Goal: Transaction & Acquisition: Purchase product/service

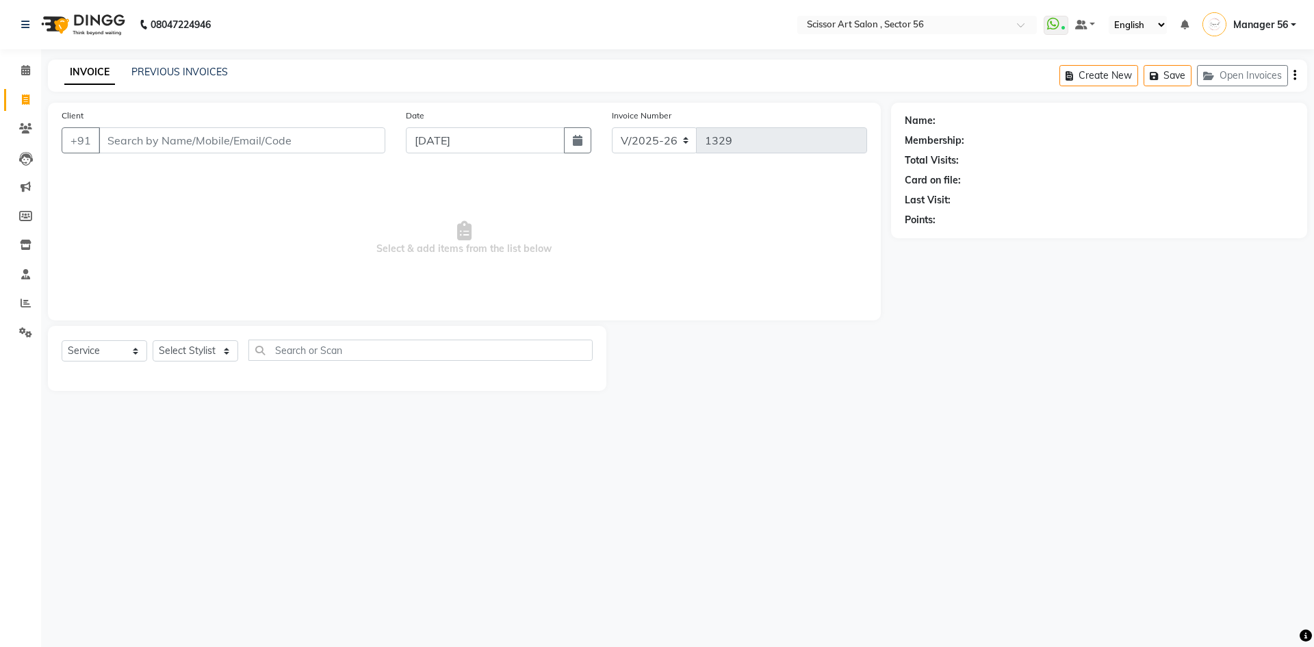
select select "6185"
select select "service"
drag, startPoint x: 163, startPoint y: 355, endPoint x: 170, endPoint y: 352, distance: 7.7
click at [163, 355] on select "Select Stylist Anees DEV DAS Kiran Manager 56 [PERSON_NAME] [PERSON_NAME] Raano…" at bounding box center [196, 350] width 86 height 21
select select "76503"
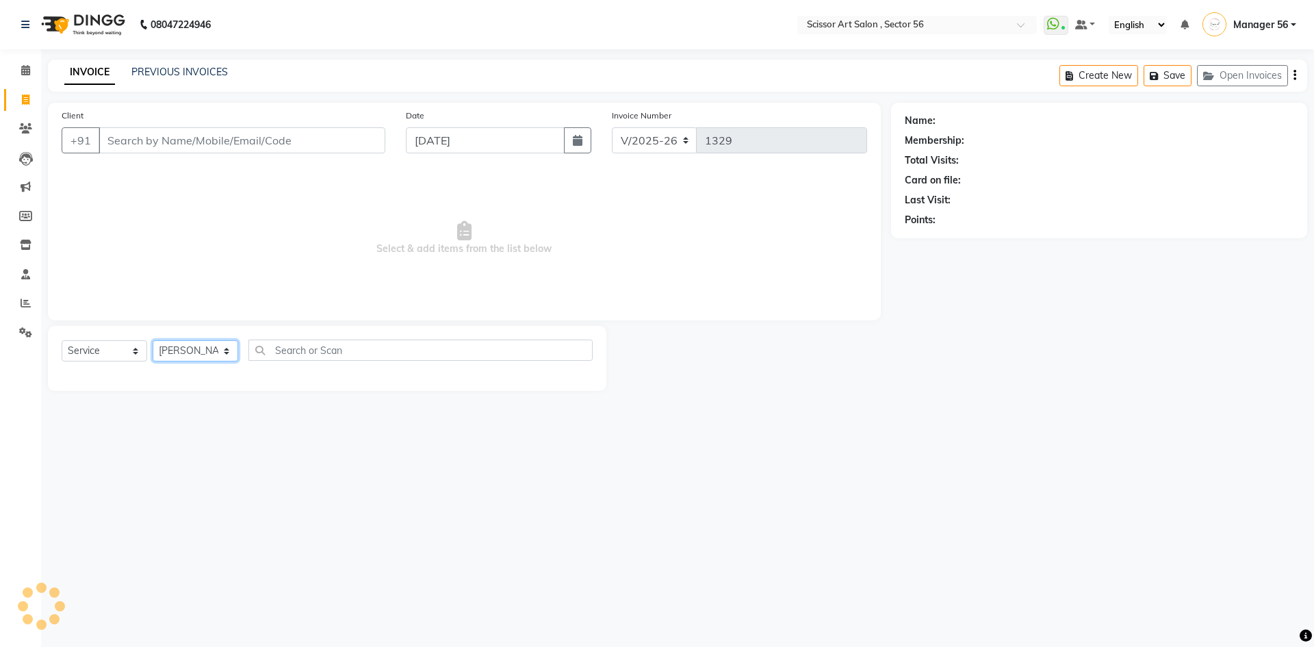
click at [153, 340] on select "Select Stylist Anees DEV DAS Kiran Manager 56 [PERSON_NAME] [PERSON_NAME] Raano…" at bounding box center [196, 350] width 86 height 21
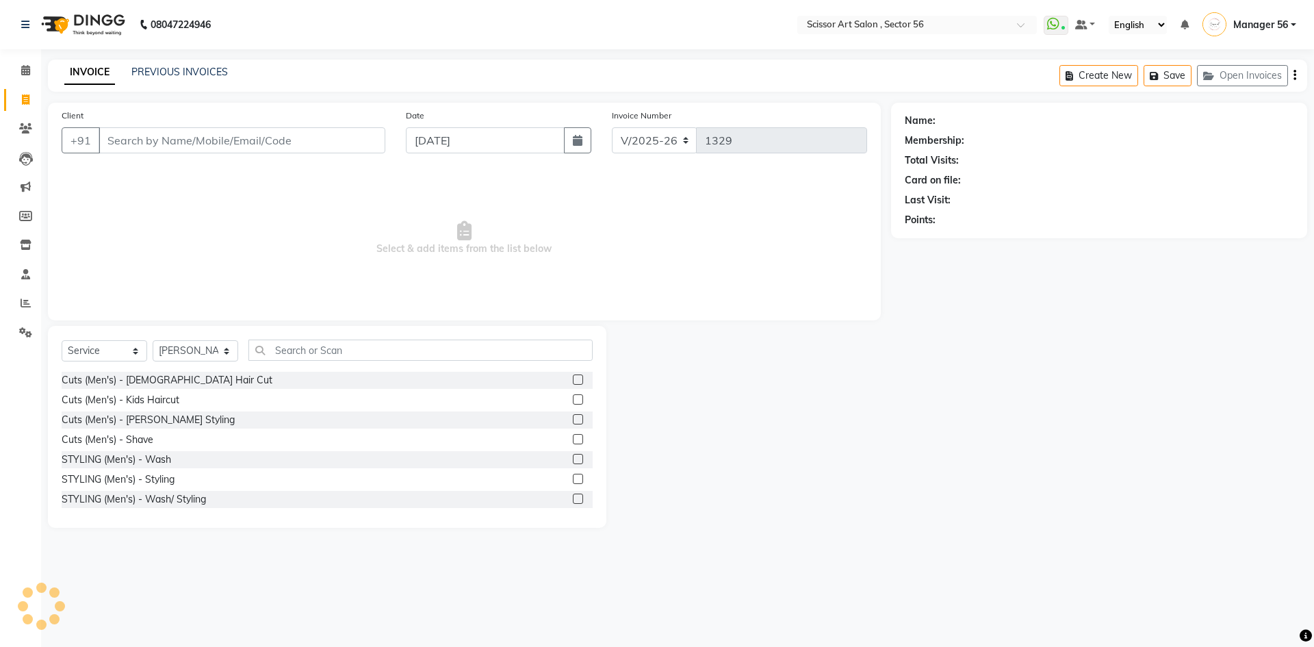
click at [573, 378] on label at bounding box center [578, 379] width 10 height 10
click at [573, 378] on input "checkbox" at bounding box center [577, 380] width 9 height 9
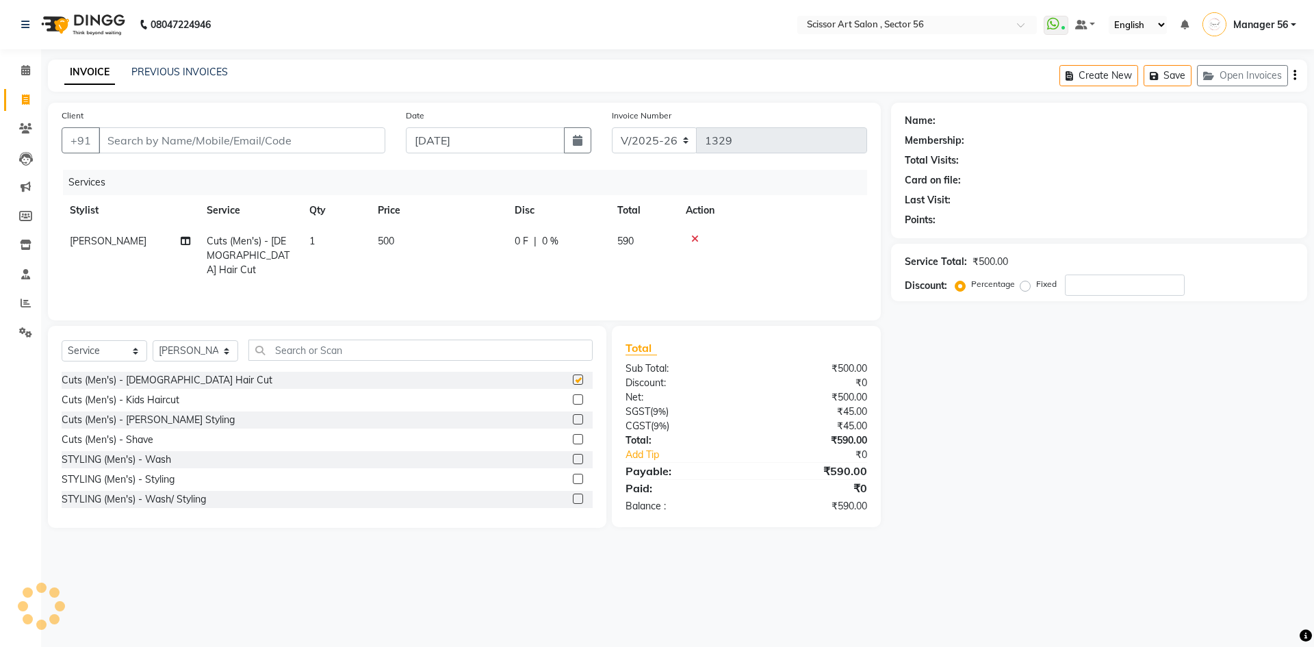
checkbox input "false"
click at [346, 131] on input "Client" at bounding box center [242, 140] width 287 height 26
type input "8"
type input "0"
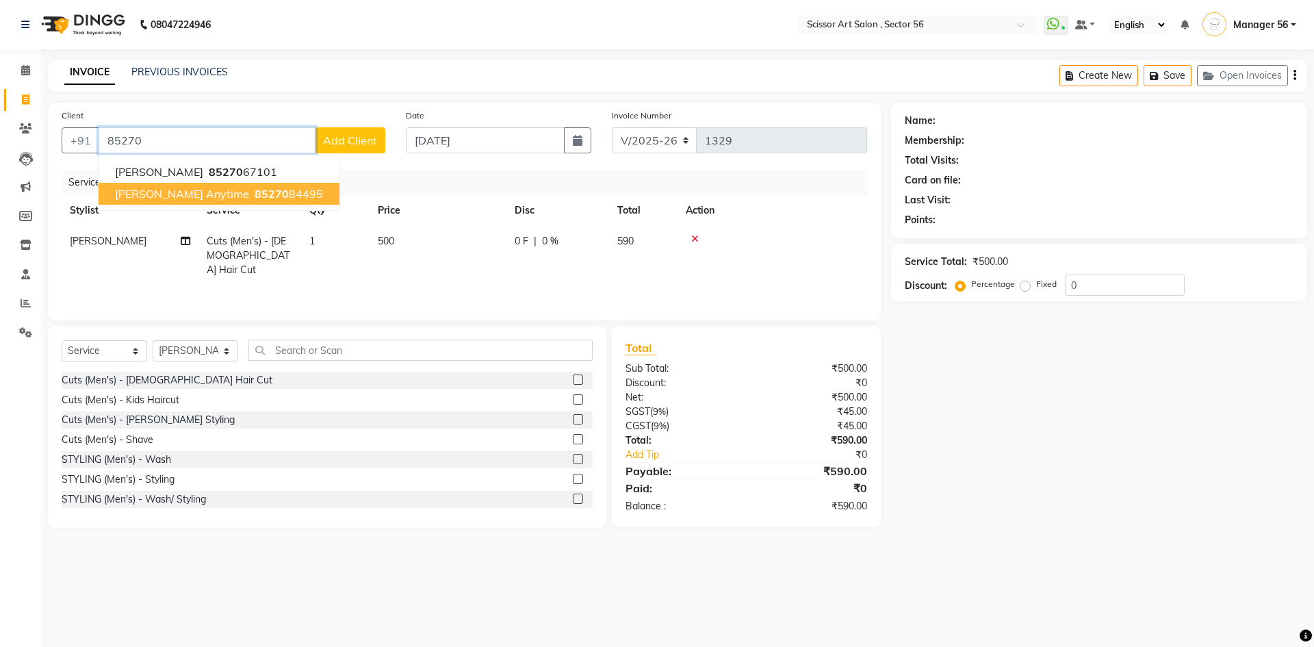
click at [252, 198] on ngb-highlight "85270 84495" at bounding box center [287, 194] width 71 height 14
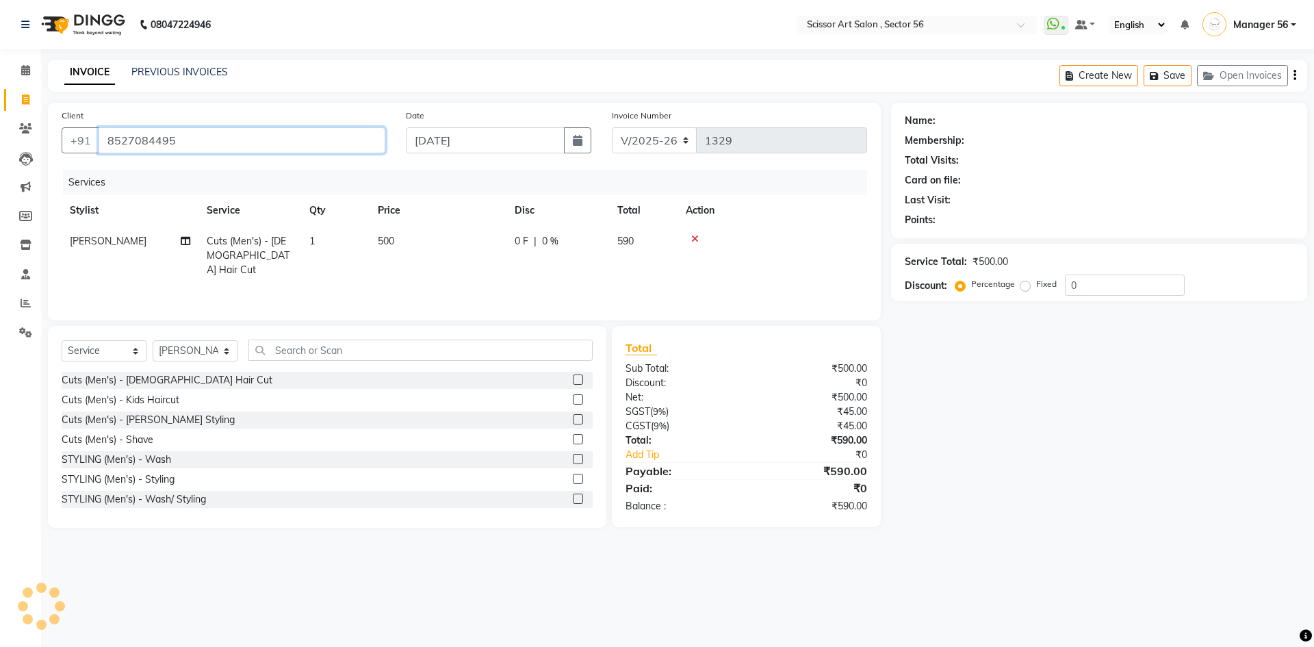
type input "8527084495"
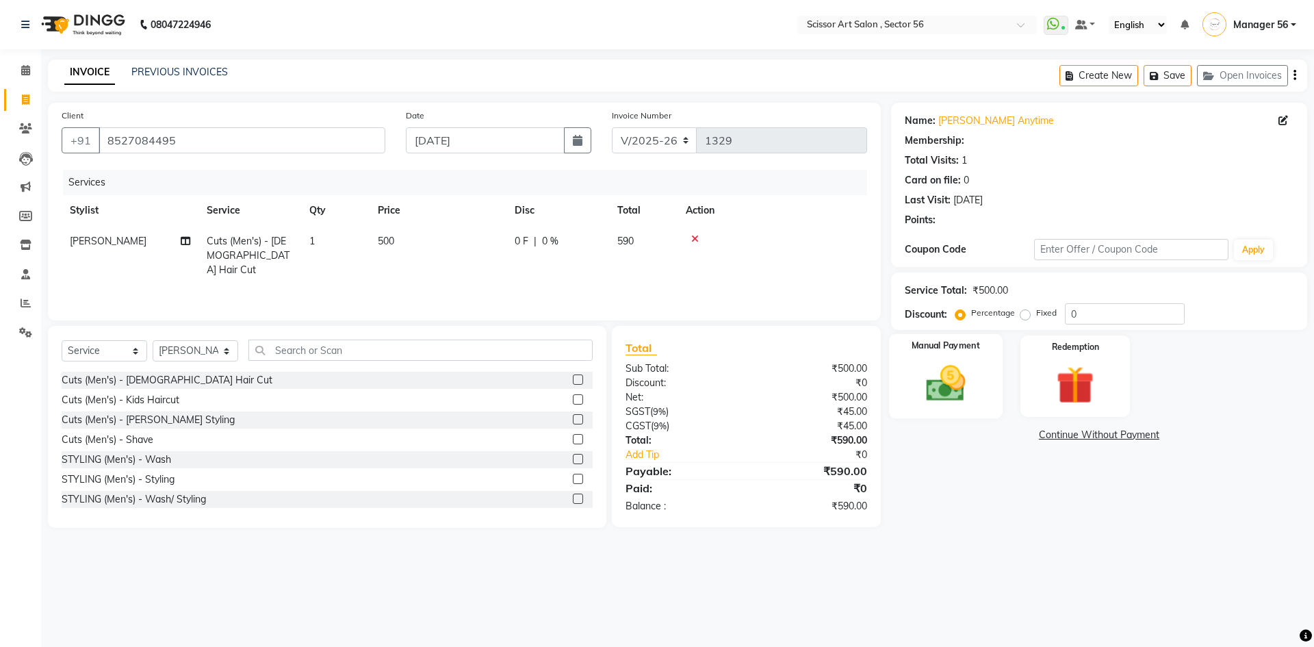
select select "1: Object"
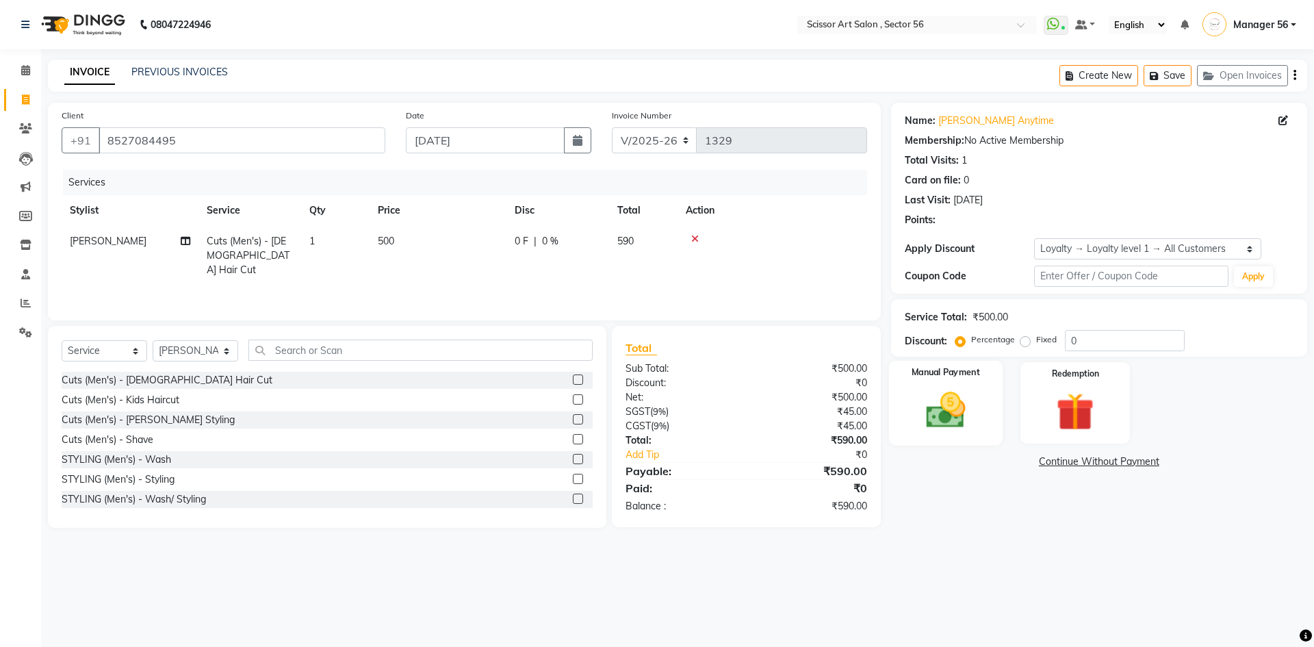
click at [953, 382] on div "Manual Payment" at bounding box center [945, 403] width 114 height 84
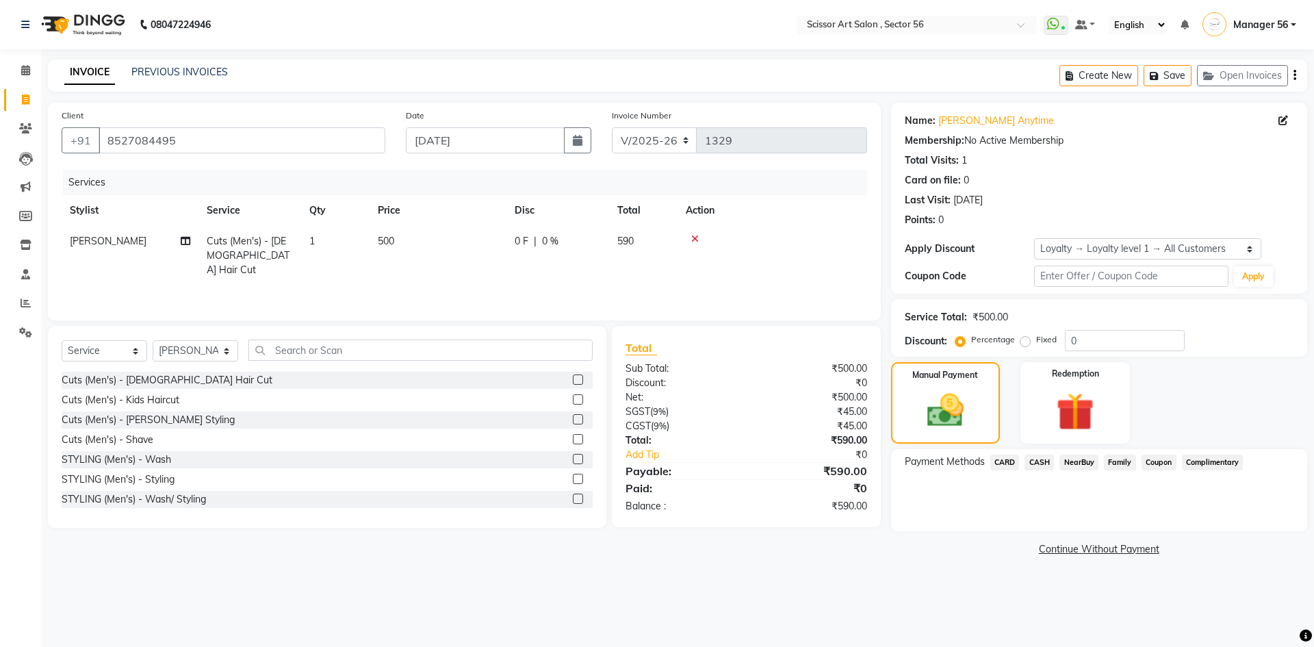
click at [1152, 468] on span "Coupon" at bounding box center [1158, 462] width 35 height 16
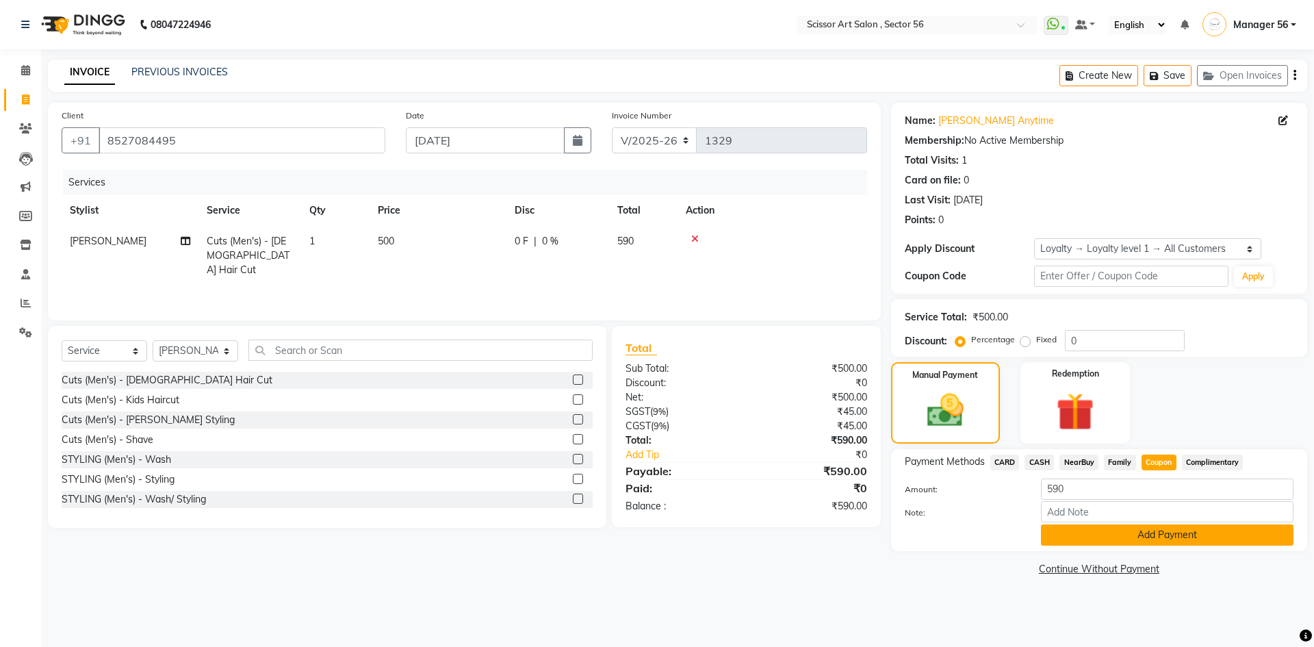
click at [1160, 536] on button "Add Payment" at bounding box center [1167, 534] width 252 height 21
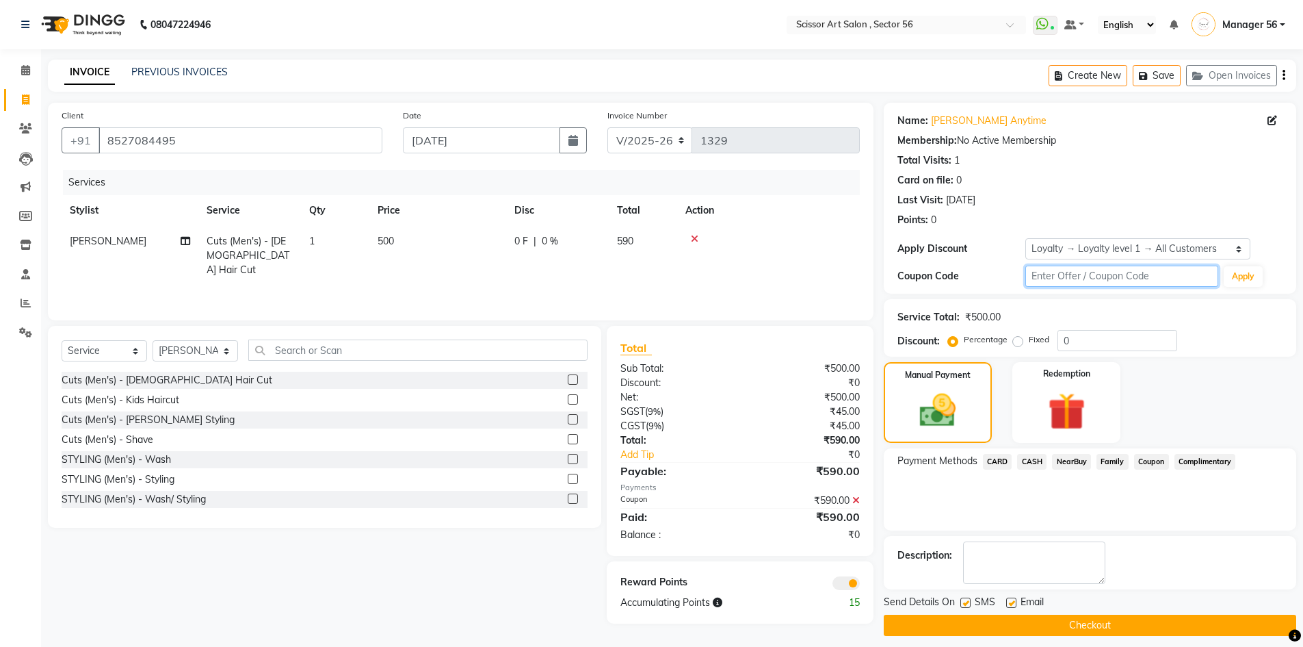
click at [1124, 276] on input "text" at bounding box center [1122, 275] width 193 height 21
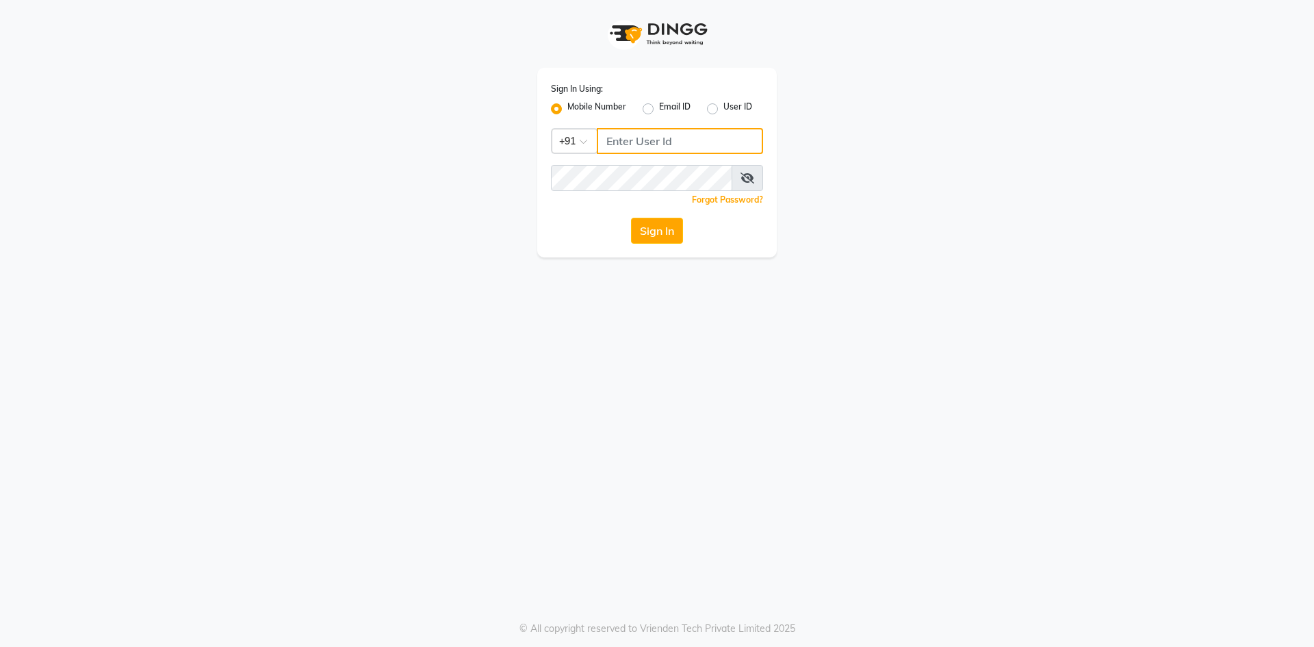
click at [621, 141] on input "Username" at bounding box center [680, 141] width 166 height 26
type input "9910809377"
click at [656, 236] on button "Sign In" at bounding box center [657, 231] width 52 height 26
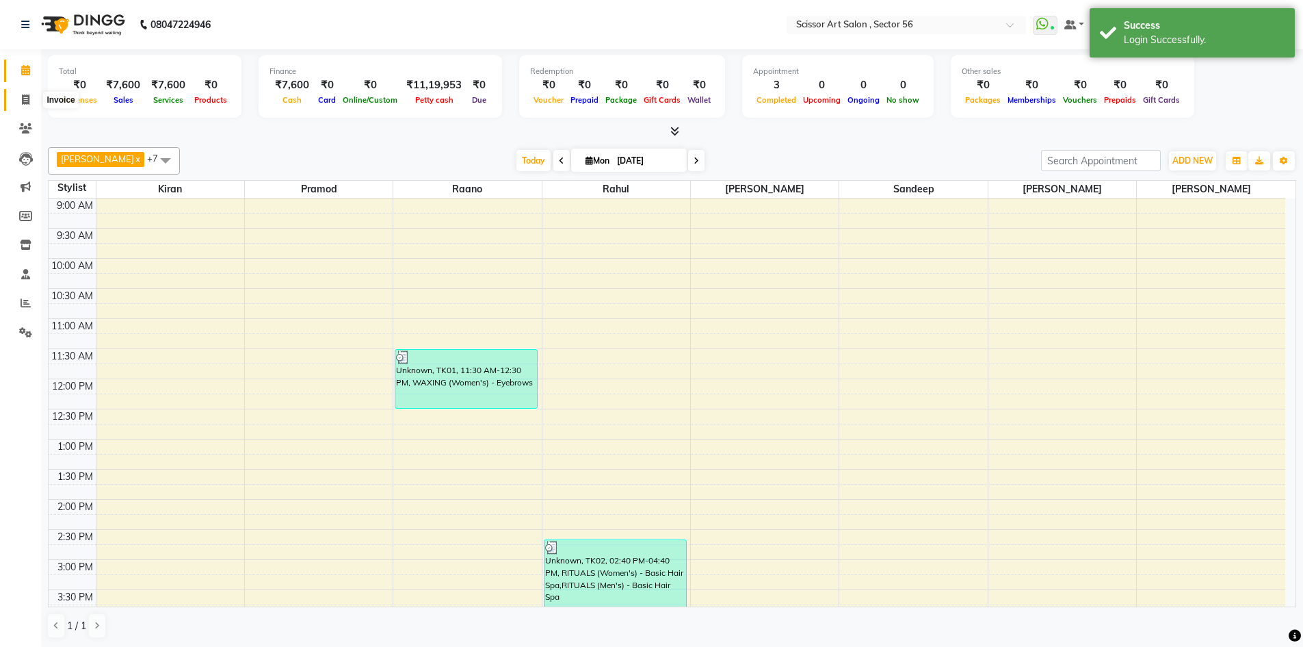
drag, startPoint x: 26, startPoint y: 101, endPoint x: 34, endPoint y: 109, distance: 11.1
click at [26, 101] on icon at bounding box center [26, 99] width 8 height 10
select select "service"
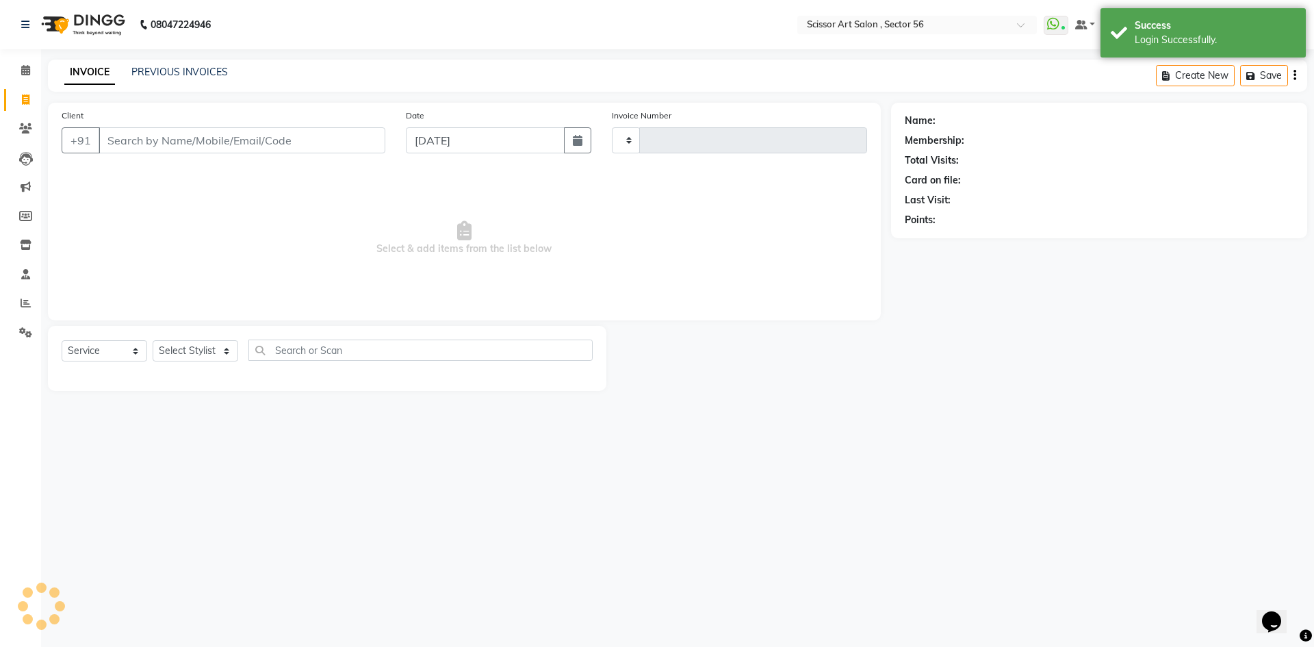
type input "1329"
select select "6185"
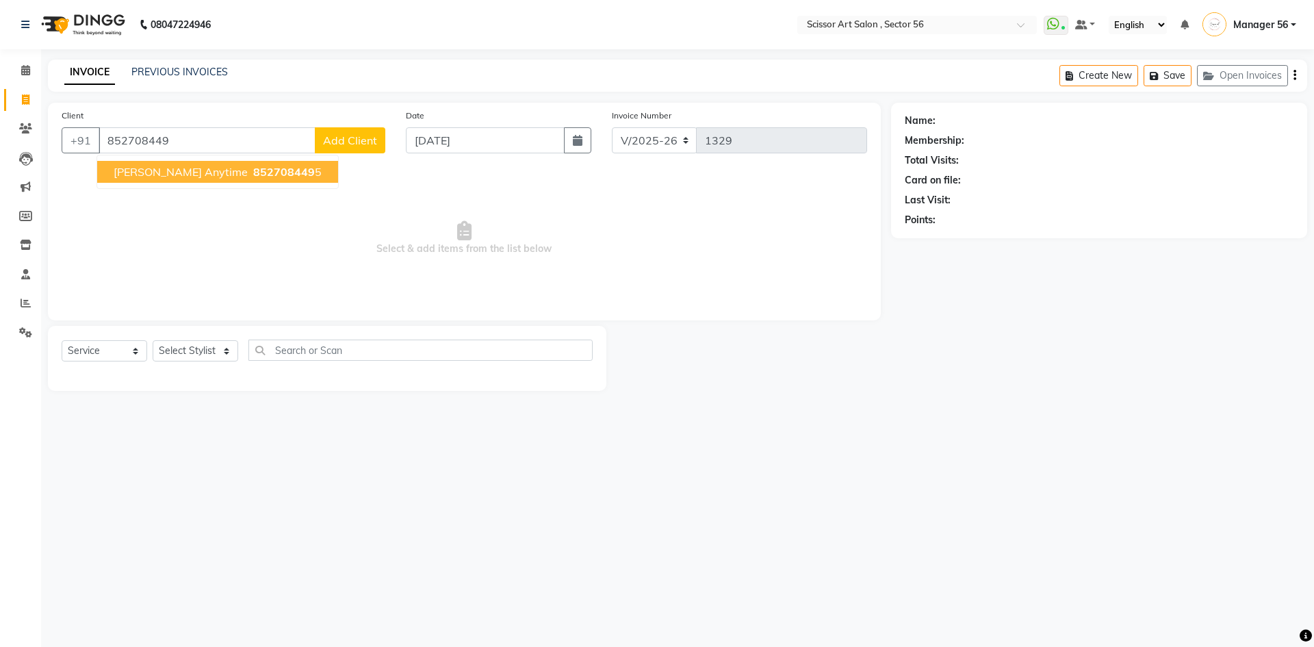
click at [263, 169] on button "Dhawal anytime 852708449 5" at bounding box center [217, 172] width 241 height 22
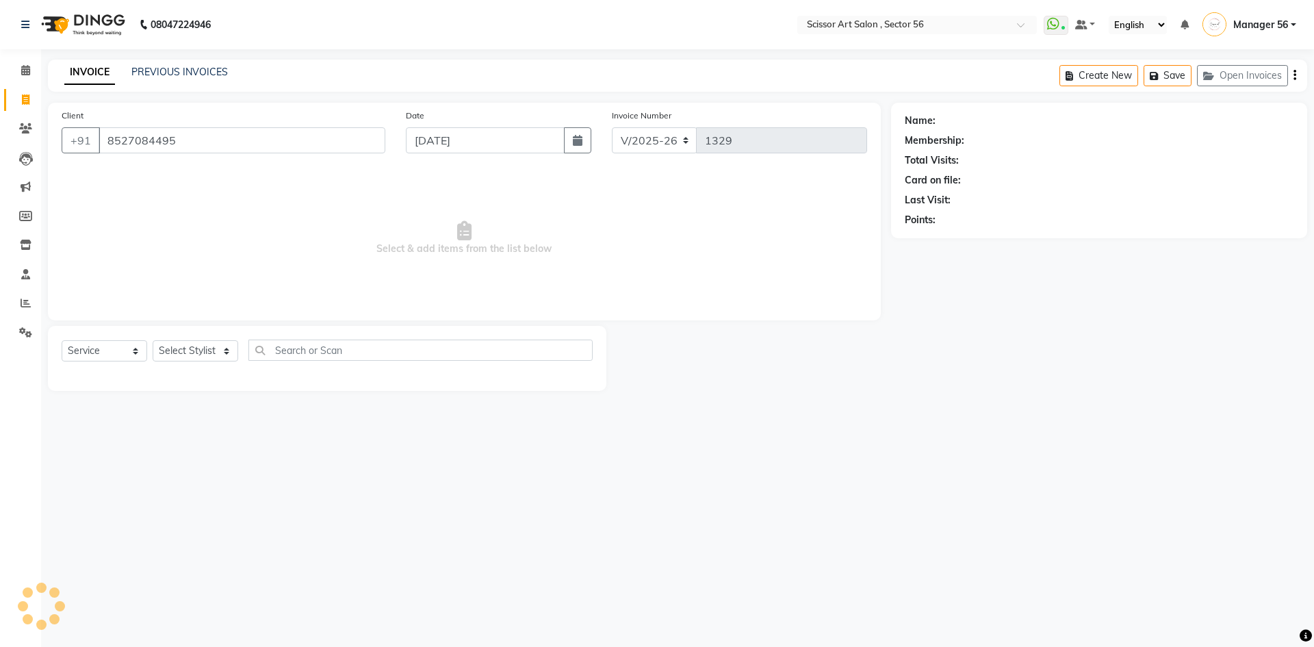
type input "8527084495"
click at [192, 356] on select "Select Stylist Anees DEV DAS Kiran Manager 56 [PERSON_NAME] [PERSON_NAME] Raano…" at bounding box center [196, 350] width 86 height 21
select select "1: Object"
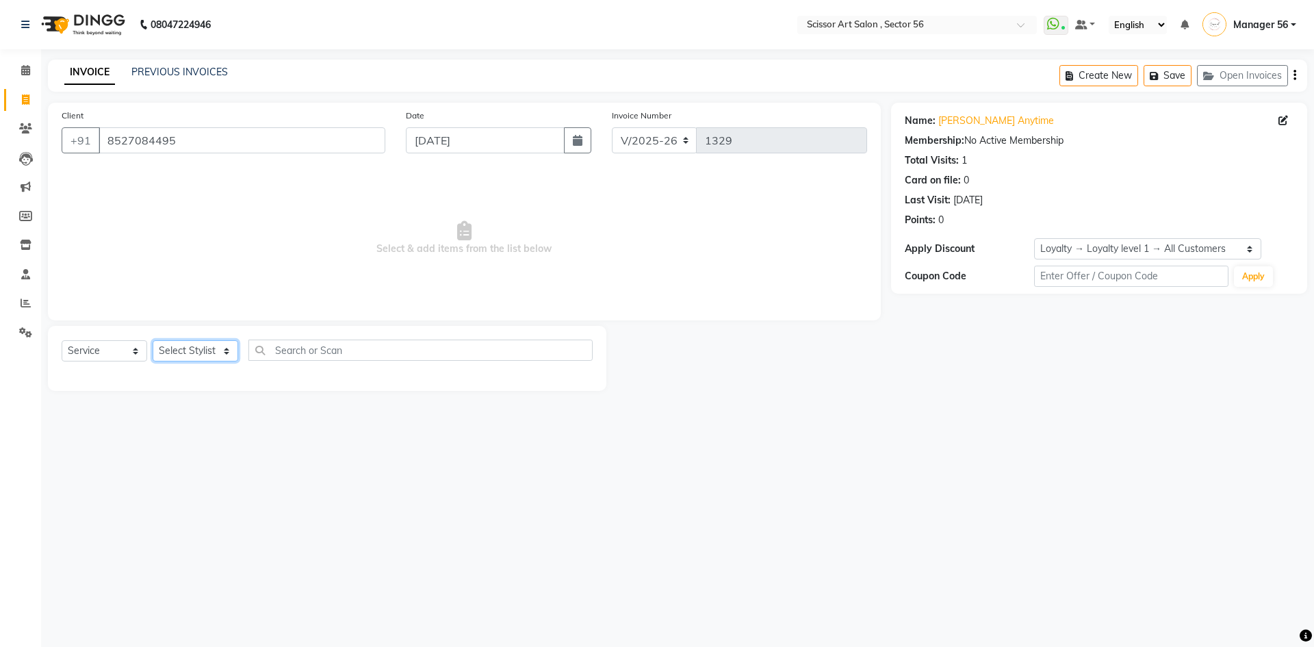
select select "76503"
click at [153, 340] on select "Select Stylist Anees DEV DAS Kiran Manager 56 [PERSON_NAME] [PERSON_NAME] Raano…" at bounding box center [196, 350] width 86 height 21
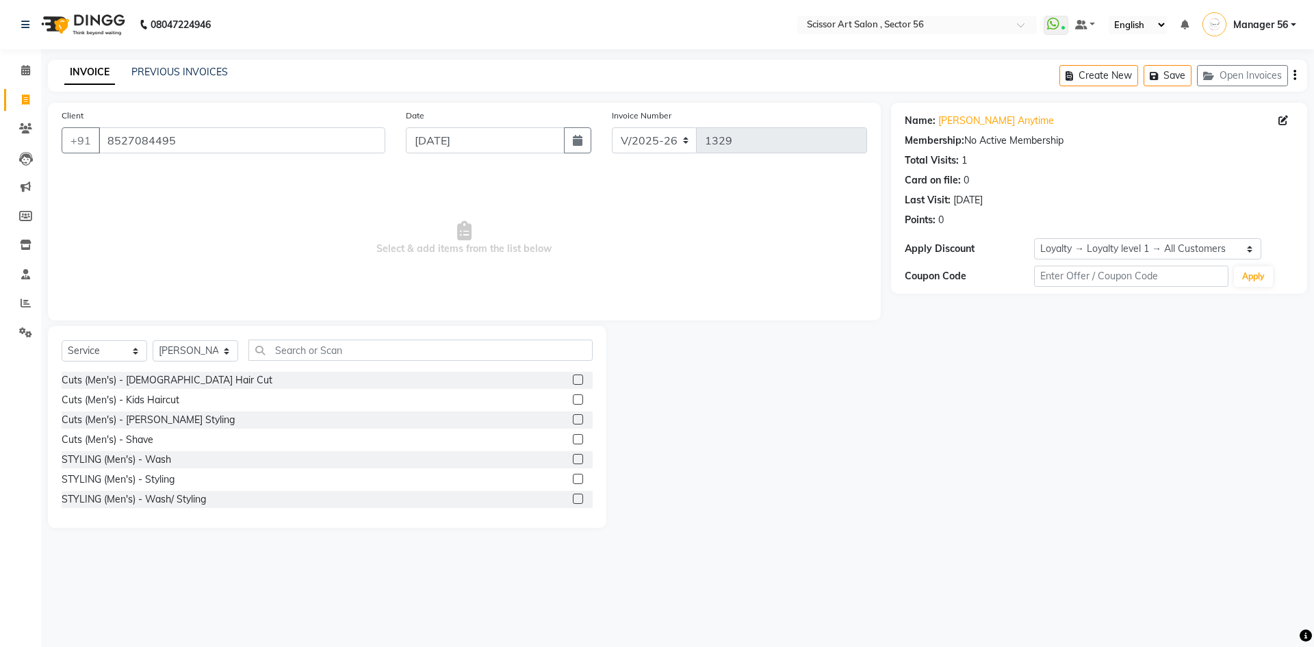
click at [573, 380] on label at bounding box center [578, 379] width 10 height 10
click at [573, 380] on input "checkbox" at bounding box center [577, 380] width 9 height 9
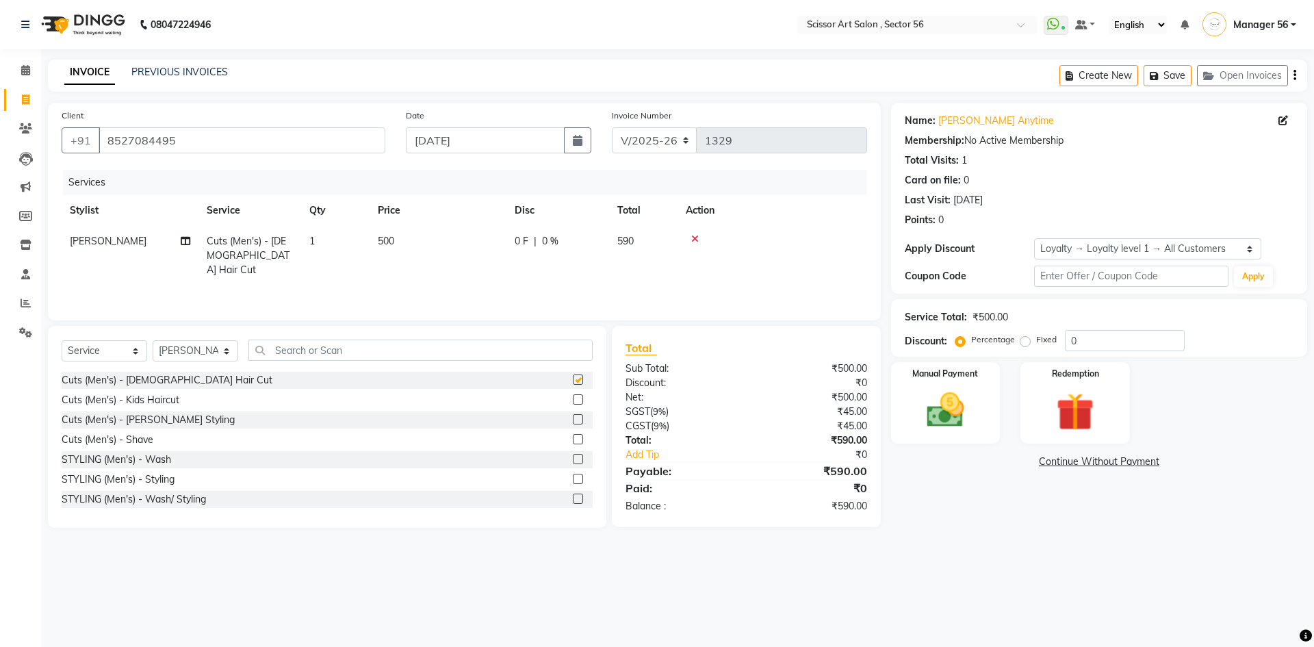
checkbox input "false"
click at [1163, 277] on input "text" at bounding box center [1131, 275] width 194 height 21
type input "2486648"
click at [1247, 274] on button "Apply" at bounding box center [1253, 276] width 39 height 21
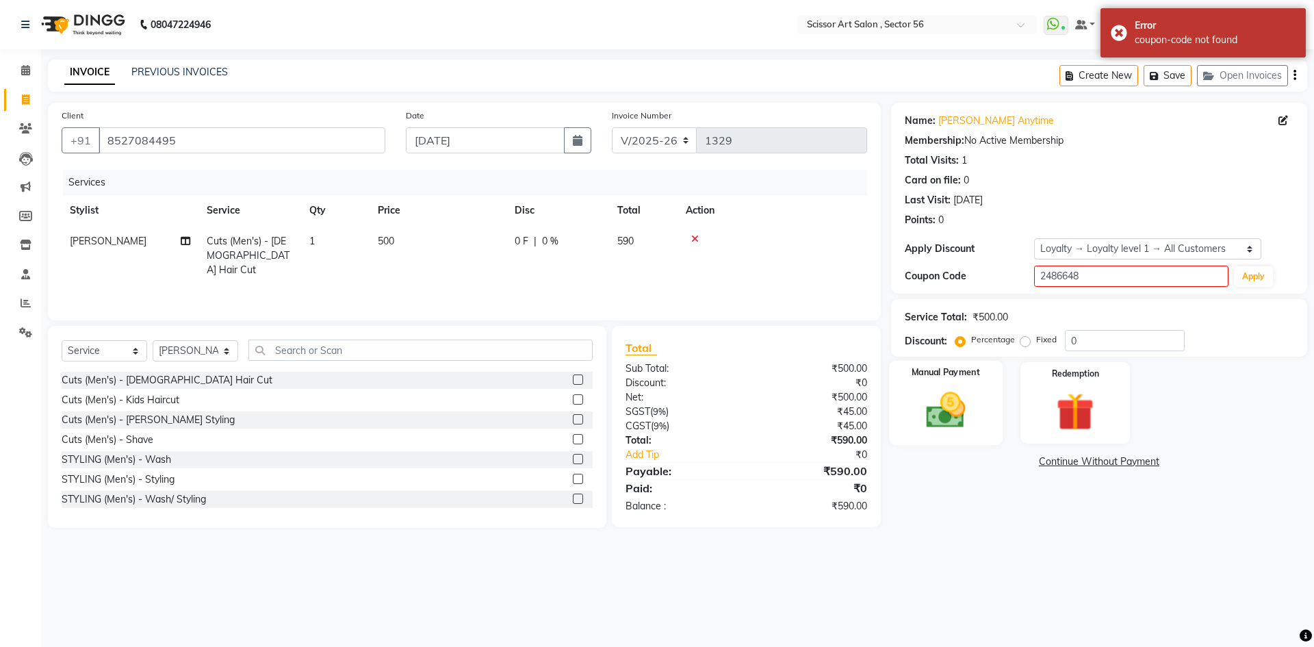
click at [946, 419] on img at bounding box center [945, 409] width 64 height 45
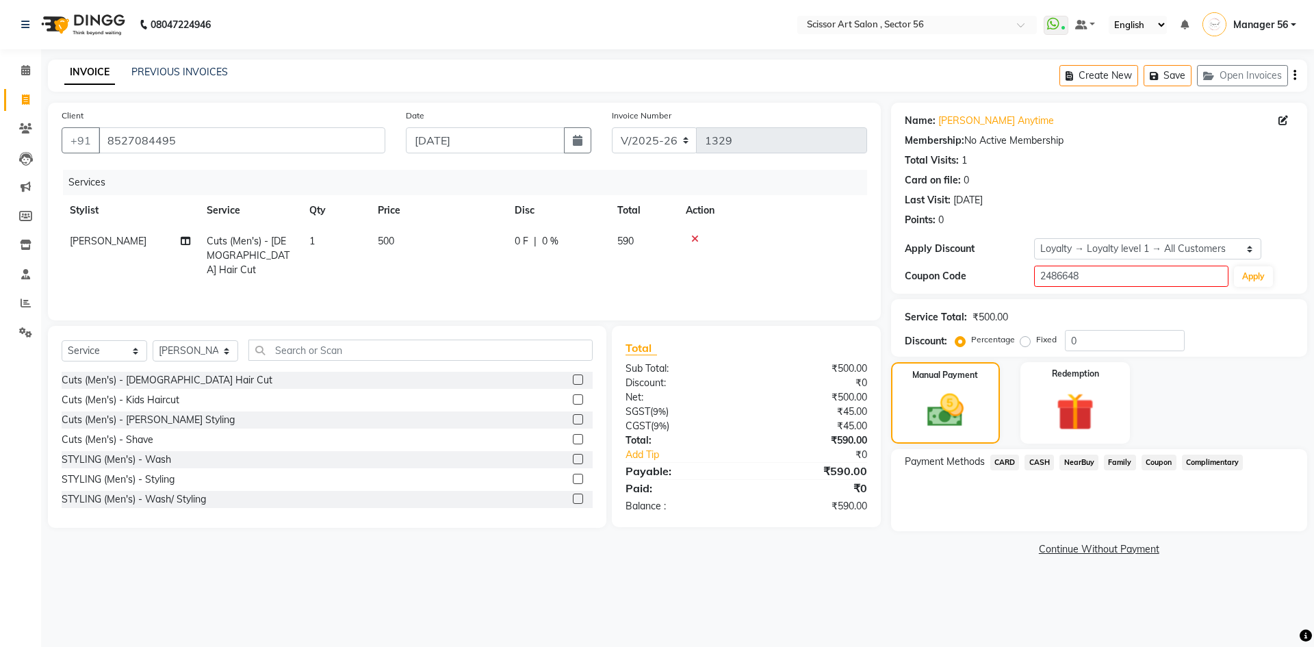
click at [1156, 457] on span "Coupon" at bounding box center [1158, 462] width 35 height 16
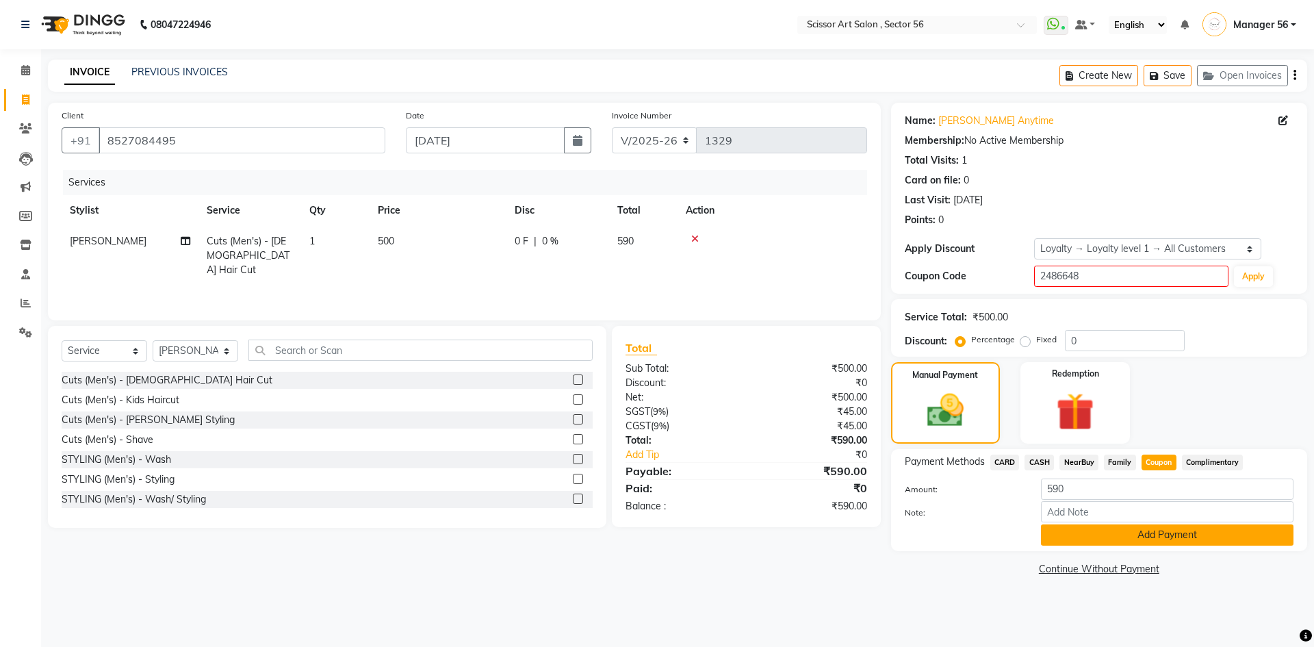
click at [1192, 530] on button "Add Payment" at bounding box center [1167, 534] width 252 height 21
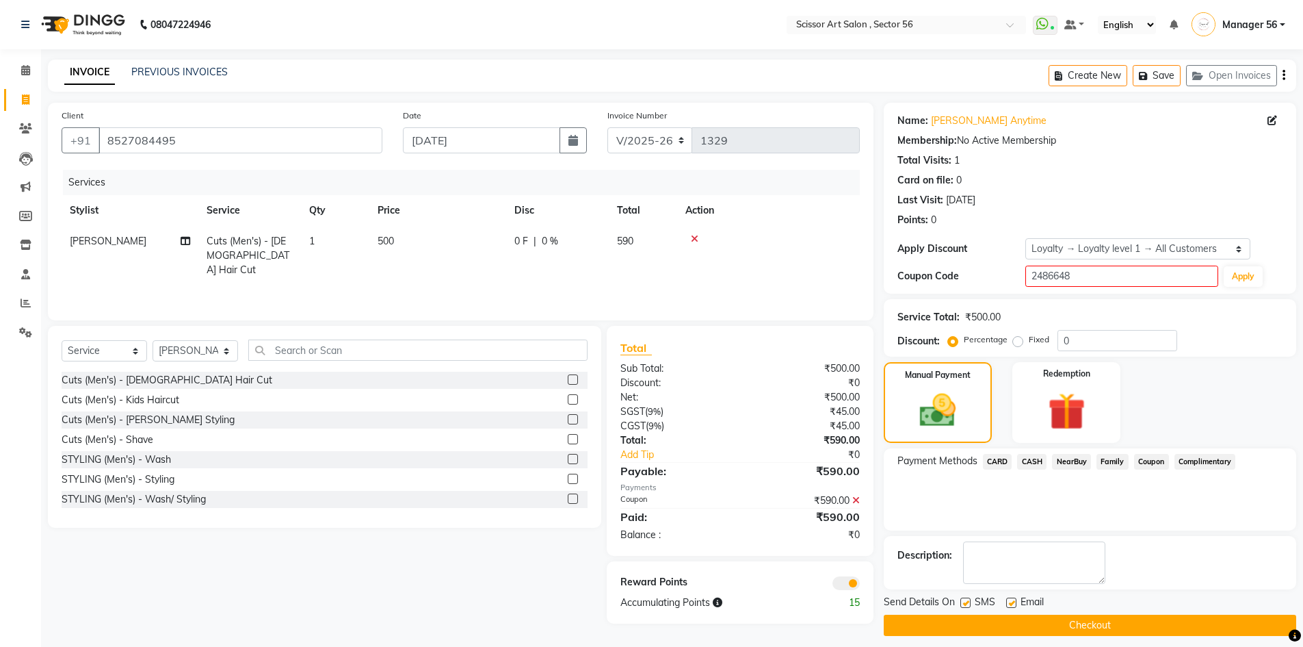
click at [1188, 631] on button "Checkout" at bounding box center [1090, 624] width 413 height 21
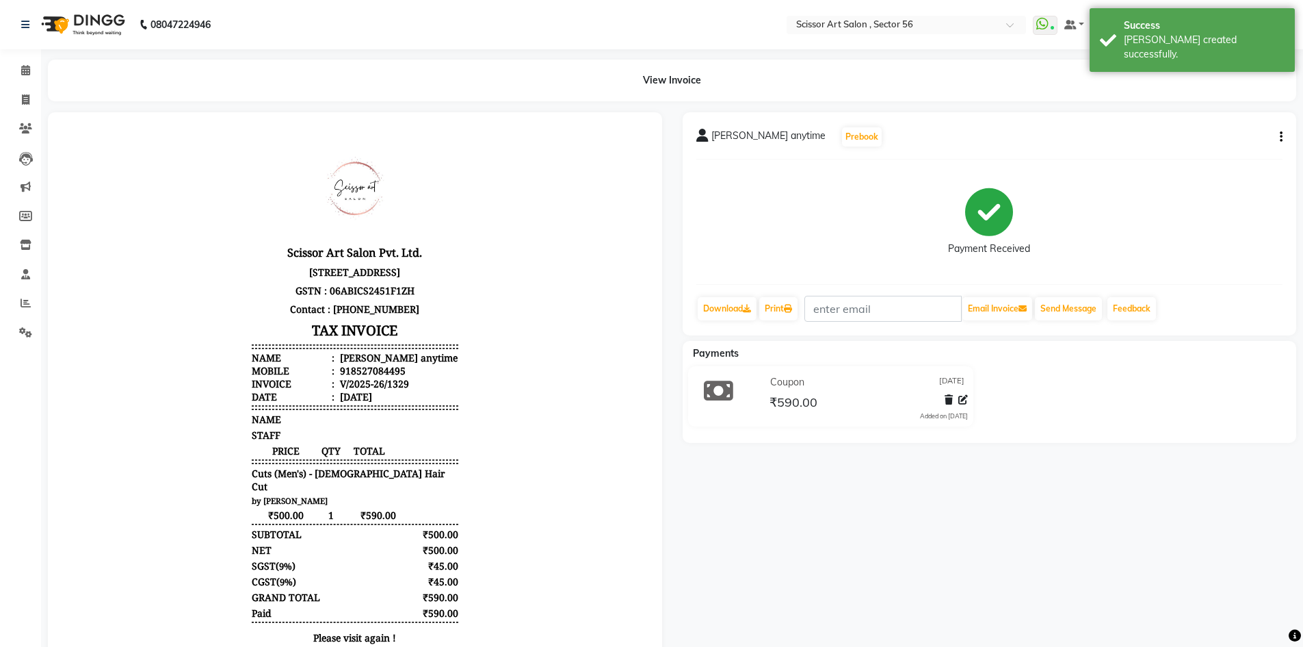
select select "service"
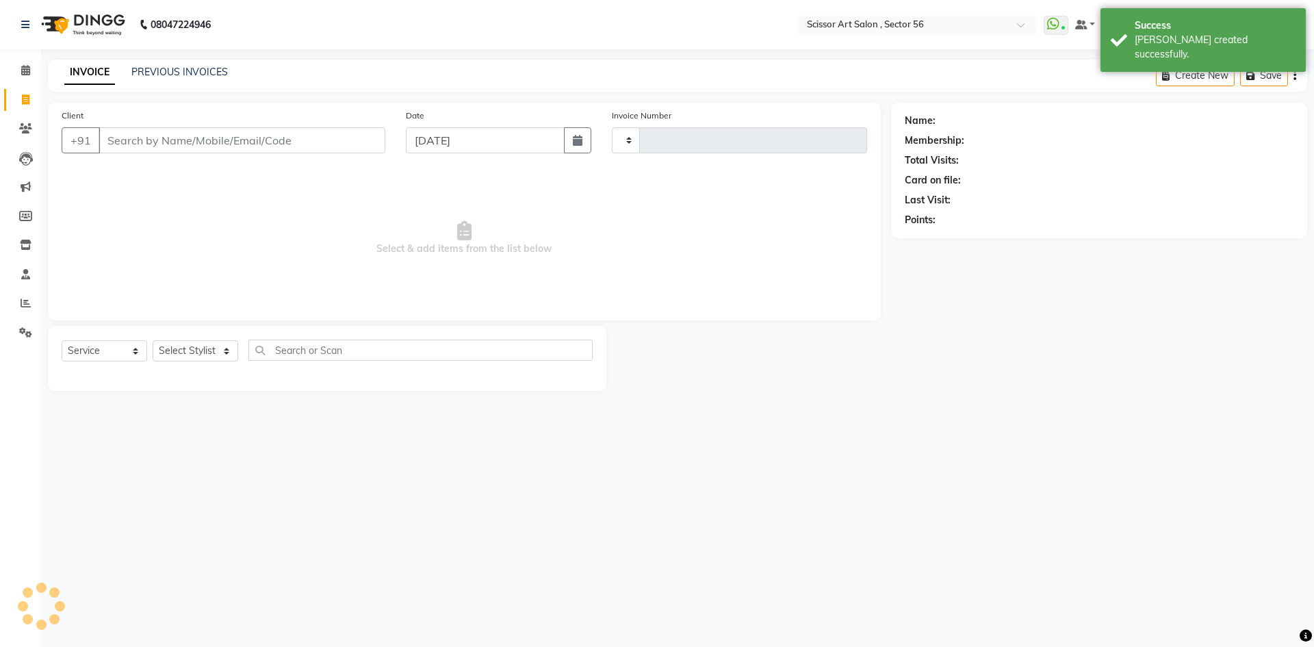
type input "1330"
select select "6185"
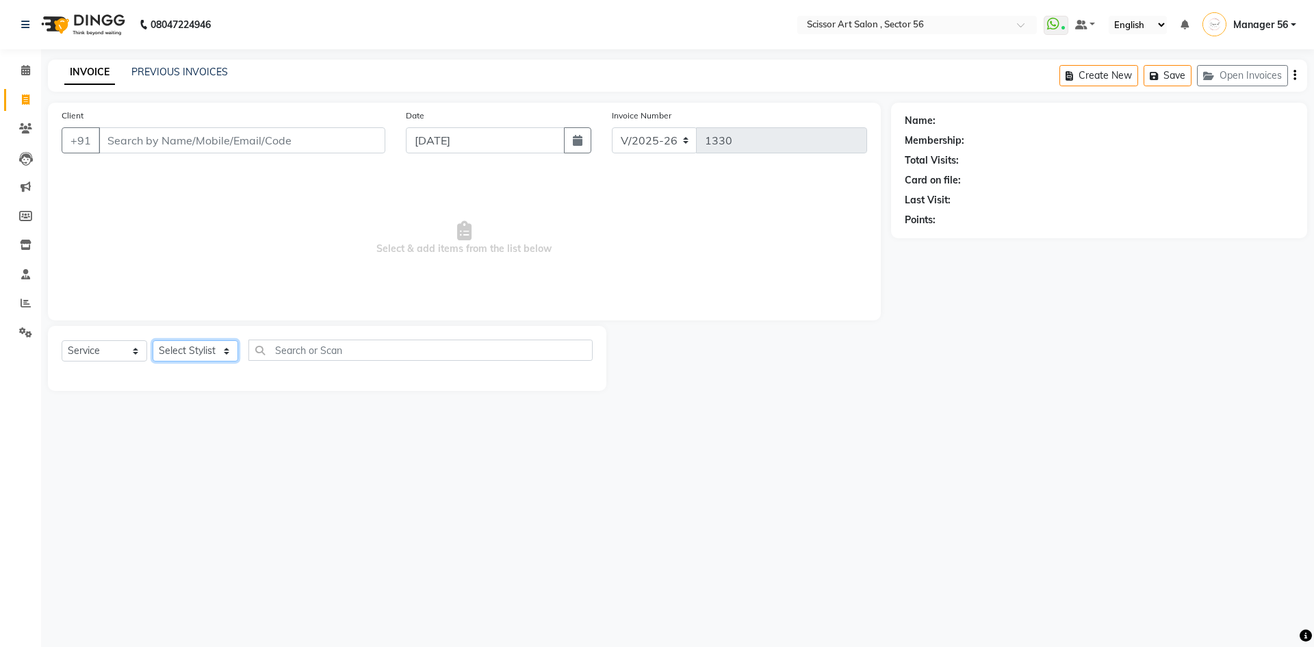
click at [185, 358] on select "Select Stylist Anees DEV DAS Kiran Manager 56 [PERSON_NAME] [PERSON_NAME] Raano…" at bounding box center [196, 350] width 86 height 21
select select "76503"
click at [153, 340] on select "Select Stylist Anees DEV DAS Kiran Manager 56 [PERSON_NAME] [PERSON_NAME] Raano…" at bounding box center [196, 350] width 86 height 21
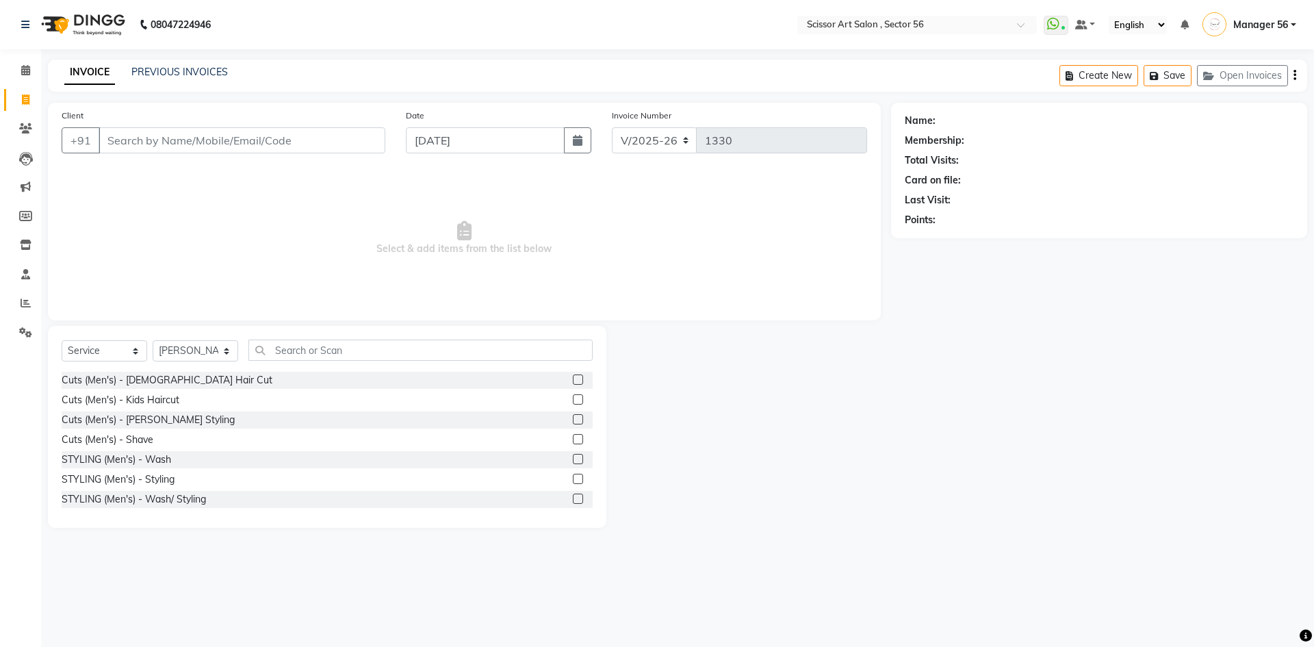
click at [573, 377] on label at bounding box center [578, 379] width 10 height 10
click at [573, 377] on input "checkbox" at bounding box center [577, 380] width 9 height 9
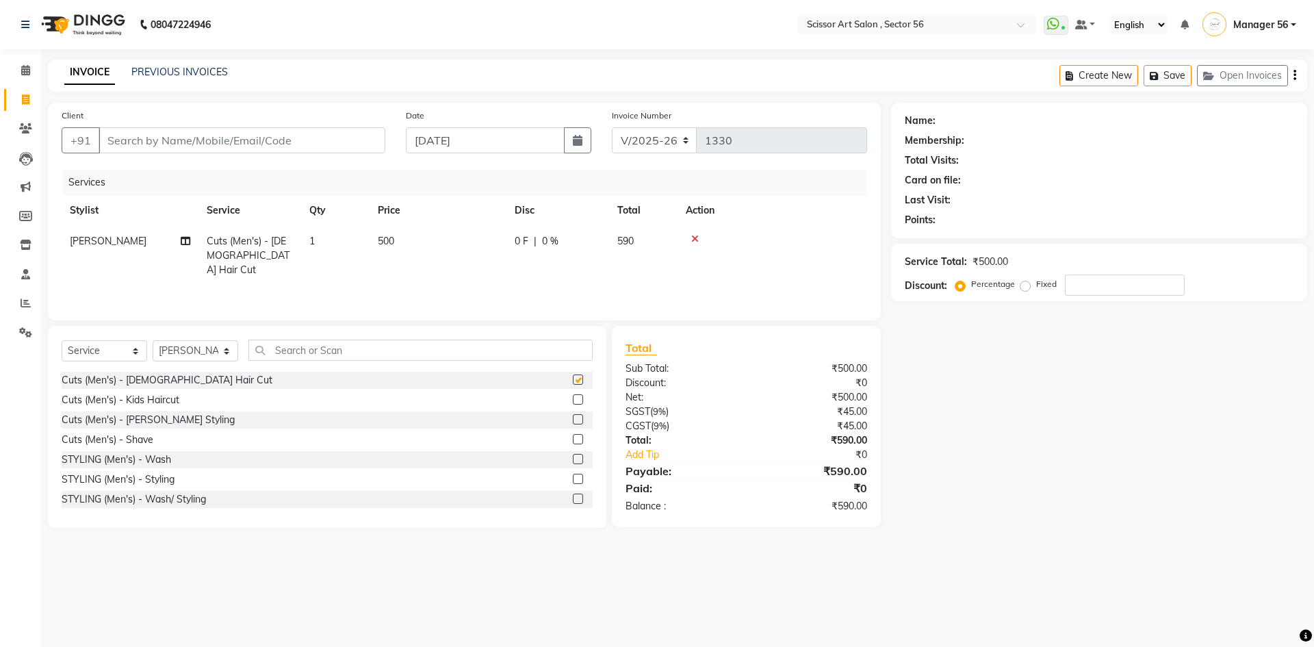
checkbox input "false"
click at [202, 144] on input "Client" at bounding box center [242, 140] width 287 height 26
type input "9"
type input "0"
type input "9999785187"
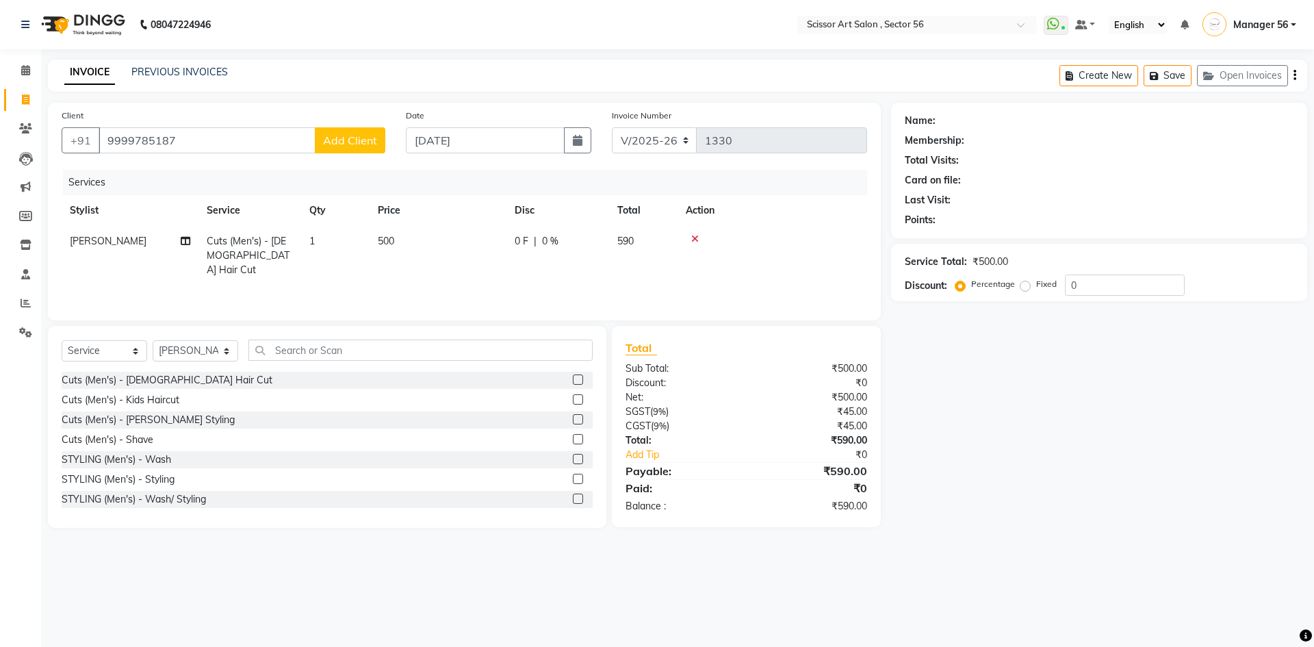
click at [359, 142] on span "Add Client" at bounding box center [350, 140] width 54 height 14
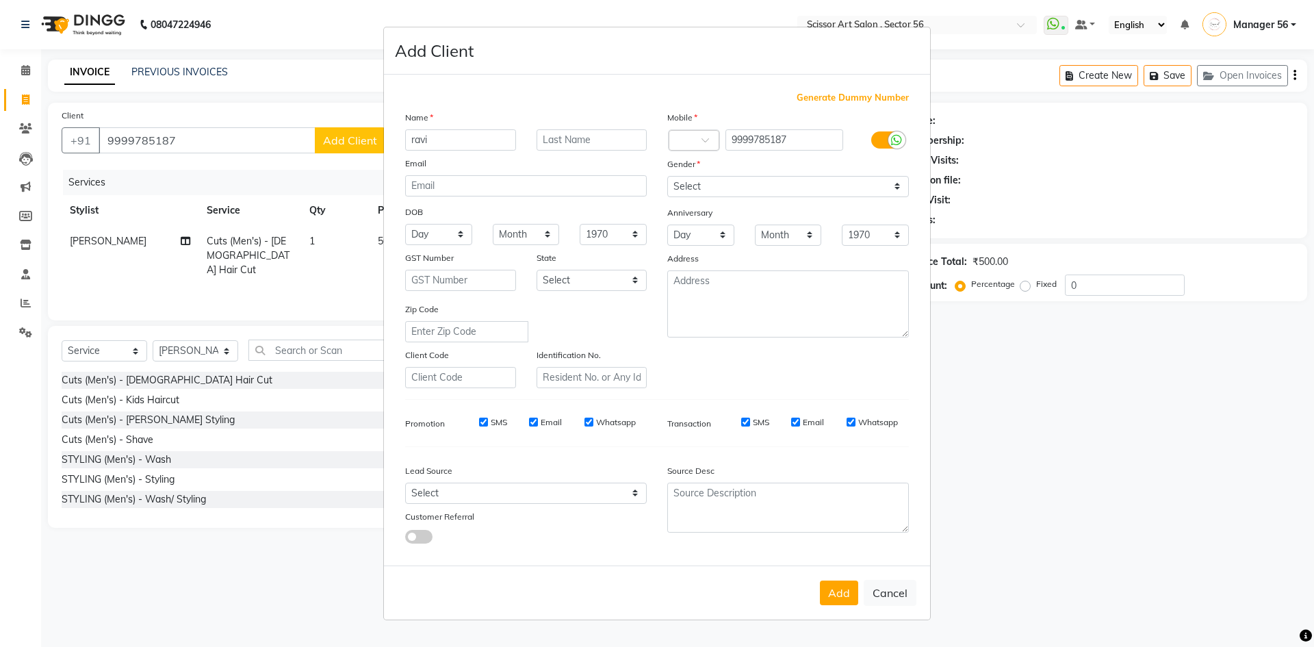
type input "ravi"
click at [586, 137] on input "text" at bounding box center [591, 139] width 111 height 21
type input "Anytime"
click at [462, 140] on input "ravi" at bounding box center [460, 139] width 111 height 21
type input "r"
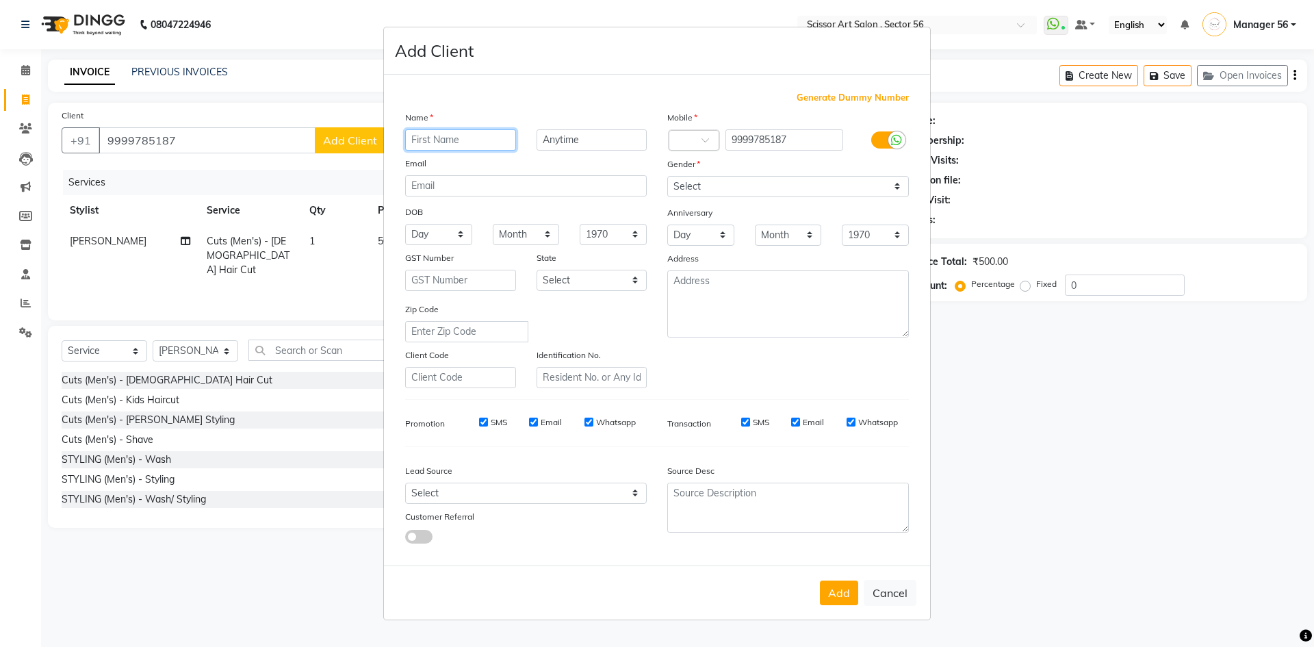
type input "E"
type input "Ravi"
click at [738, 179] on select "Select Male Female Other Prefer Not To Say" at bounding box center [788, 186] width 242 height 21
select select "male"
click at [667, 176] on select "Select Male Female Other Prefer Not To Say" at bounding box center [788, 186] width 242 height 21
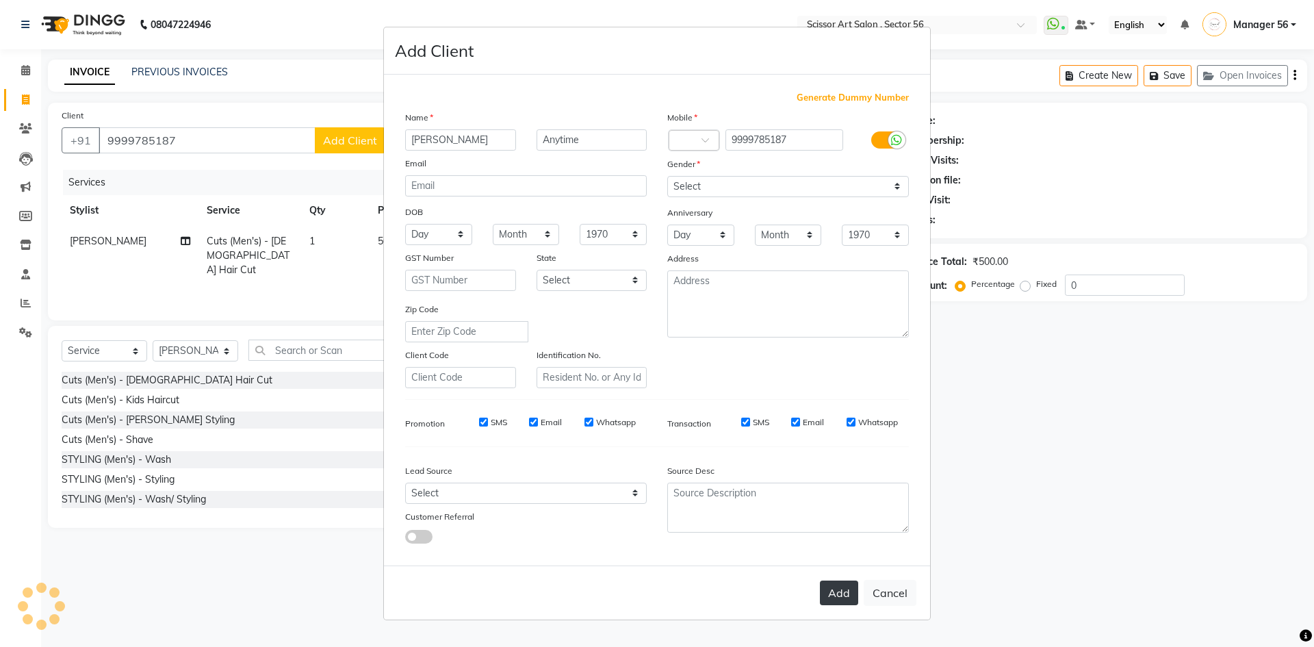
click at [838, 598] on button "Add" at bounding box center [839, 592] width 38 height 25
click at [838, 586] on div "Add Cancel" at bounding box center [657, 592] width 546 height 54
click at [1193, 463] on ngb-modal-window "Add Client Generate Dummy Number Name Ravi Anytime Email DOB Day 01 02 03 04 05…" at bounding box center [657, 323] width 1314 height 647
drag, startPoint x: 846, startPoint y: 586, endPoint x: 1022, endPoint y: 474, distance: 208.0
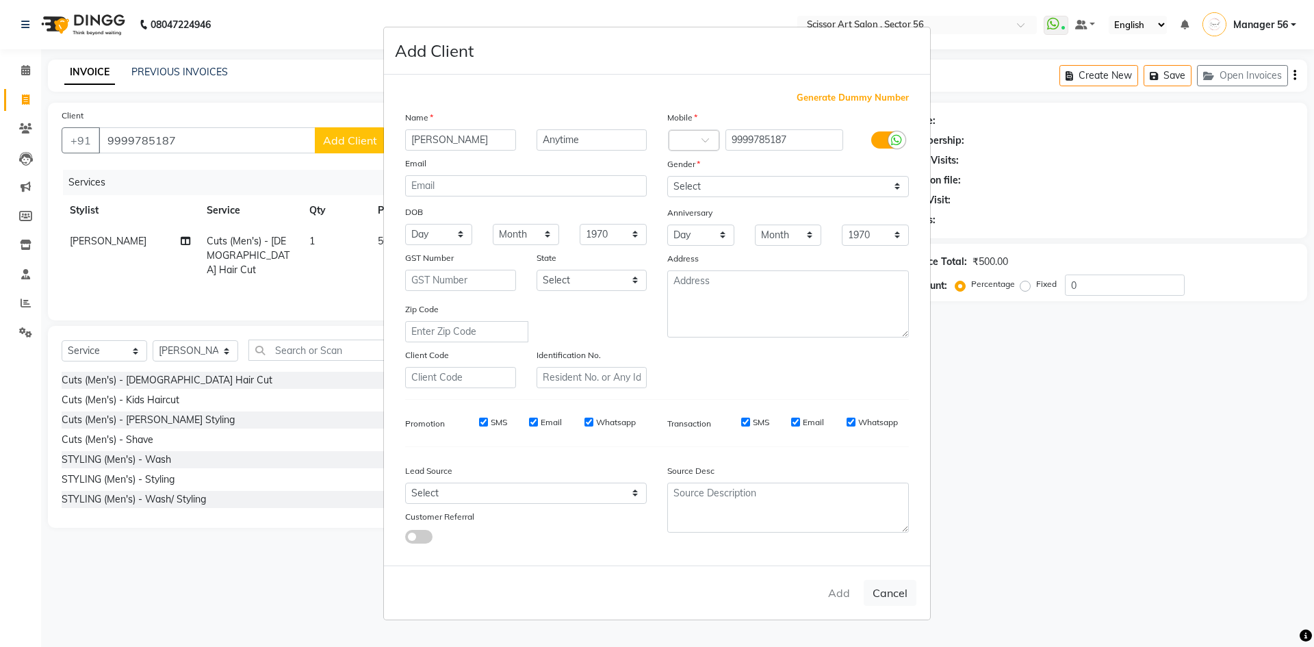
click at [849, 584] on div "Add Cancel" at bounding box center [657, 592] width 546 height 54
click at [847, 595] on div "Add Cancel" at bounding box center [657, 592] width 546 height 54
click at [766, 350] on div "Mobile Country Code × 9999785187 Gender Select Male Female Other Prefer Not To …" at bounding box center [788, 249] width 262 height 278
click at [838, 354] on div "Mobile Country Code × 9999785187 Gender Select Male Female Other Prefer Not To …" at bounding box center [788, 249] width 262 height 278
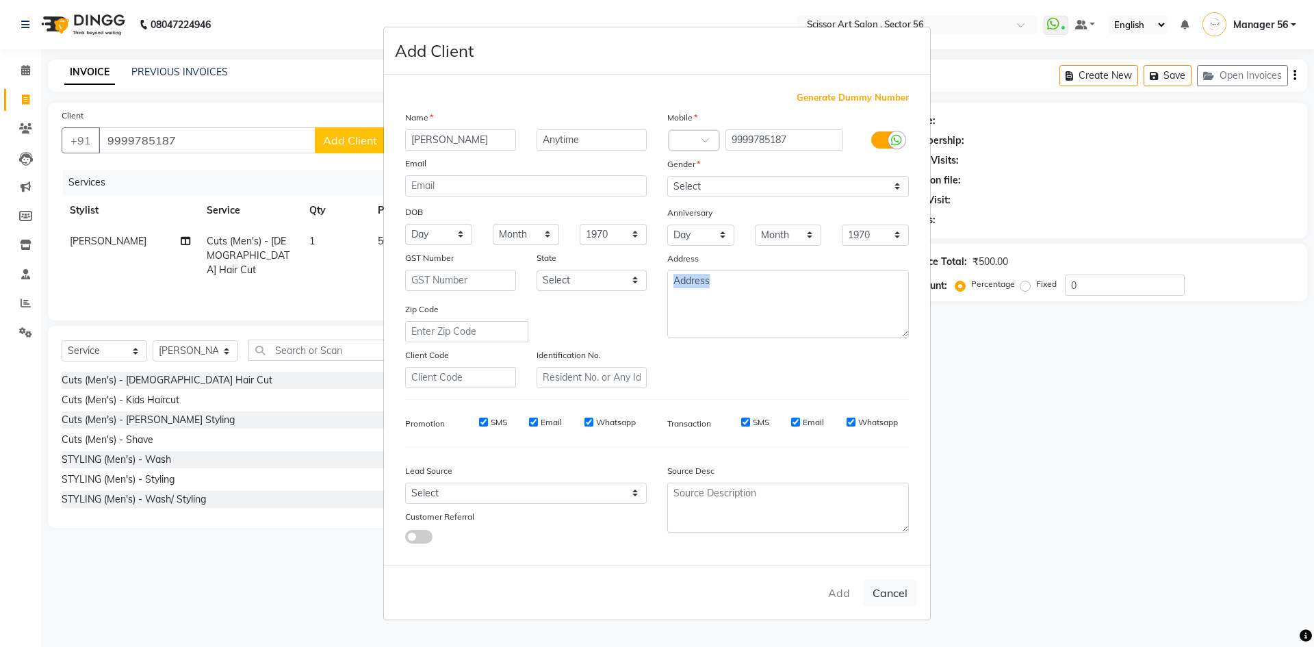
click at [838, 354] on div "Mobile Country Code × 9999785187 Gender Select Male Female Other Prefer Not To …" at bounding box center [788, 249] width 262 height 278
click at [1057, 347] on ngb-modal-window "Add Client Generate Dummy Number Name Ravi Anytime Email DOB Day 01 02 03 04 05…" at bounding box center [657, 323] width 1314 height 647
click at [1057, 346] on ngb-modal-window "Add Client Generate Dummy Number Name Ravi Anytime Email DOB Day 01 02 03 04 05…" at bounding box center [657, 323] width 1314 height 647
click at [1056, 346] on ngb-modal-window "Add Client Generate Dummy Number Name Ravi Anytime Email DOB Day 01 02 03 04 05…" at bounding box center [657, 323] width 1314 height 647
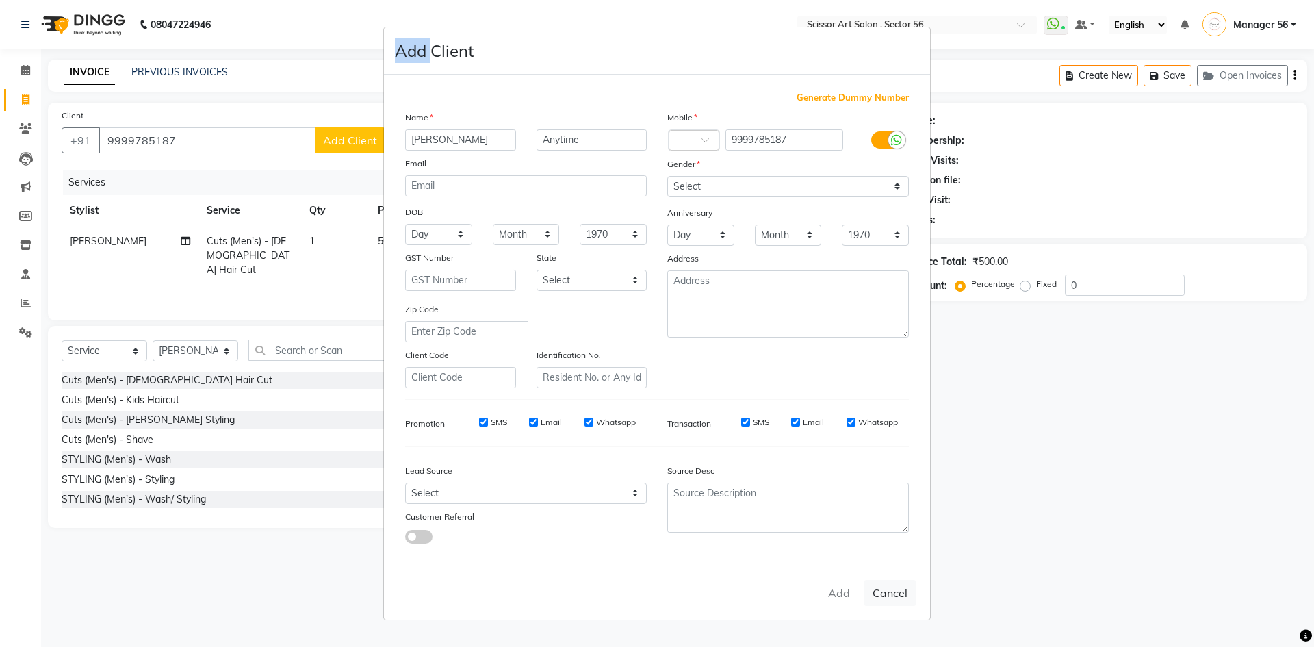
click at [1054, 346] on ngb-modal-window "Add Client Generate Dummy Number Name Ravi Anytime Email DOB Day 01 02 03 04 05…" at bounding box center [657, 323] width 1314 height 647
click at [1050, 346] on ngb-modal-window "Add Client Generate Dummy Number Name Ravi Anytime Email DOB Day 01 02 03 04 05…" at bounding box center [657, 323] width 1314 height 647
drag, startPoint x: 1048, startPoint y: 346, endPoint x: 872, endPoint y: 347, distance: 175.9
click at [1048, 347] on ngb-modal-window "Add Client Generate Dummy Number Name Ravi Anytime Email DOB Day 01 02 03 04 05…" at bounding box center [657, 323] width 1314 height 647
drag, startPoint x: 270, startPoint y: 8, endPoint x: 257, endPoint y: 36, distance: 31.8
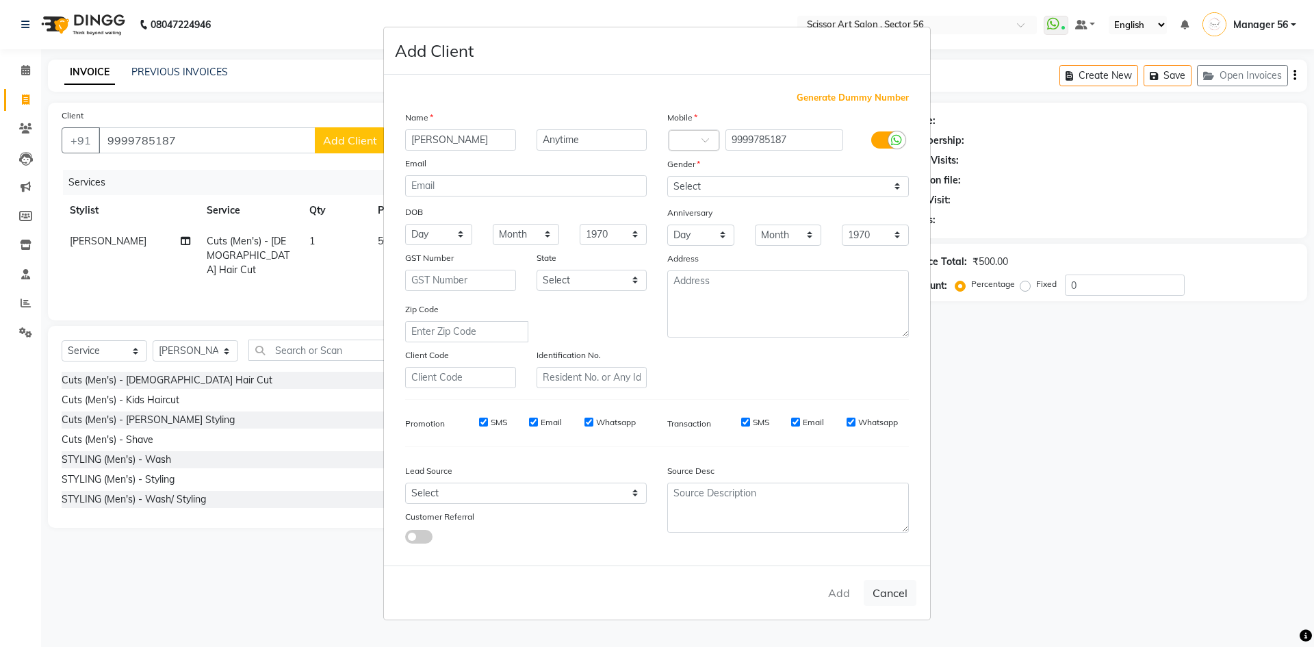
click at [270, 14] on ngb-modal-window "Add Client Generate Dummy Number Name Ravi Anytime Email DOB Day 01 02 03 04 05…" at bounding box center [657, 323] width 1314 height 647
click at [124, 132] on ngb-modal-window "Add Client Generate Dummy Number Name Ravi Anytime Email DOB Day 01 02 03 04 05…" at bounding box center [657, 323] width 1314 height 647
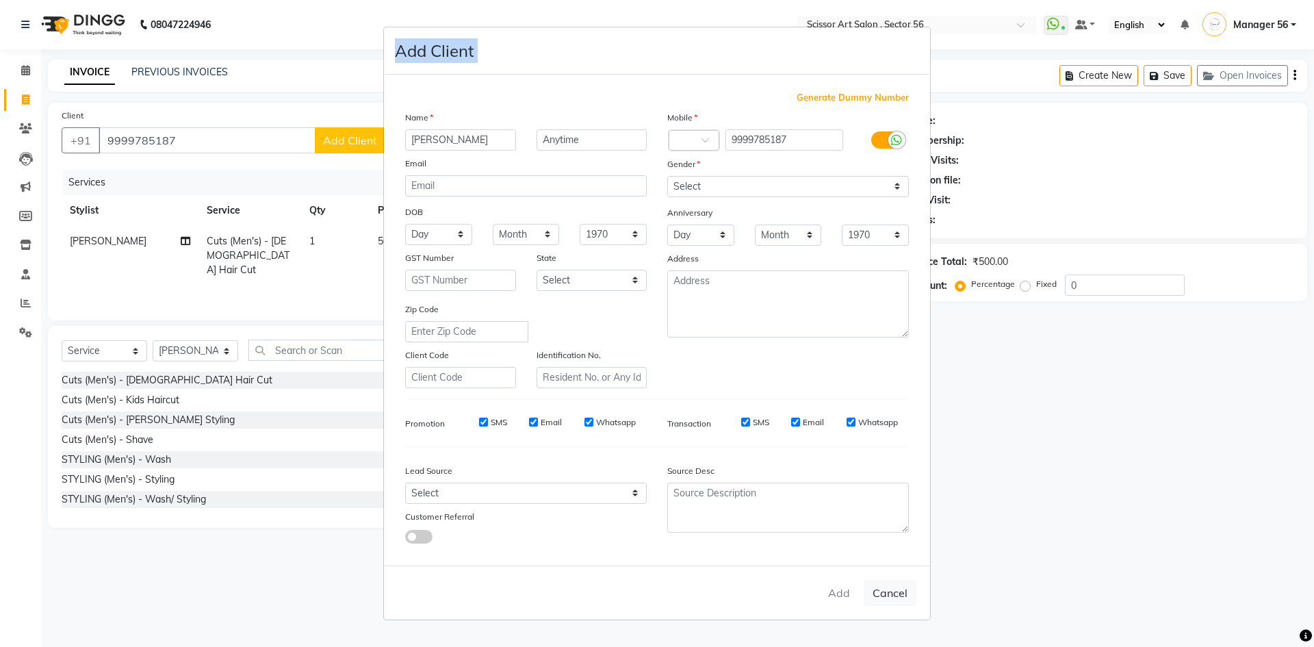
click at [124, 132] on ngb-modal-window "Add Client Generate Dummy Number Name Ravi Anytime Email DOB Day 01 02 03 04 05…" at bounding box center [657, 323] width 1314 height 647
click at [125, 134] on ngb-modal-window "Add Client Generate Dummy Number Name Ravi Anytime Email DOB Day 01 02 03 04 05…" at bounding box center [657, 323] width 1314 height 647
click at [553, 39] on div "Add Client" at bounding box center [657, 50] width 546 height 47
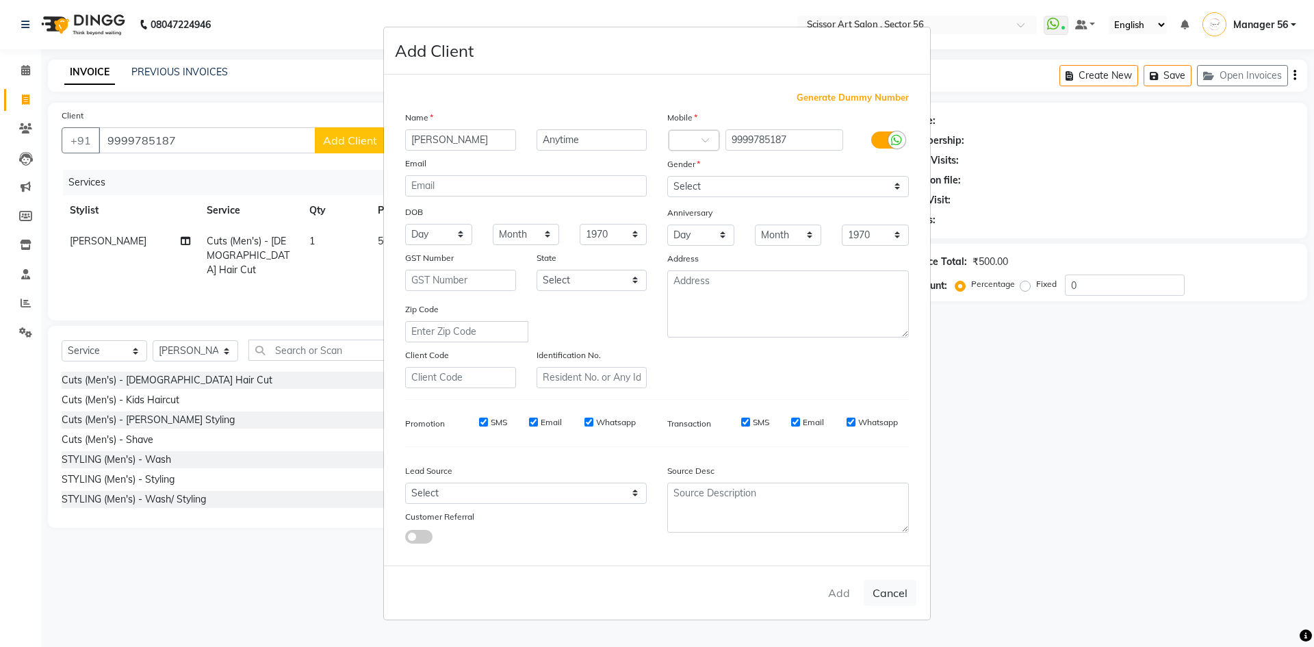
click at [497, 60] on div "Add Client" at bounding box center [657, 50] width 546 height 47
click at [1171, 599] on ngb-modal-window "Add Client Generate Dummy Number Name Ravi Anytime Email DOB Day 01 02 03 04 05…" at bounding box center [657, 323] width 1314 height 647
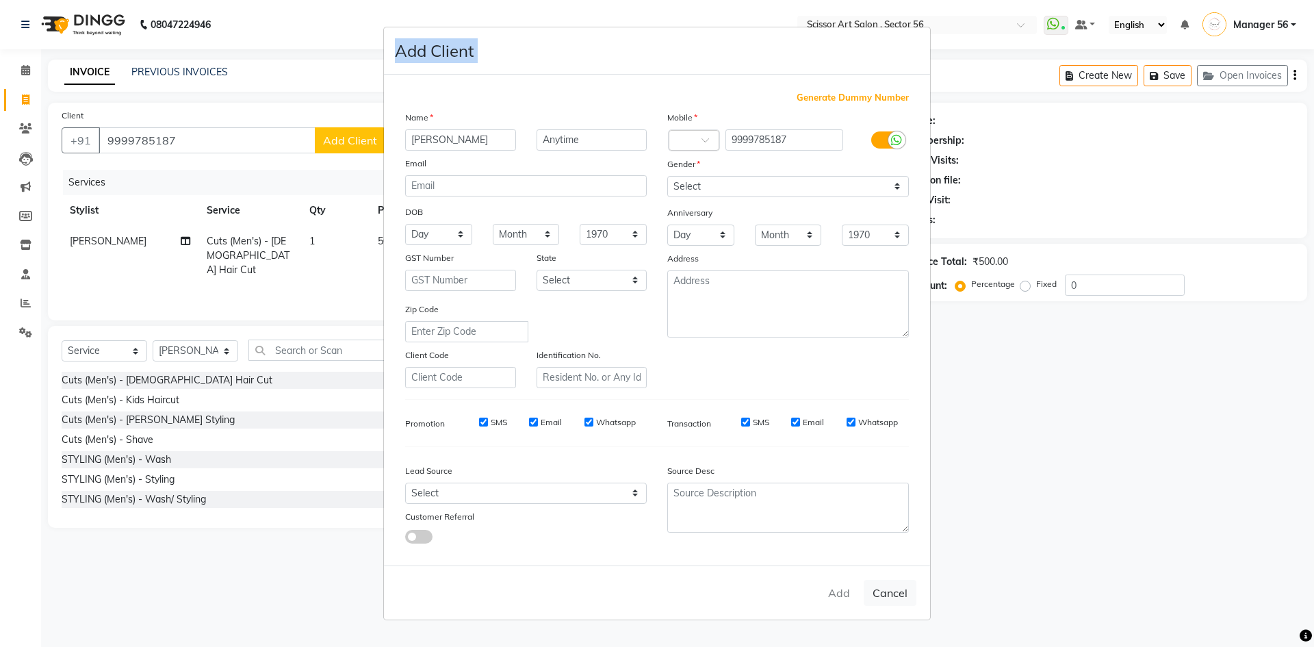
click at [1171, 599] on ngb-modal-window "Add Client Generate Dummy Number Name Ravi Anytime Email DOB Day 01 02 03 04 05…" at bounding box center [657, 323] width 1314 height 647
click at [1171, 597] on ngb-modal-window "Add Client Generate Dummy Number Name Ravi Anytime Email DOB Day 01 02 03 04 05…" at bounding box center [657, 323] width 1314 height 647
click at [1153, 596] on ngb-modal-window "Add Client Generate Dummy Number Name Ravi Anytime Email DOB Day 01 02 03 04 05…" at bounding box center [657, 323] width 1314 height 647
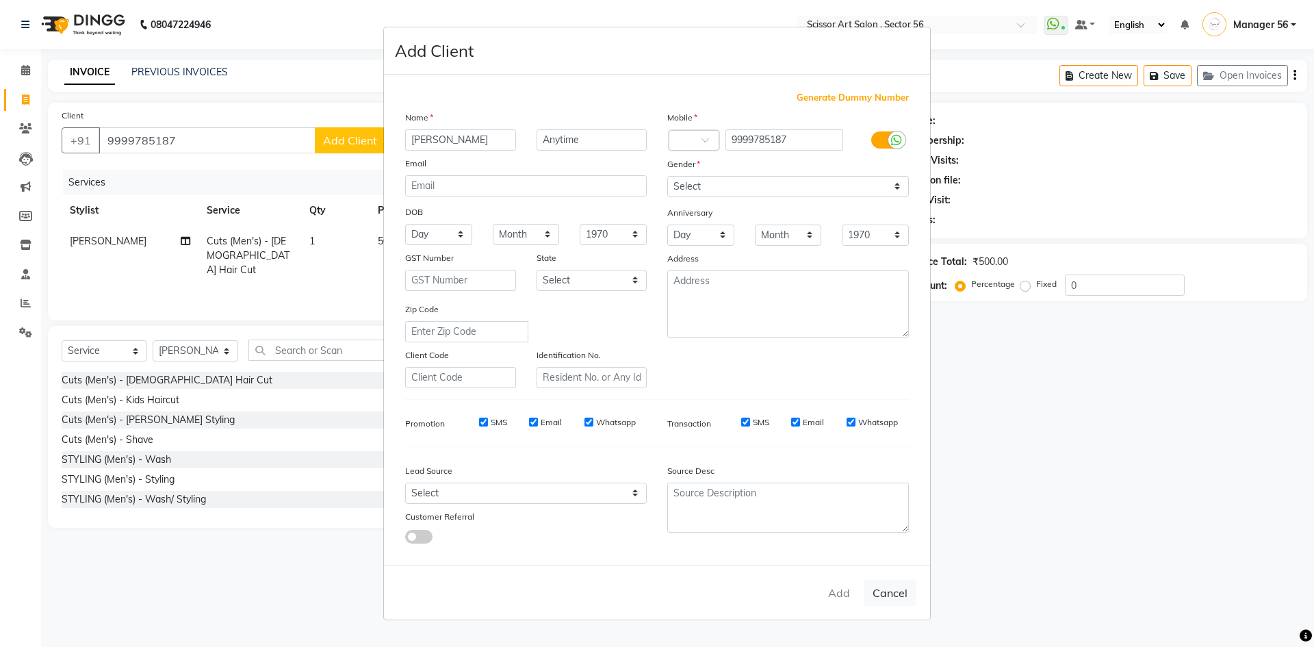
click at [1152, 594] on ngb-modal-window "Add Client Generate Dummy Number Name Ravi Anytime Email DOB Day 01 02 03 04 05…" at bounding box center [657, 323] width 1314 height 647
drag, startPoint x: 1152, startPoint y: 594, endPoint x: 1150, endPoint y: 586, distance: 8.0
click at [1152, 592] on ngb-modal-window "Add Client Generate Dummy Number Name Ravi Anytime Email DOB Day 01 02 03 04 05…" at bounding box center [657, 323] width 1314 height 647
click at [1150, 586] on ngb-modal-window "Add Client Generate Dummy Number Name Ravi Anytime Email DOB Day 01 02 03 04 05…" at bounding box center [657, 323] width 1314 height 647
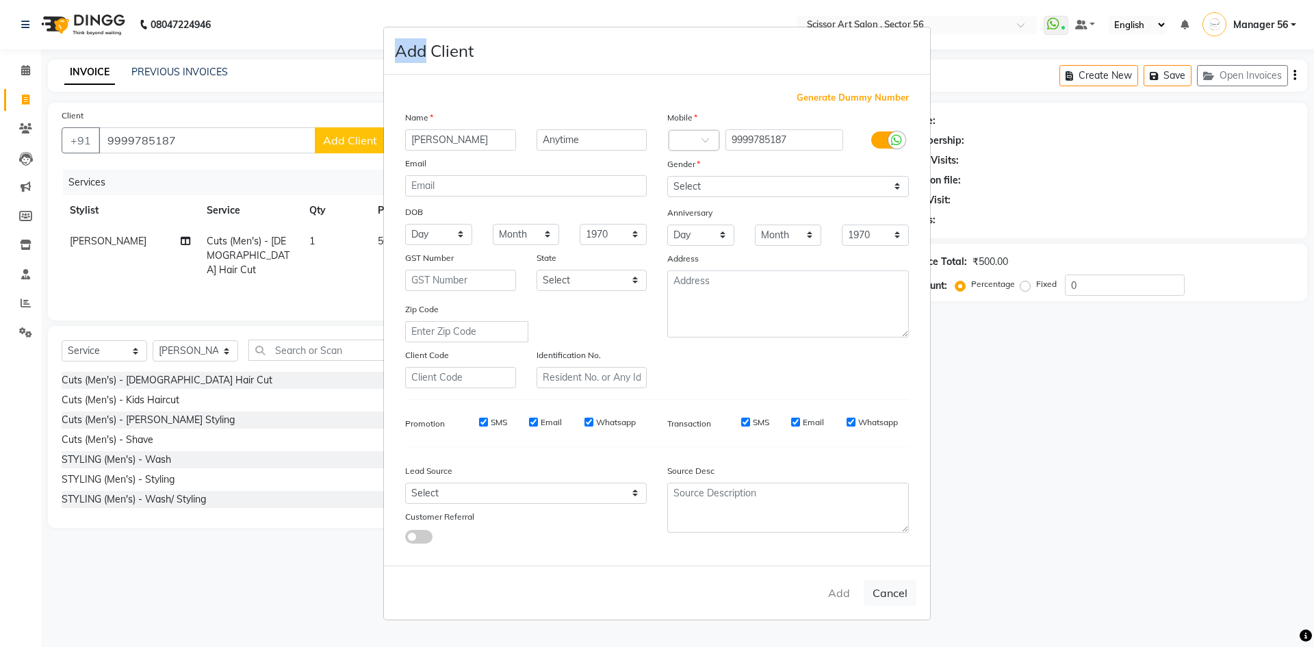
click at [1144, 586] on ngb-modal-window "Add Client Generate Dummy Number Name Ravi Anytime Email DOB Day 01 02 03 04 05…" at bounding box center [657, 323] width 1314 height 647
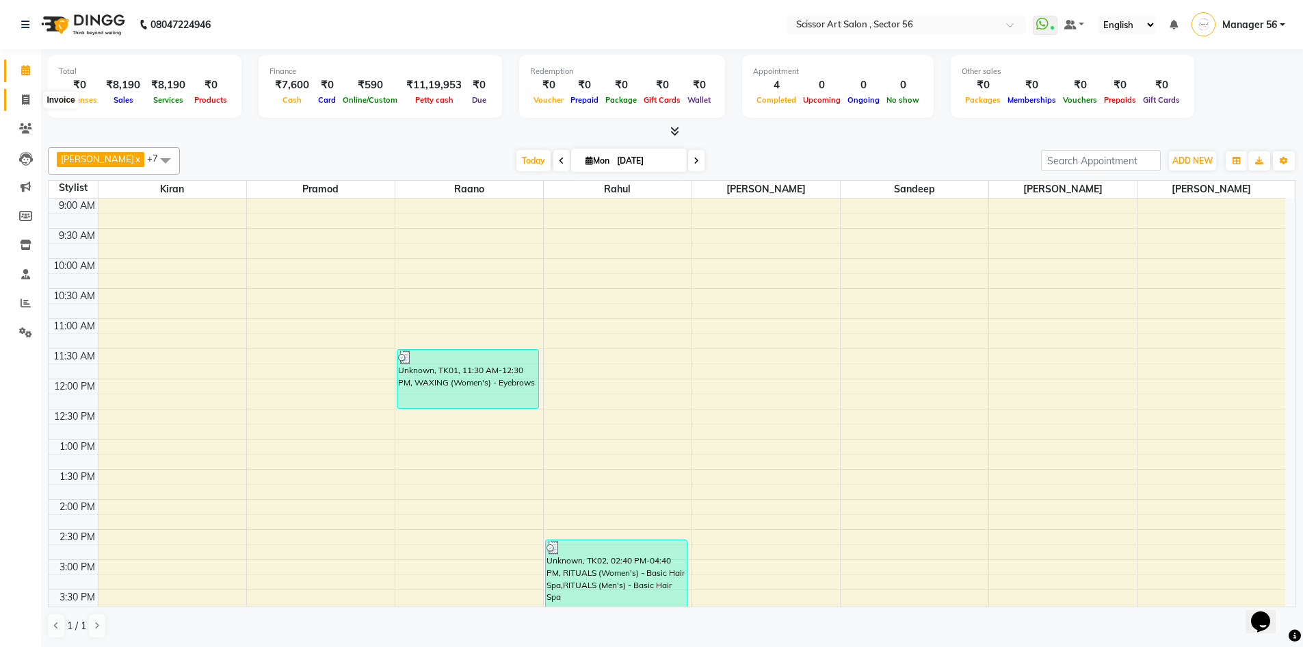
click at [30, 106] on span at bounding box center [26, 100] width 24 height 16
select select "service"
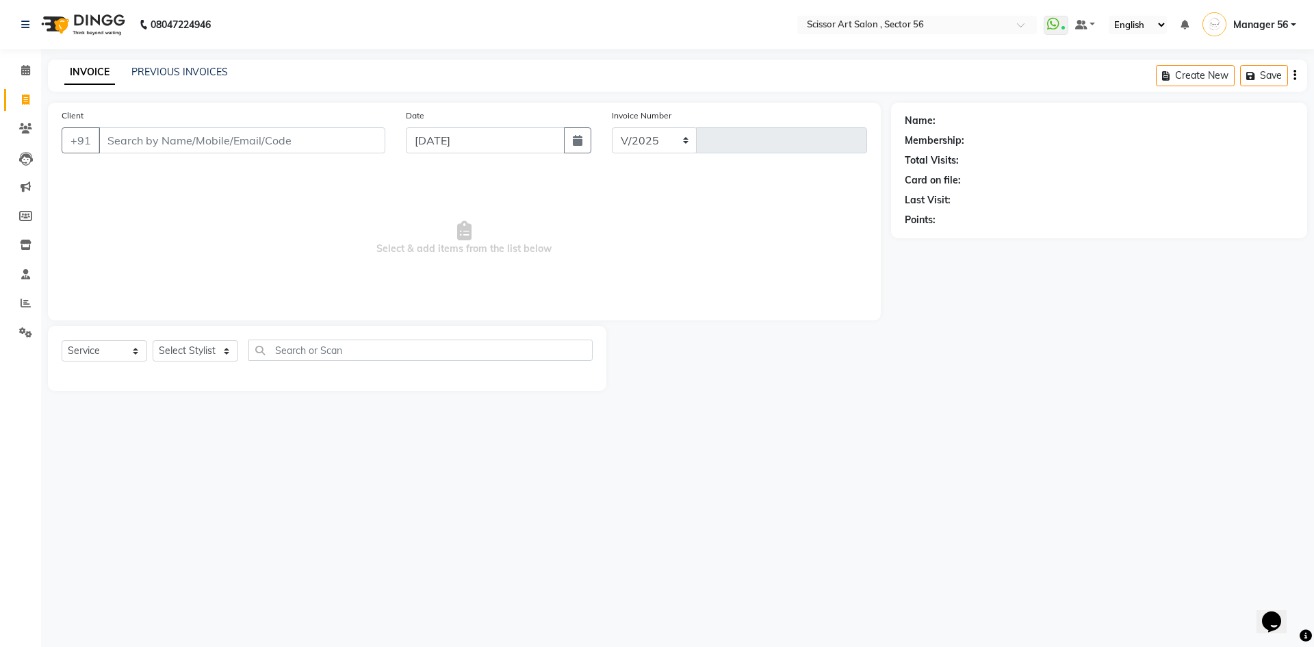
select select "6185"
type input "1330"
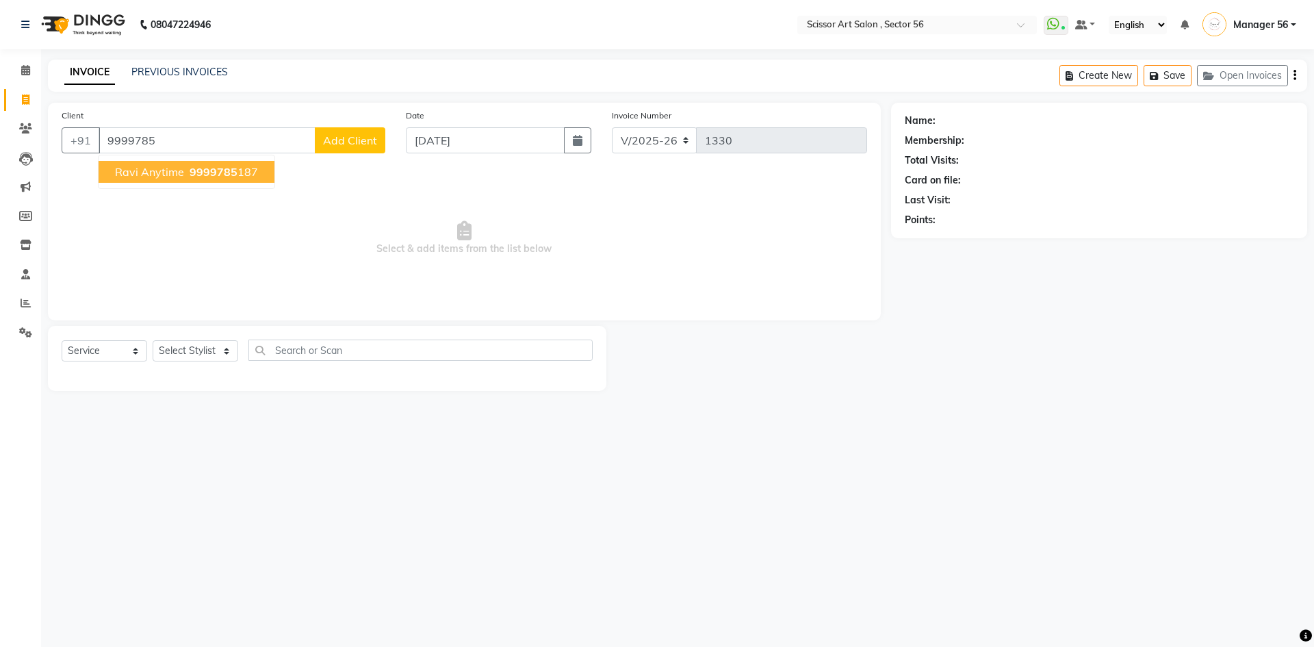
click at [206, 176] on span "9999785" at bounding box center [214, 172] width 48 height 14
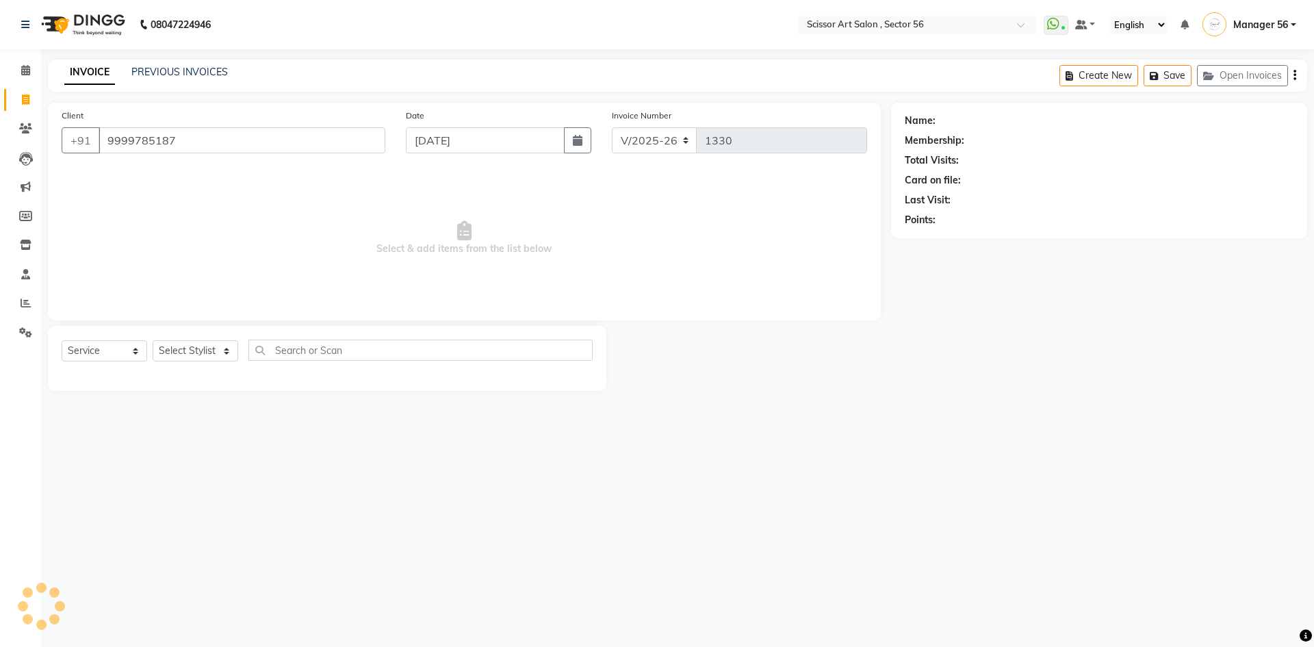
type input "9999785187"
select select "1: Object"
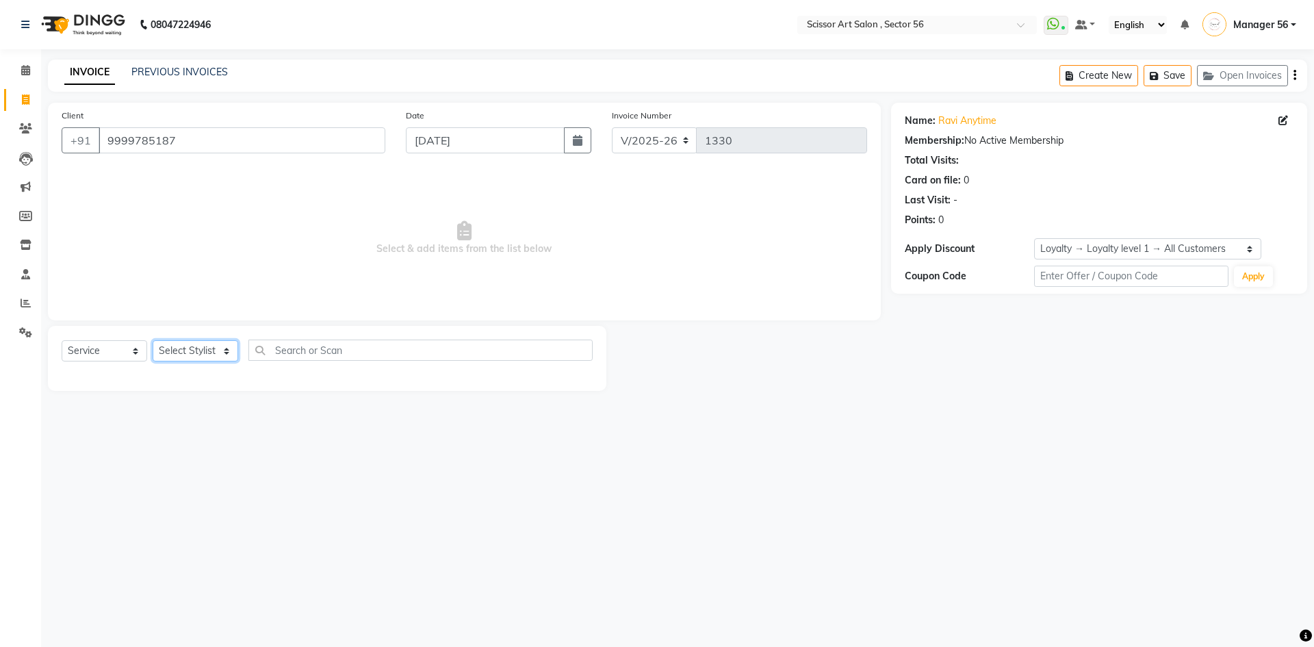
click at [189, 350] on select "Select Stylist Anees DEV DAS Kiran Manager 56 [PERSON_NAME] [PERSON_NAME] Raano…" at bounding box center [196, 350] width 86 height 21
select select "76503"
click at [153, 340] on select "Select Stylist Anees DEV DAS Kiran Manager 56 [PERSON_NAME] [PERSON_NAME] Raano…" at bounding box center [196, 350] width 86 height 21
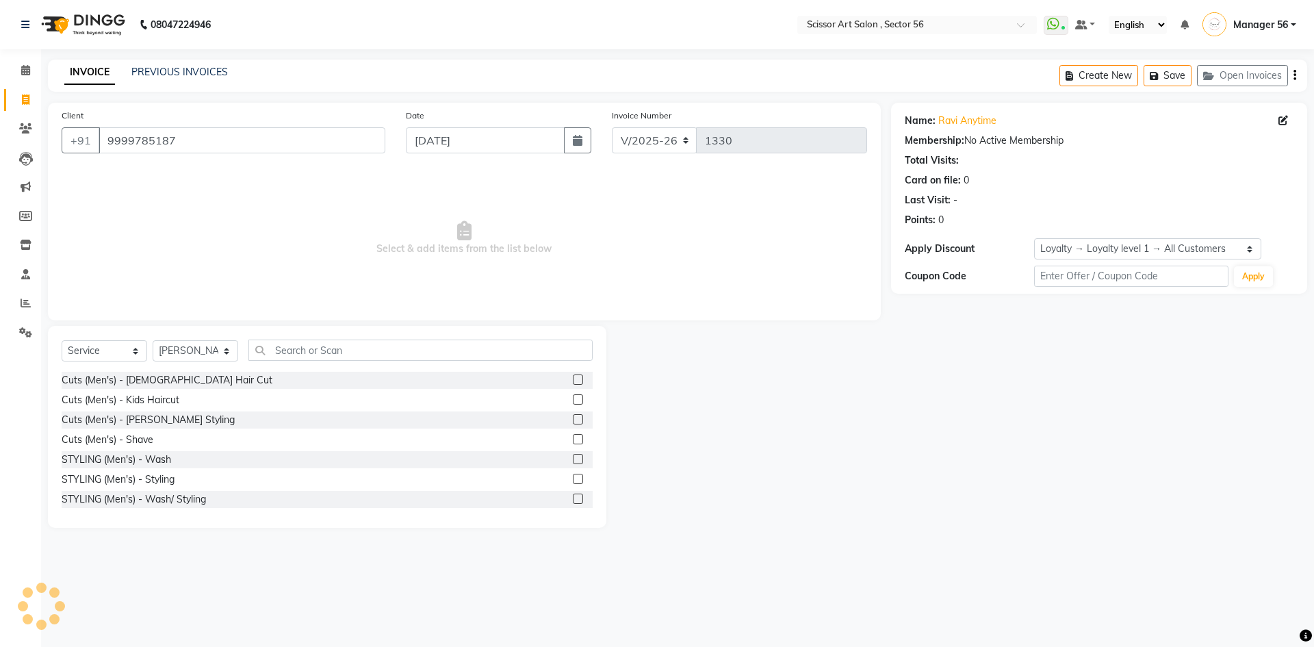
click at [573, 378] on label at bounding box center [578, 379] width 10 height 10
click at [573, 378] on input "checkbox" at bounding box center [577, 380] width 9 height 9
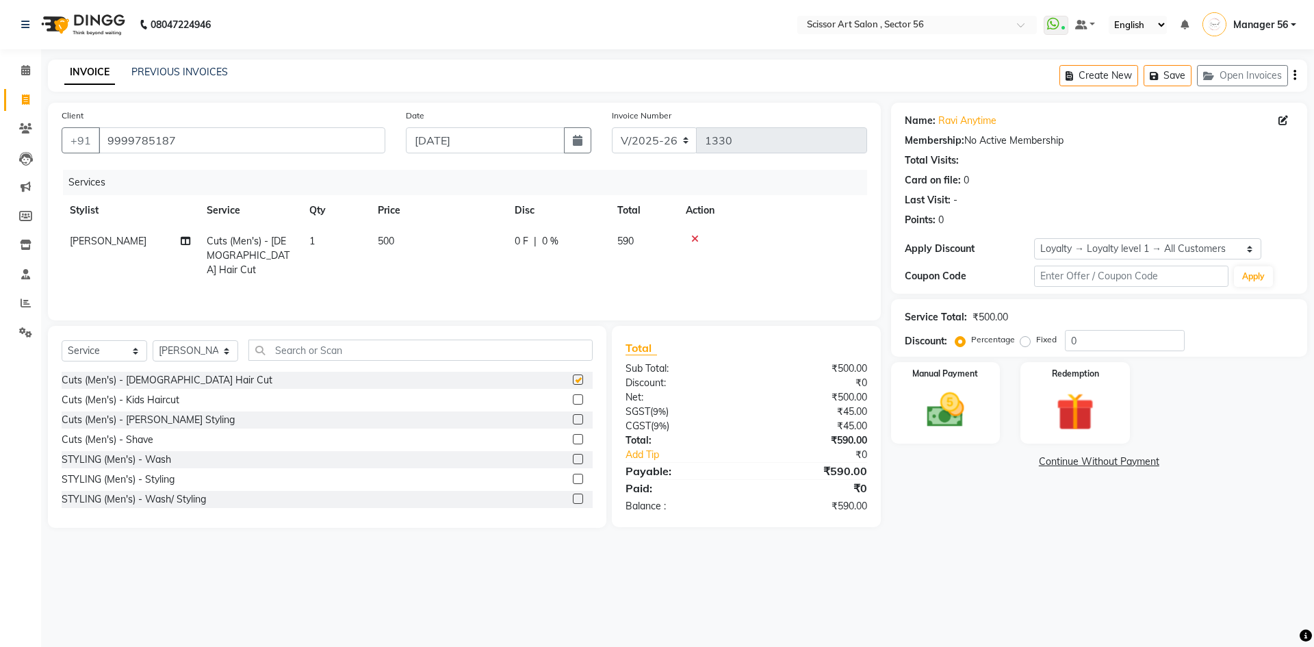
checkbox input "false"
click at [1093, 343] on input "0" at bounding box center [1125, 340] width 120 height 21
type input "50"
click at [929, 402] on img at bounding box center [945, 409] width 64 height 45
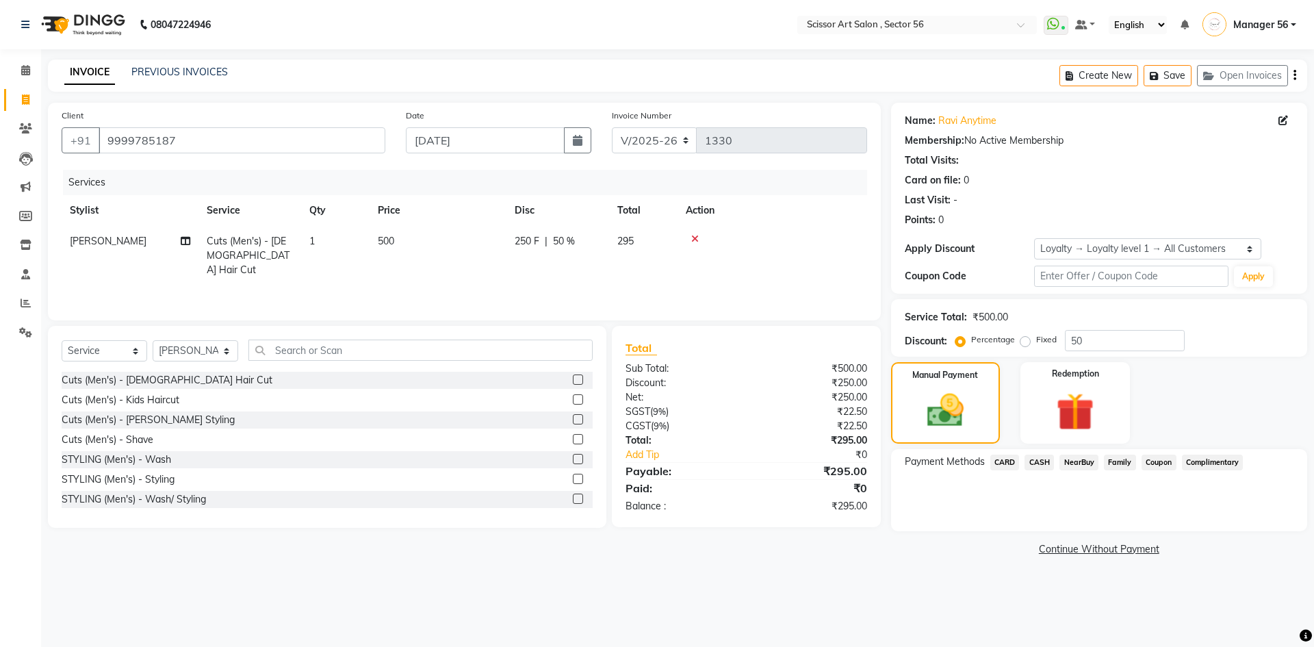
click at [1039, 458] on span "CASH" at bounding box center [1038, 462] width 29 height 16
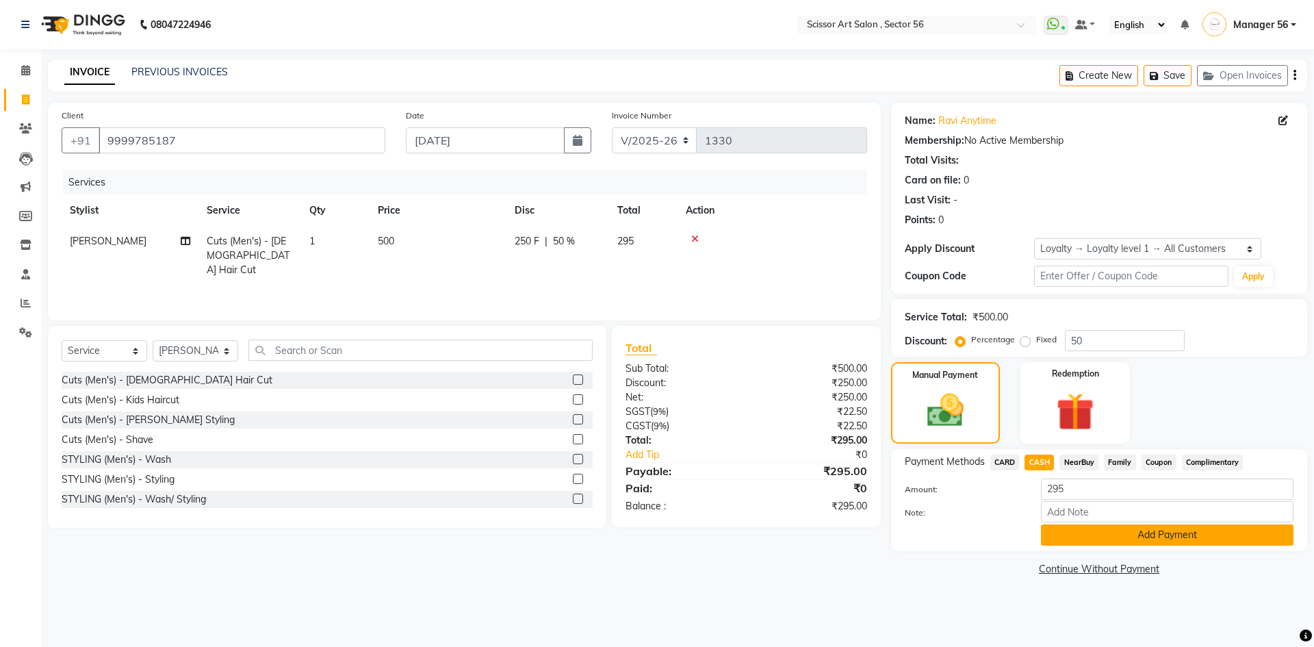
click at [1154, 530] on button "Add Payment" at bounding box center [1167, 534] width 252 height 21
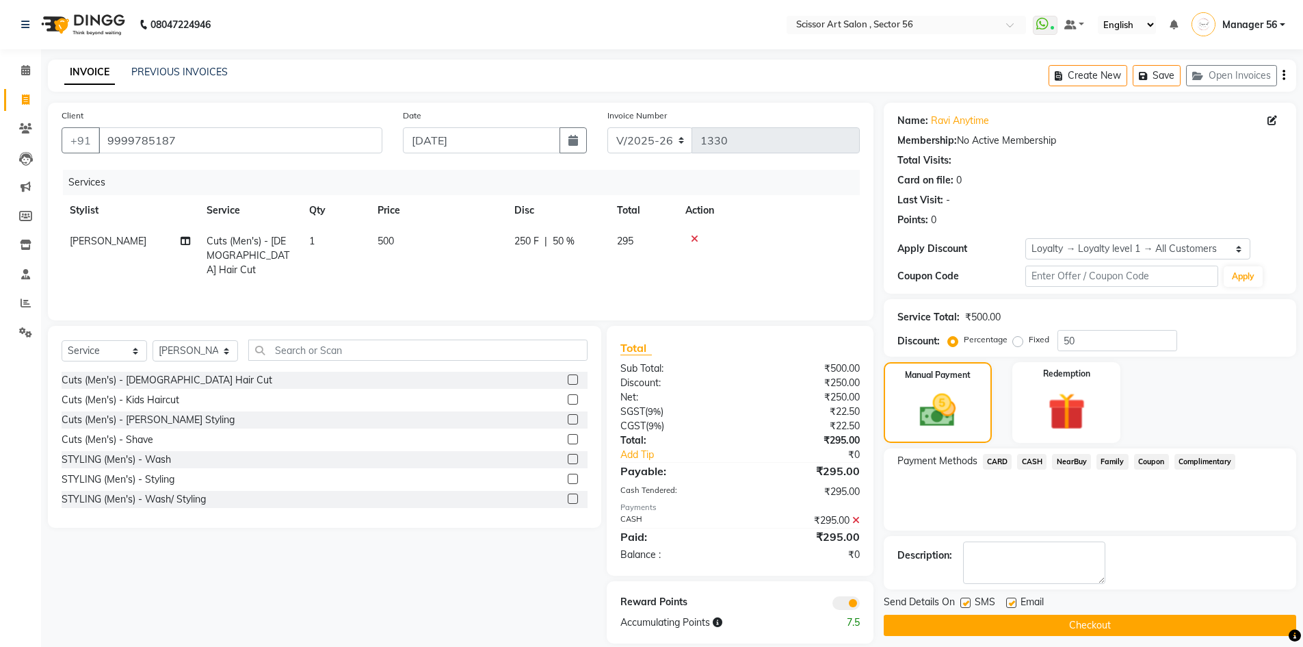
click at [1112, 611] on div "Send Details On SMS Email" at bounding box center [1090, 603] width 413 height 17
click at [1115, 627] on button "Checkout" at bounding box center [1090, 624] width 413 height 21
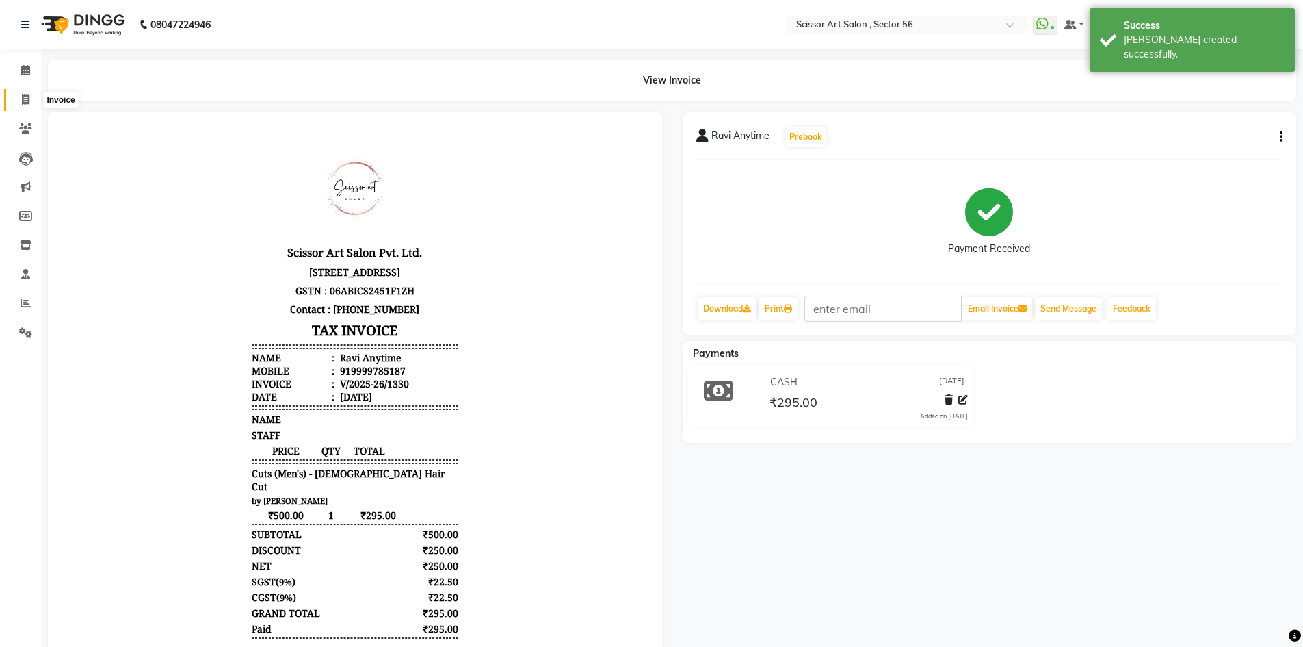
click at [26, 98] on icon at bounding box center [26, 99] width 8 height 10
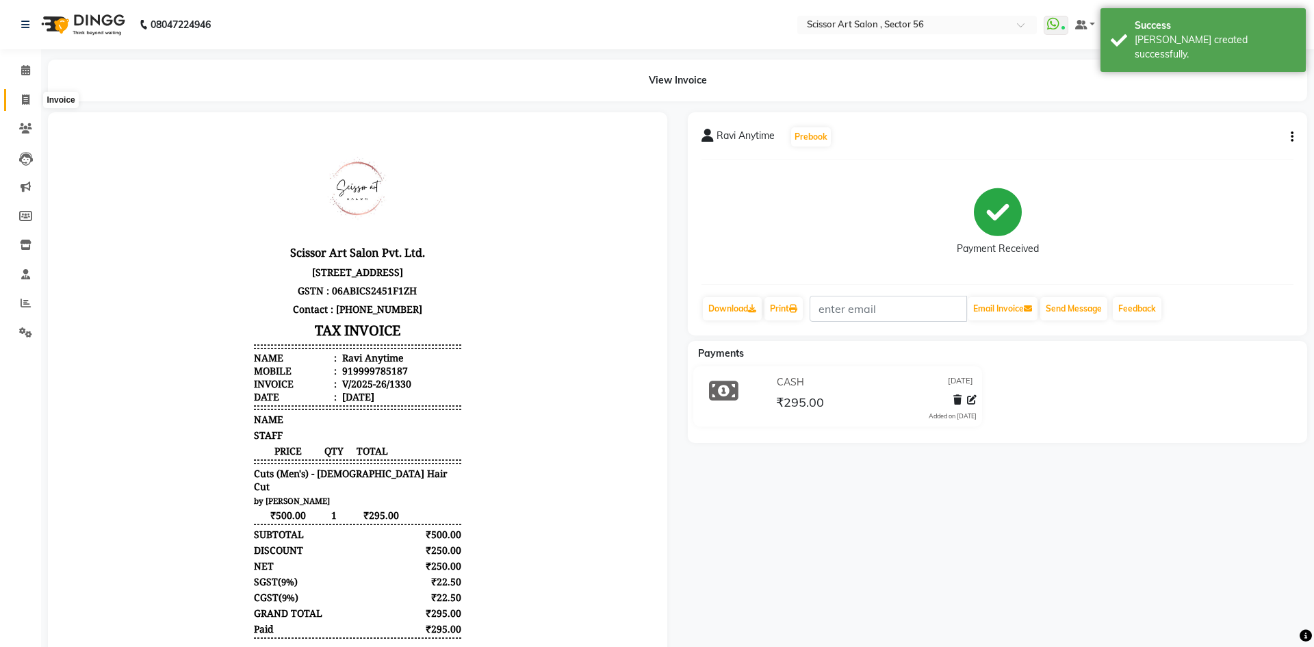
select select "service"
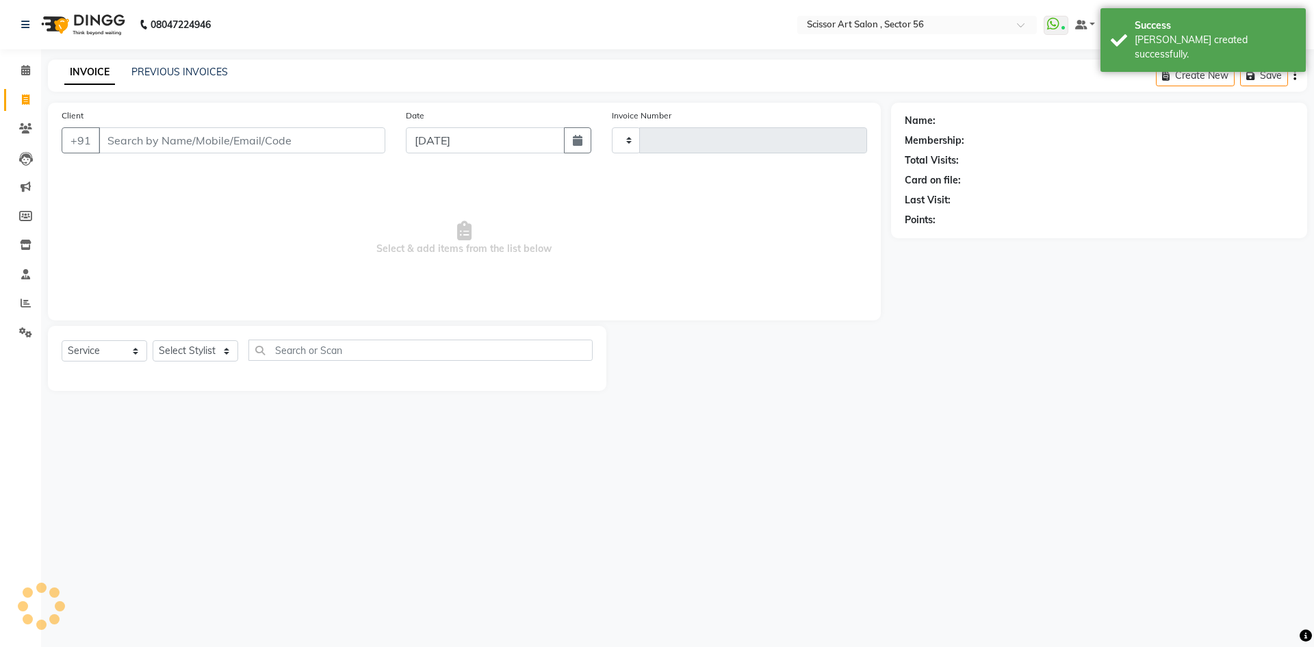
type input "1331"
select select "6185"
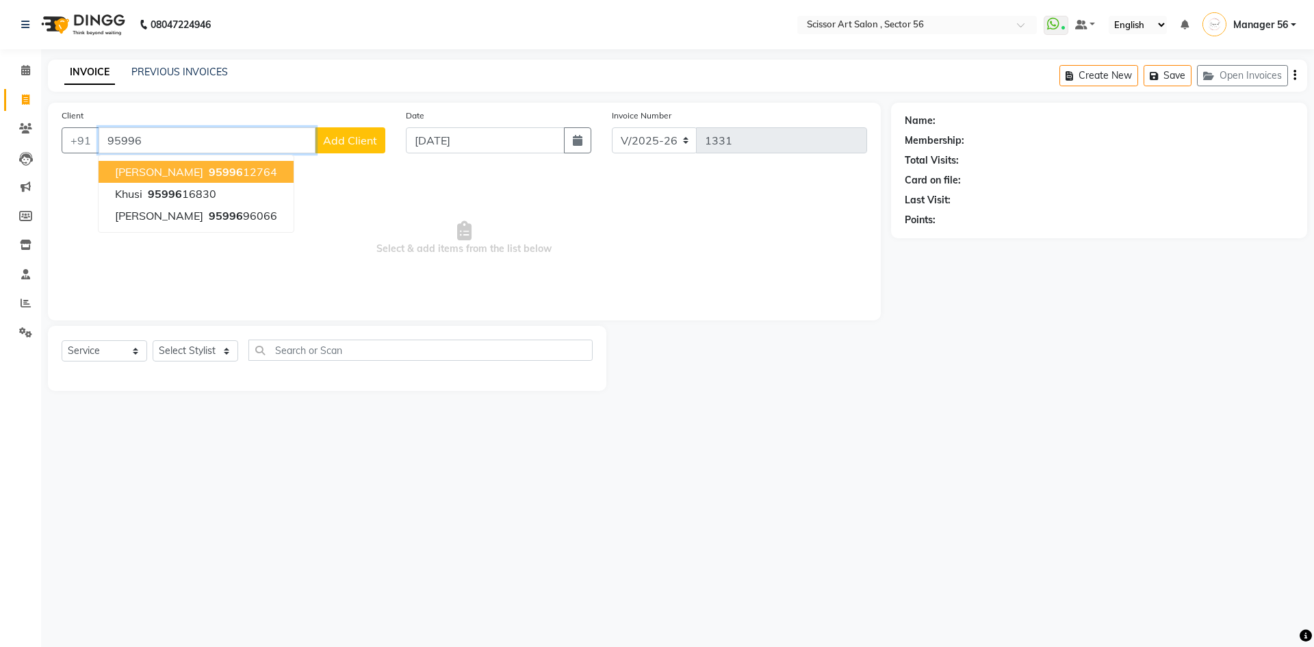
click at [166, 172] on span "Ashish Goel" at bounding box center [159, 172] width 88 height 14
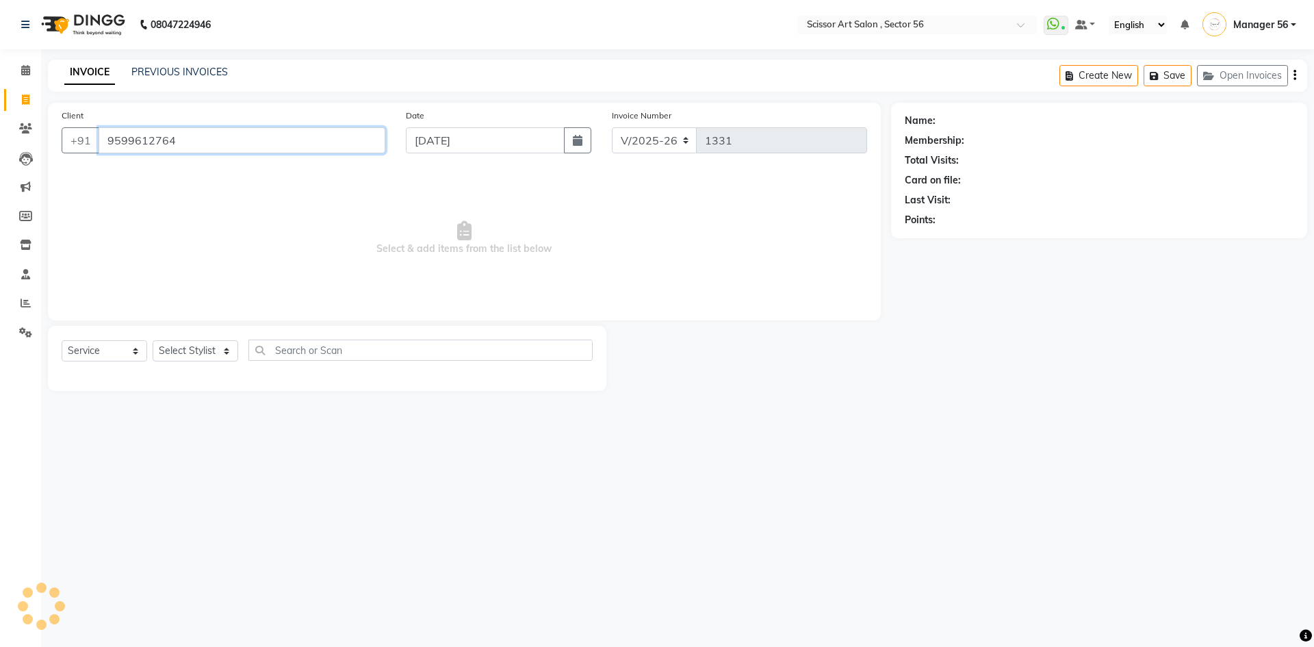
type input "9599612764"
select select "1: Object"
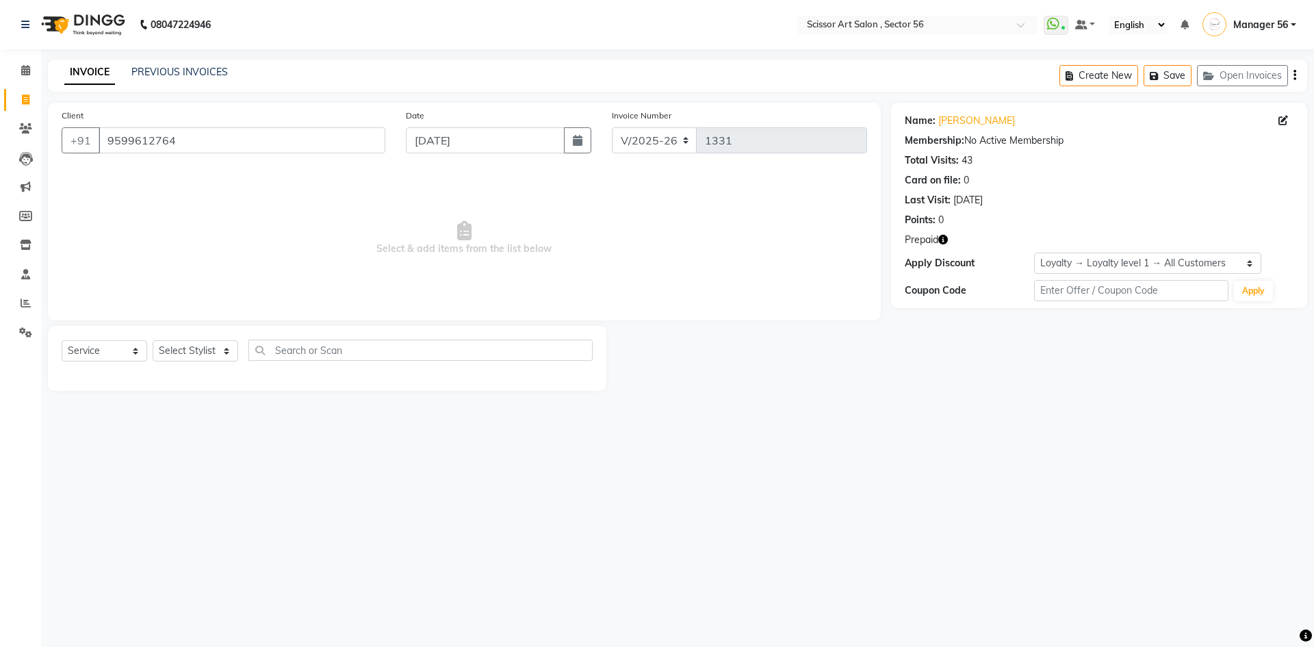
click at [944, 240] on icon "button" at bounding box center [943, 240] width 10 height 10
click at [966, 235] on div "Prepaid" at bounding box center [1099, 240] width 389 height 14
click at [171, 356] on select "Select Stylist Anees DEV DAS Kiran Manager 56 [PERSON_NAME] [PERSON_NAME] Raano…" at bounding box center [196, 350] width 86 height 21
select select "76503"
click at [153, 340] on select "Select Stylist Anees DEV DAS Kiran Manager 56 [PERSON_NAME] [PERSON_NAME] Raano…" at bounding box center [196, 350] width 86 height 21
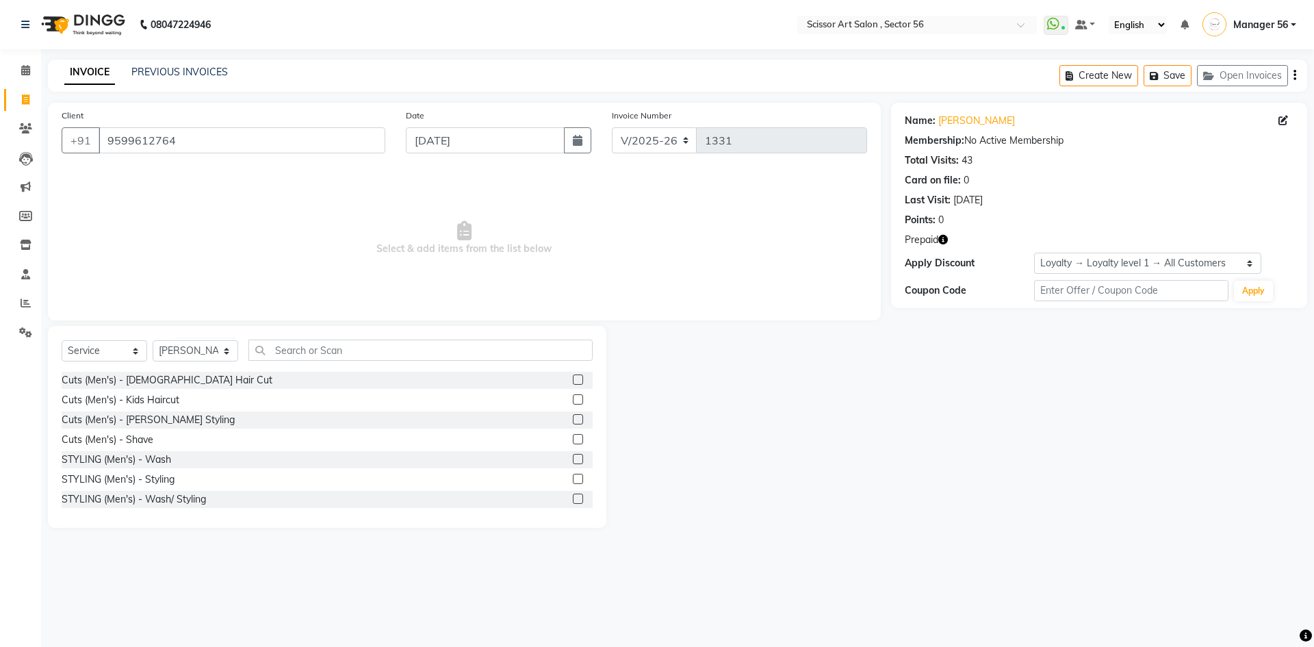
click at [573, 382] on label at bounding box center [578, 379] width 10 height 10
click at [573, 382] on input "checkbox" at bounding box center [577, 380] width 9 height 9
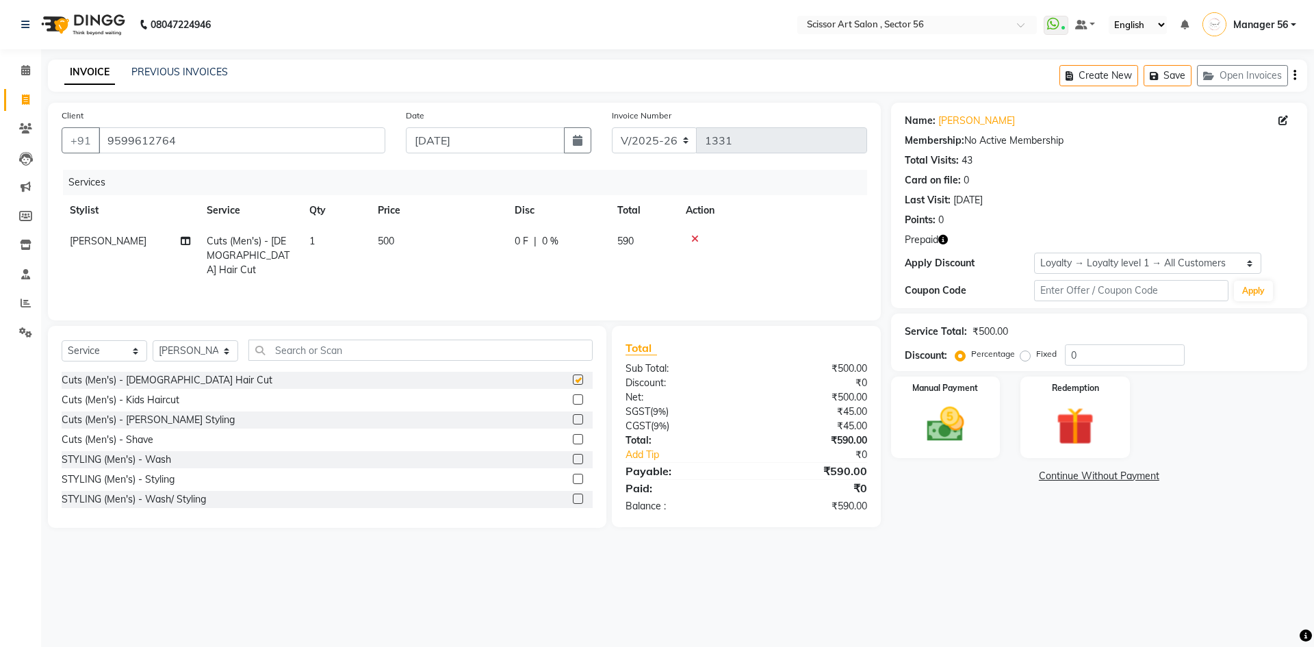
checkbox input "false"
click at [573, 421] on label at bounding box center [578, 419] width 10 height 10
click at [573, 421] on input "checkbox" at bounding box center [577, 419] width 9 height 9
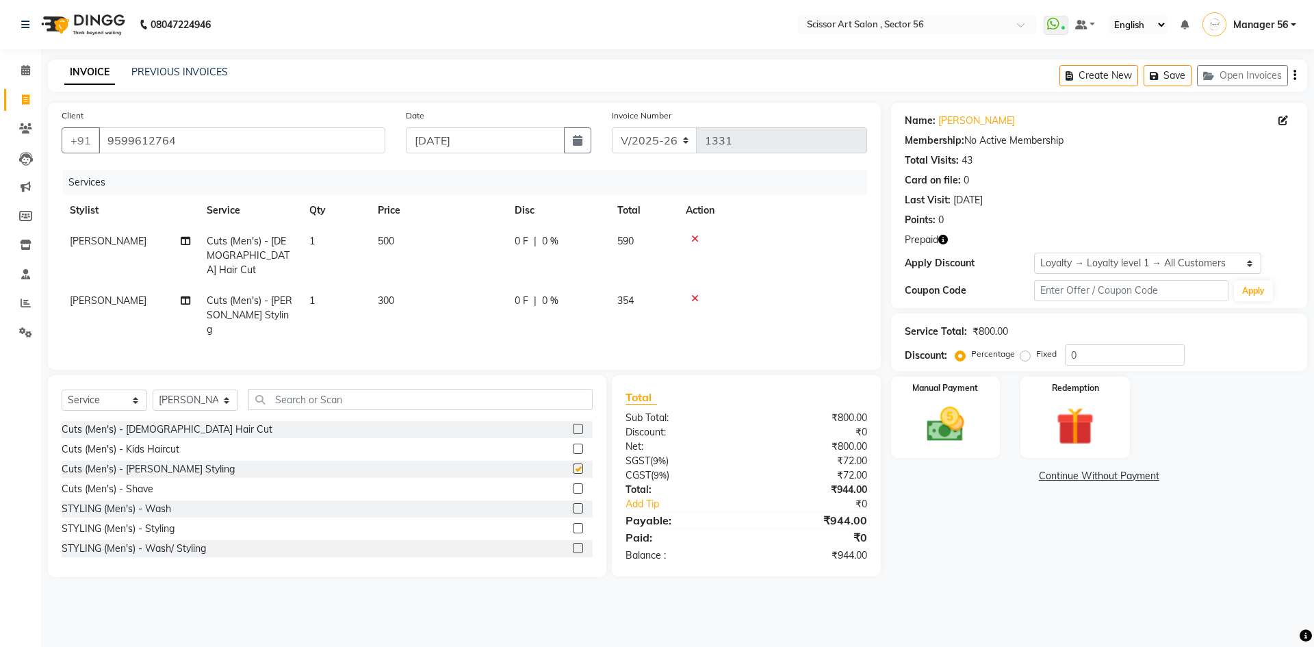
checkbox input "false"
click at [1055, 424] on img at bounding box center [1075, 426] width 64 height 49
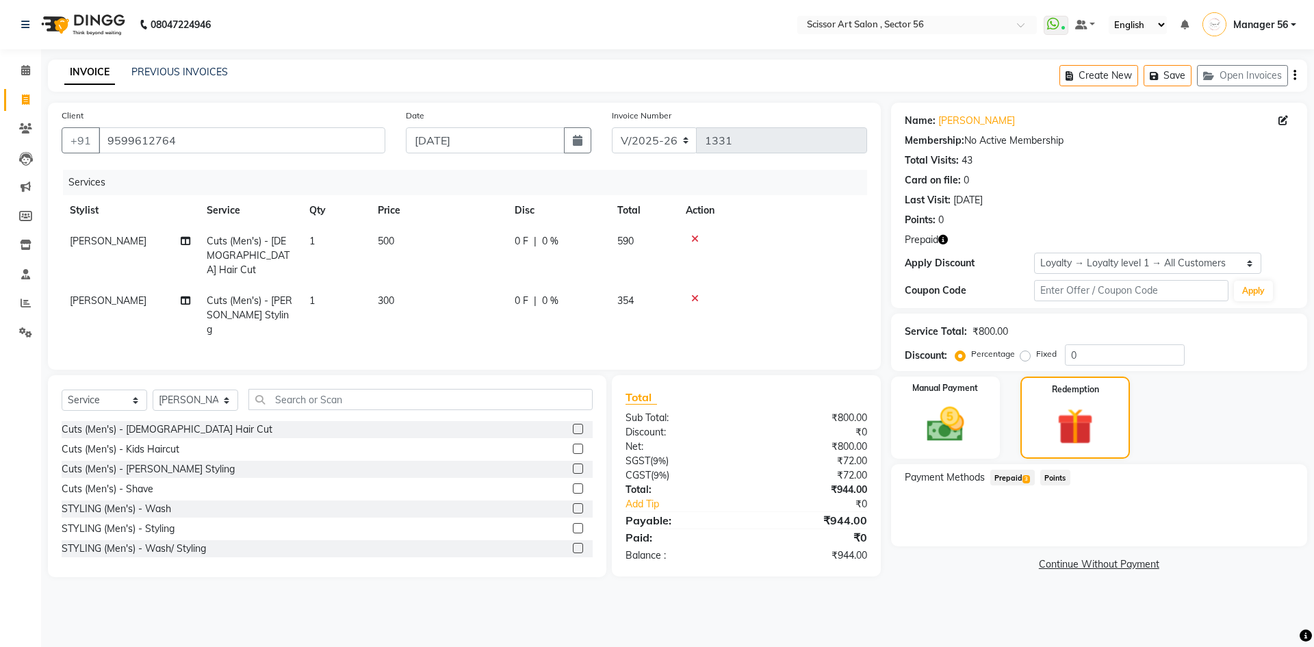
click at [1016, 475] on span "Prepaid 3" at bounding box center [1012, 477] width 44 height 16
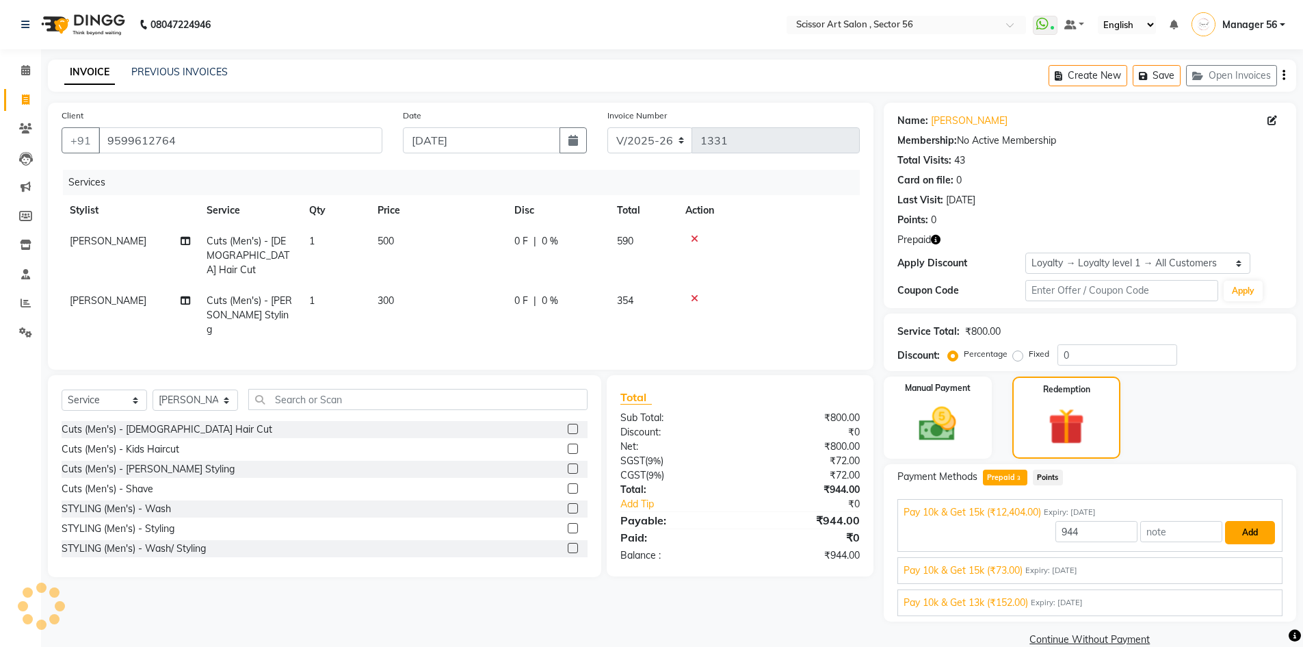
click at [1254, 536] on button "Add" at bounding box center [1250, 532] width 50 height 23
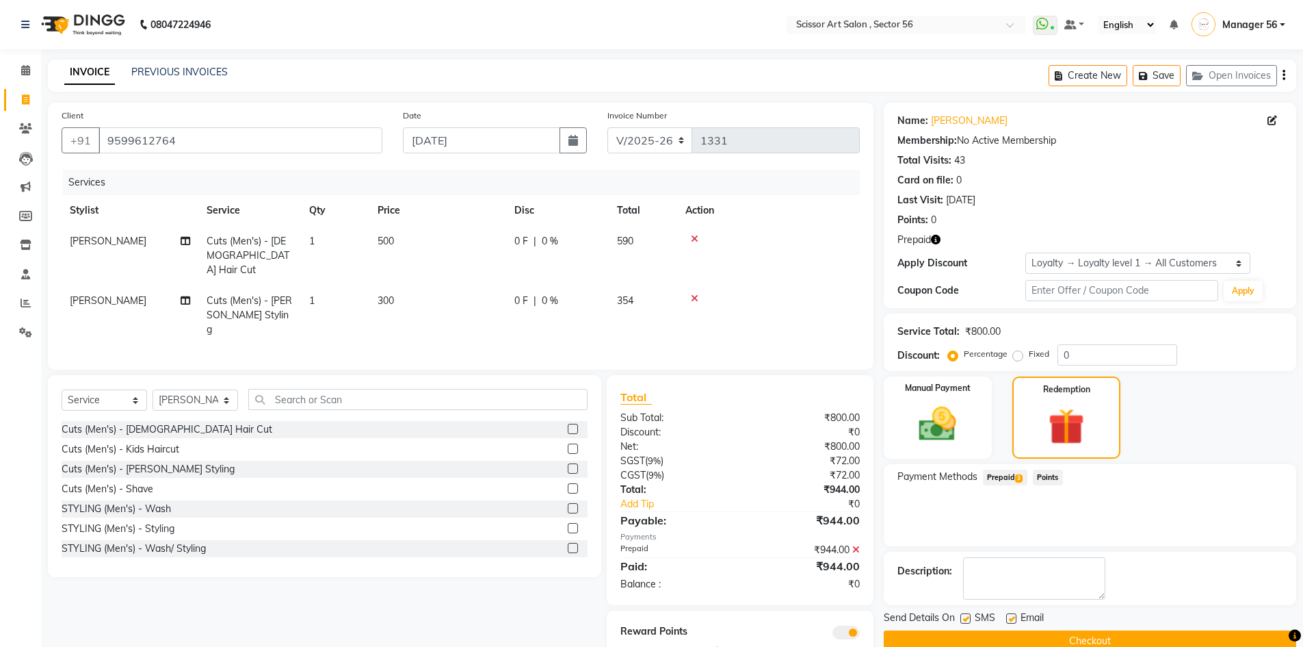
click at [1147, 643] on button "Checkout" at bounding box center [1090, 640] width 413 height 21
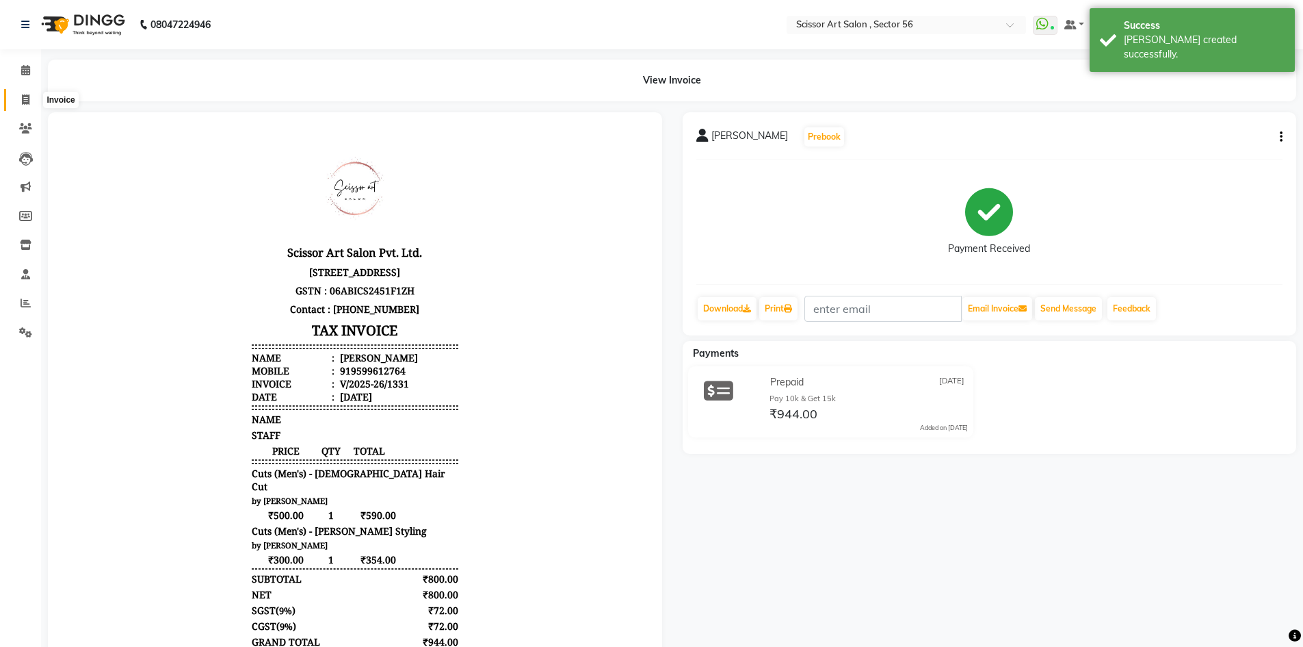
click at [21, 99] on span at bounding box center [26, 100] width 24 height 16
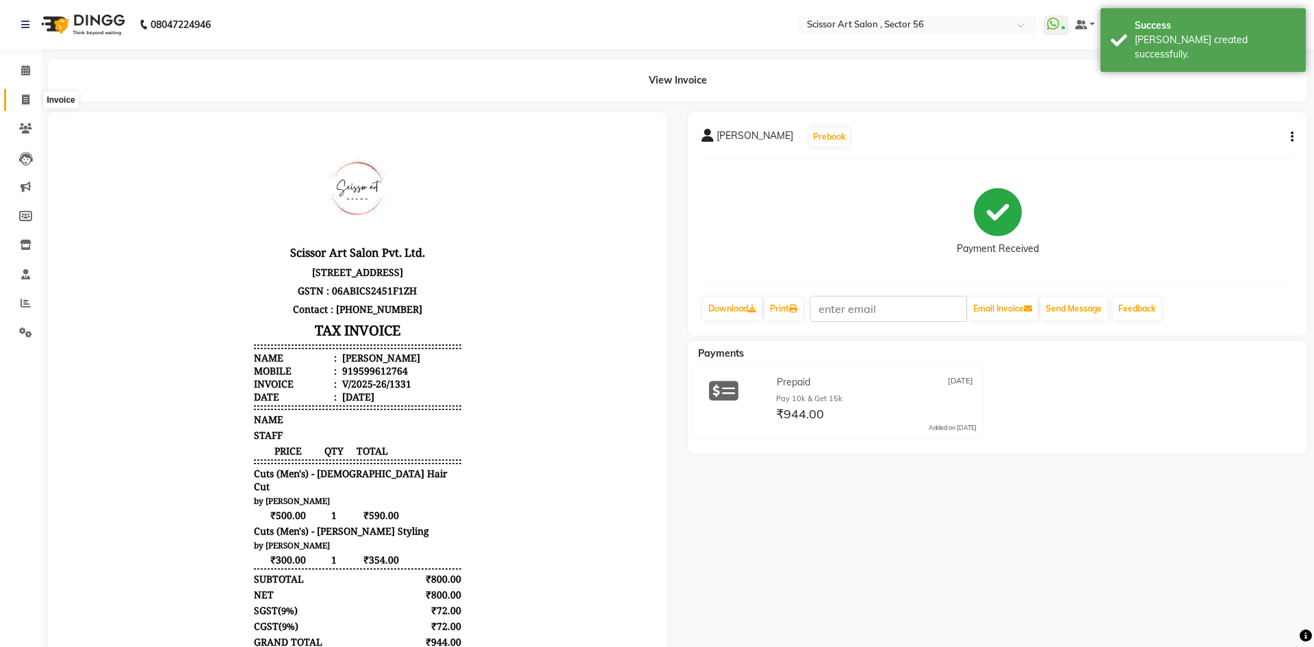
select select "service"
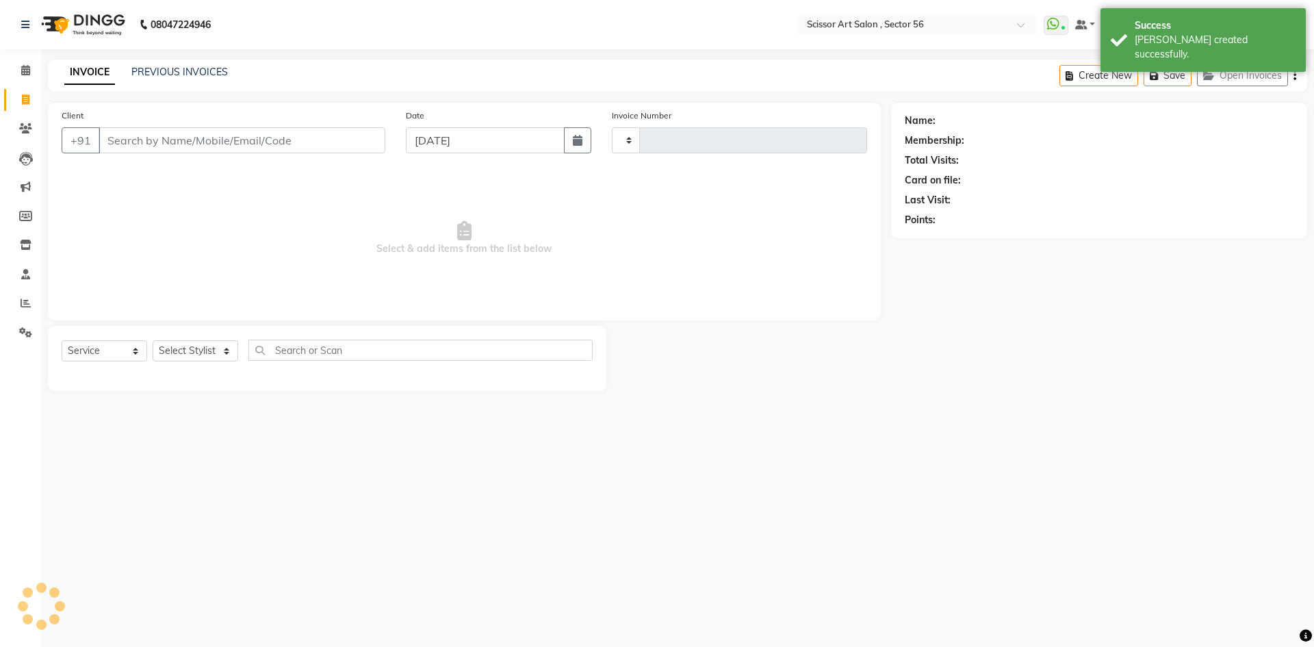
type input "1332"
select select "6185"
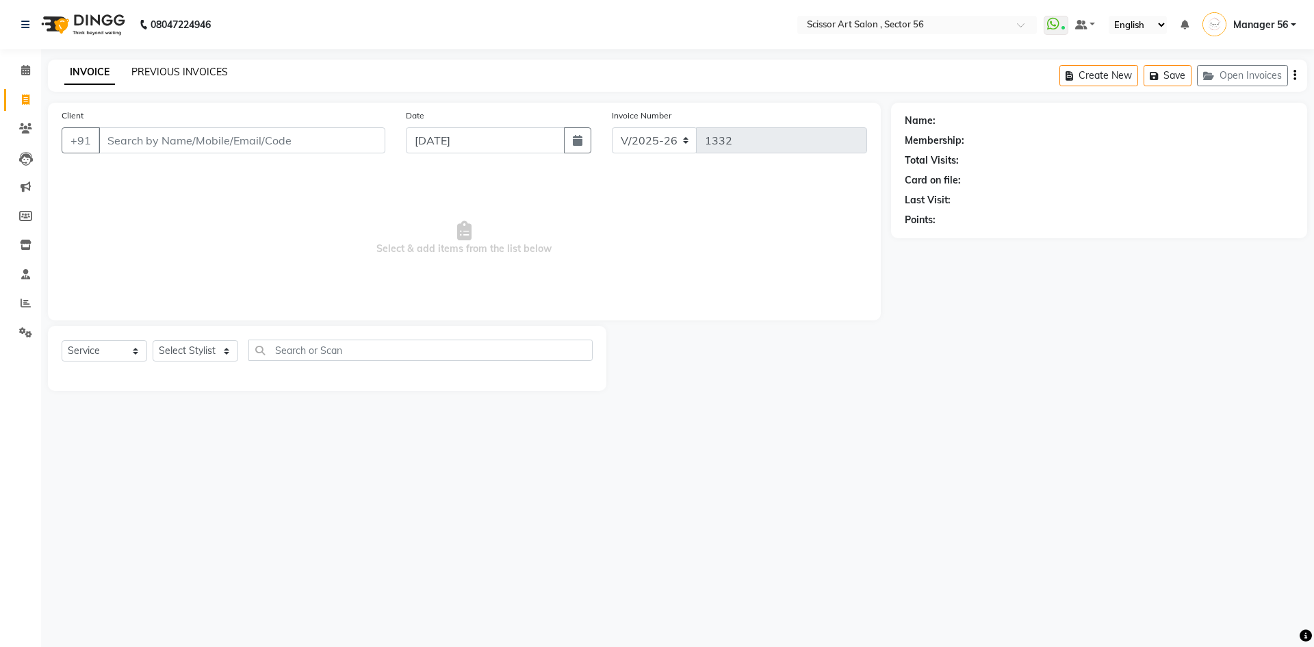
click at [192, 70] on link "PREVIOUS INVOICES" at bounding box center [179, 72] width 96 height 12
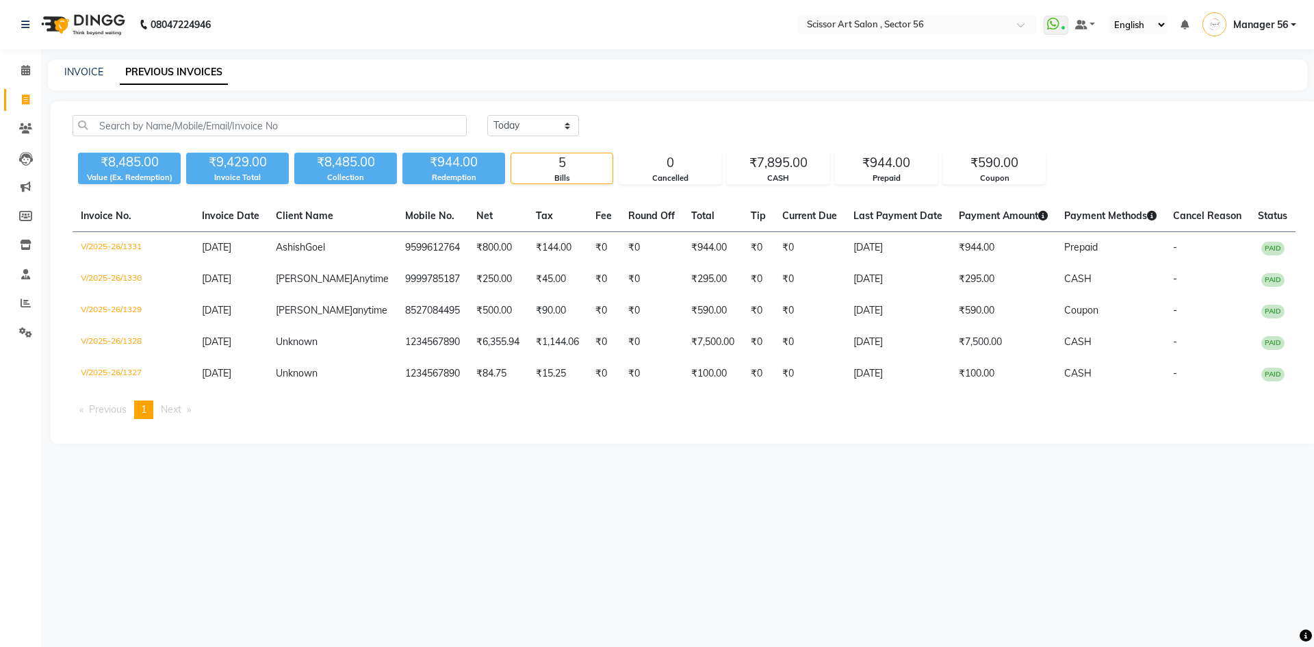
click at [637, 113] on div "Today Yesterday Custom Range ₹8,485.00 Value (Ex. Redemption) ₹9,429.00 Invoice…" at bounding box center [684, 272] width 1267 height 342
click at [96, 74] on link "INVOICE" at bounding box center [83, 72] width 39 height 12
select select "service"
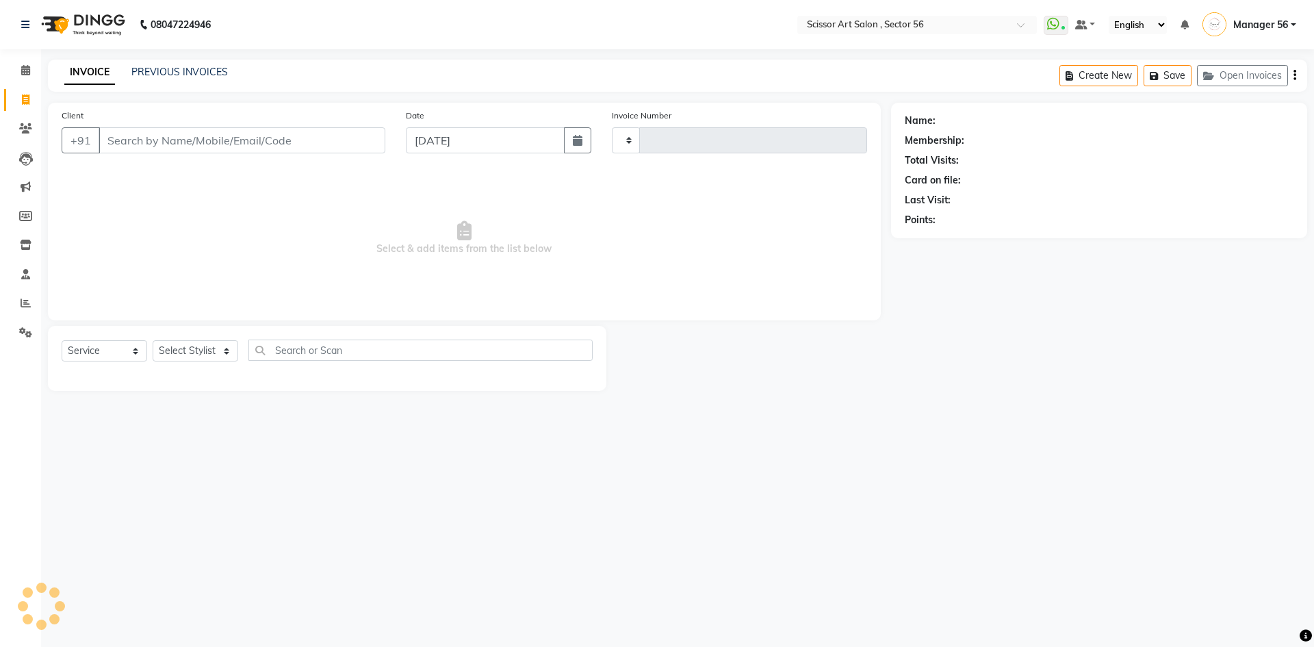
type input "1332"
select select "6185"
click at [189, 354] on select "Select Stylist Anees DEV DAS Kiran Manager 56 [PERSON_NAME] [PERSON_NAME] Raano…" at bounding box center [196, 350] width 86 height 21
select select "76503"
click at [153, 340] on select "Select Stylist Anees DEV DAS Kiran Manager 56 [PERSON_NAME] [PERSON_NAME] Raano…" at bounding box center [196, 350] width 86 height 21
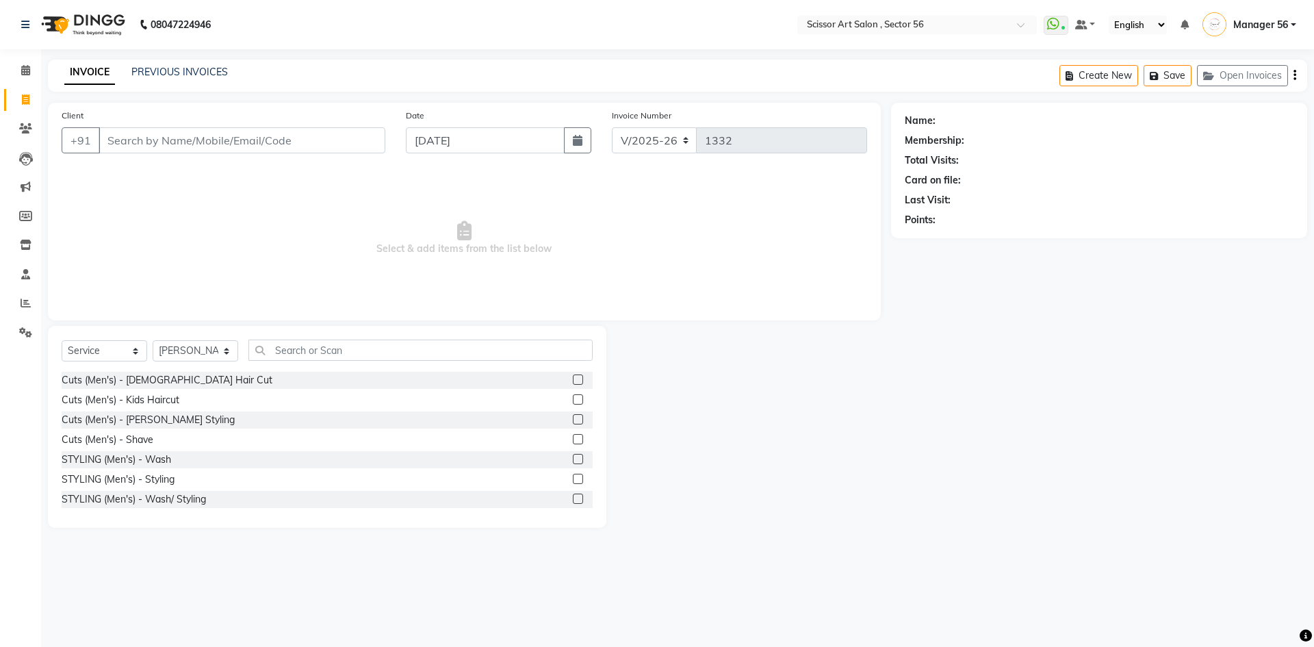
click at [573, 437] on label at bounding box center [578, 439] width 10 height 10
click at [573, 437] on input "checkbox" at bounding box center [577, 439] width 9 height 9
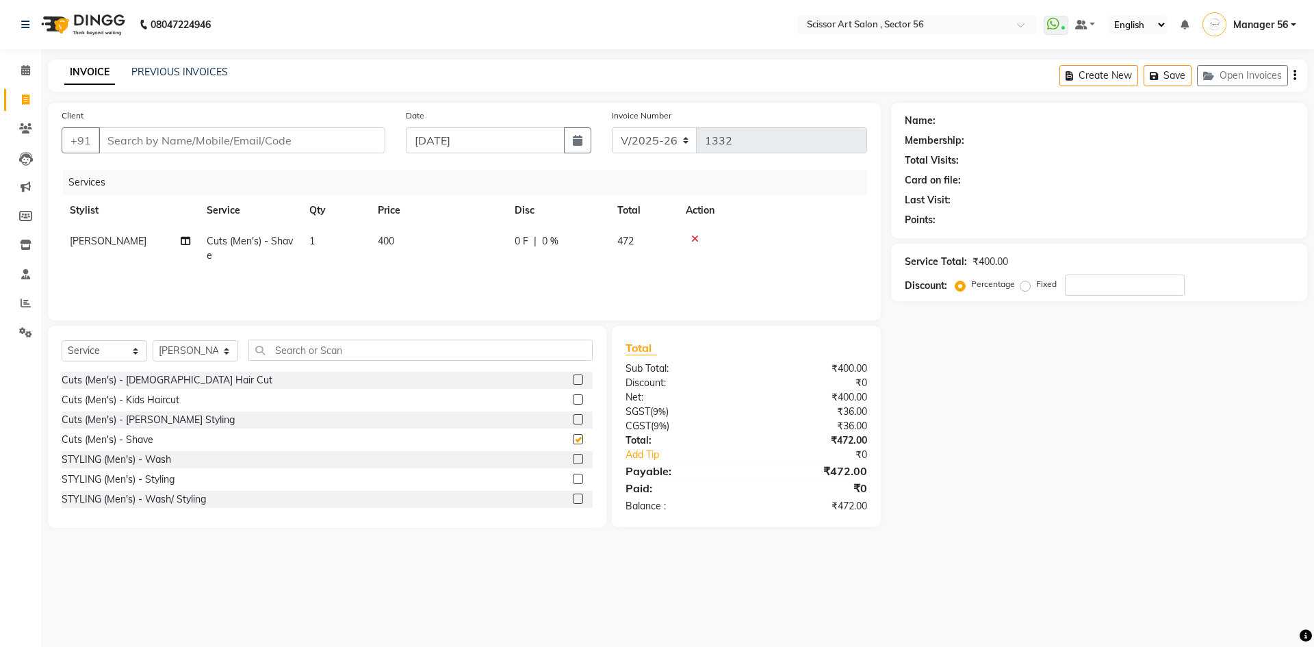
checkbox input "false"
click at [469, 250] on td "400" at bounding box center [437, 248] width 137 height 45
select select "76503"
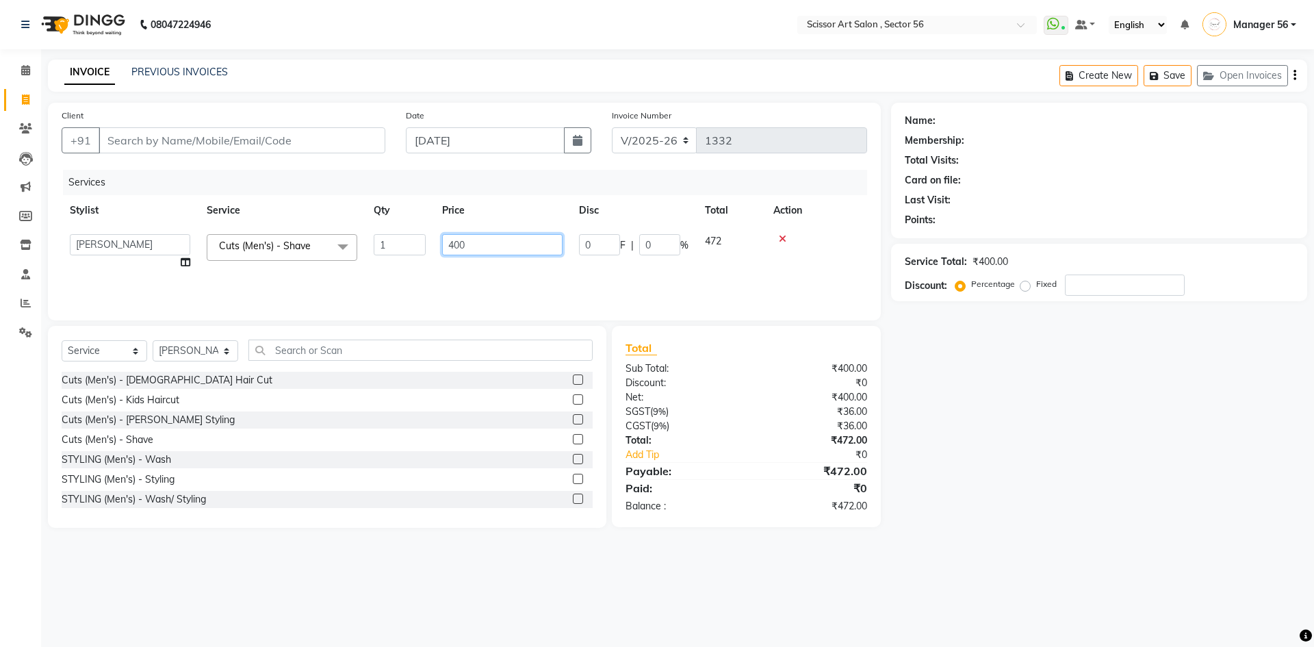
click at [454, 248] on input "400" at bounding box center [502, 244] width 120 height 21
type input "300"
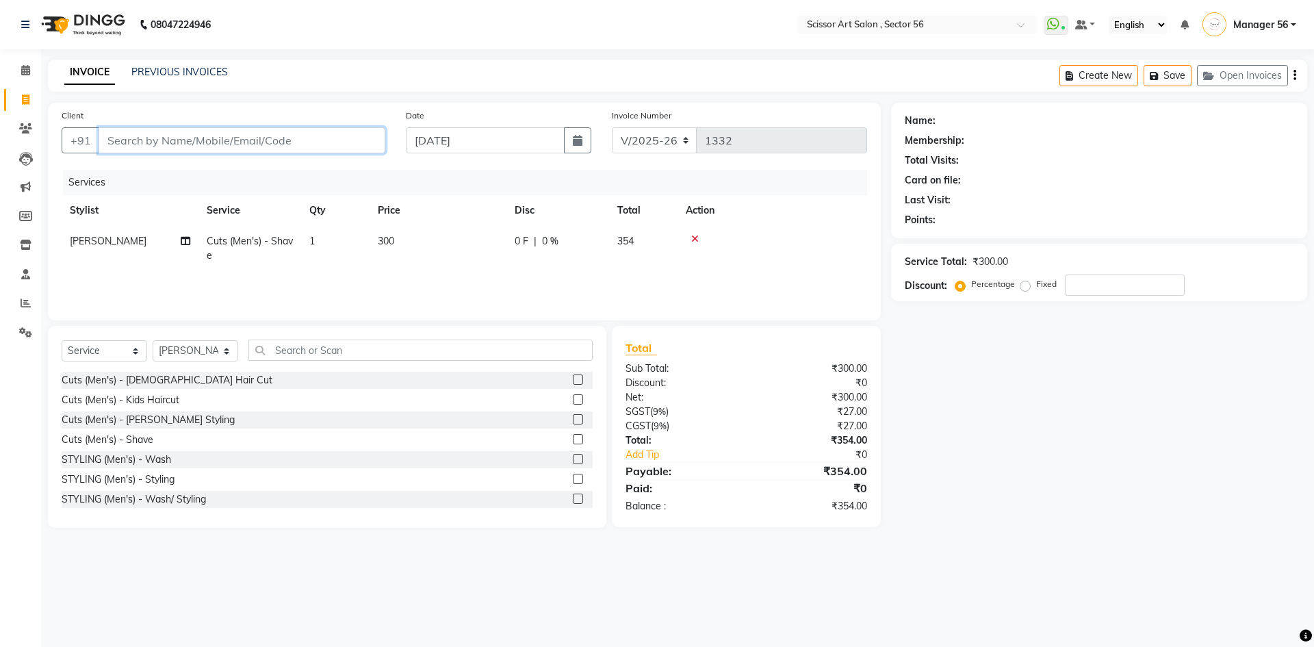
click at [174, 146] on input "Client" at bounding box center [242, 140] width 287 height 26
drag, startPoint x: 229, startPoint y: 129, endPoint x: 269, endPoint y: 201, distance: 82.4
click at [253, 214] on div "Client +91 Date 01-09-2025 Invoice Number V/2025 V/2025-26 1332 Services Stylis…" at bounding box center [464, 212] width 833 height 218
click at [279, 127] on div "Client +91" at bounding box center [223, 136] width 344 height 56
drag, startPoint x: 287, startPoint y: 145, endPoint x: 295, endPoint y: 137, distance: 11.6
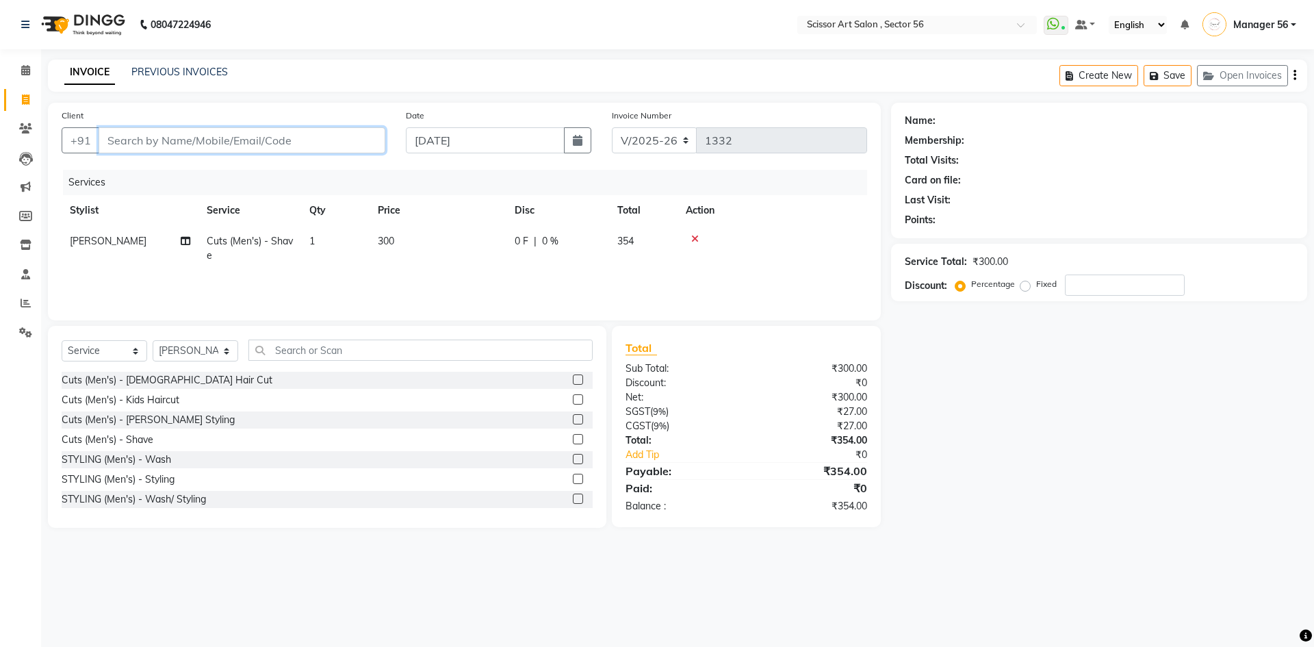
click at [292, 140] on input "Client" at bounding box center [242, 140] width 287 height 26
type input "1"
type input "0"
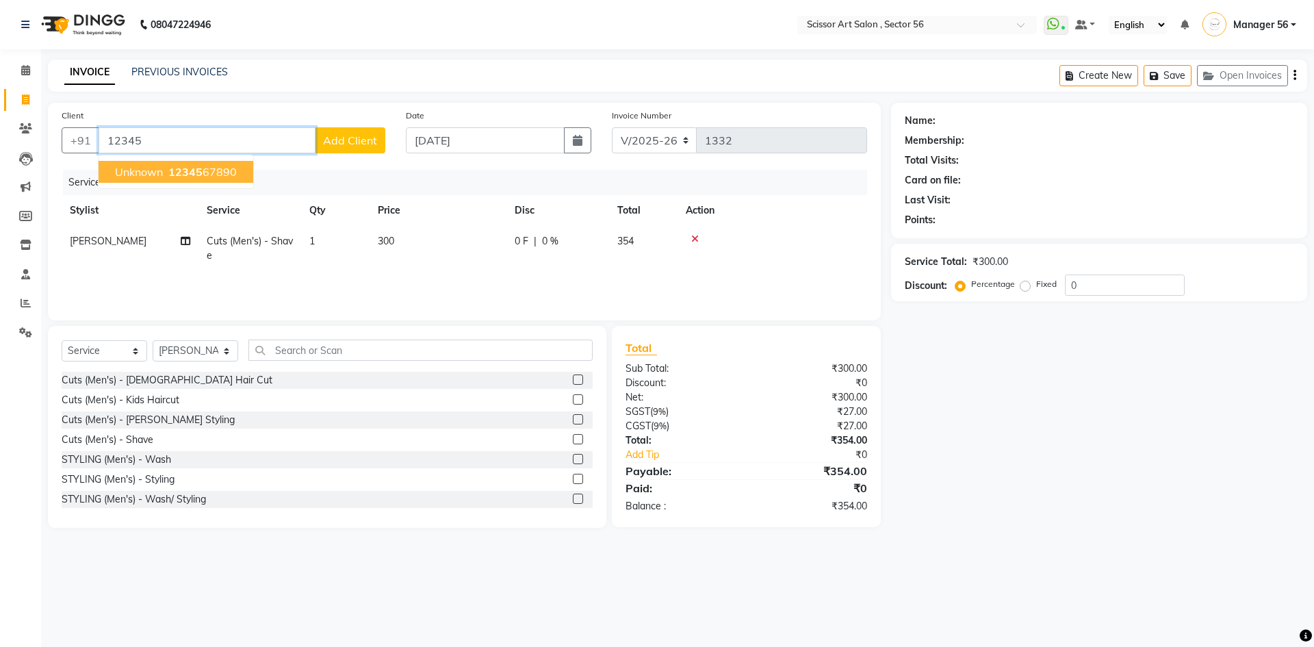
drag, startPoint x: 198, startPoint y: 174, endPoint x: 284, endPoint y: 168, distance: 85.8
click at [209, 174] on ngb-highlight "12345 67890" at bounding box center [201, 172] width 71 height 14
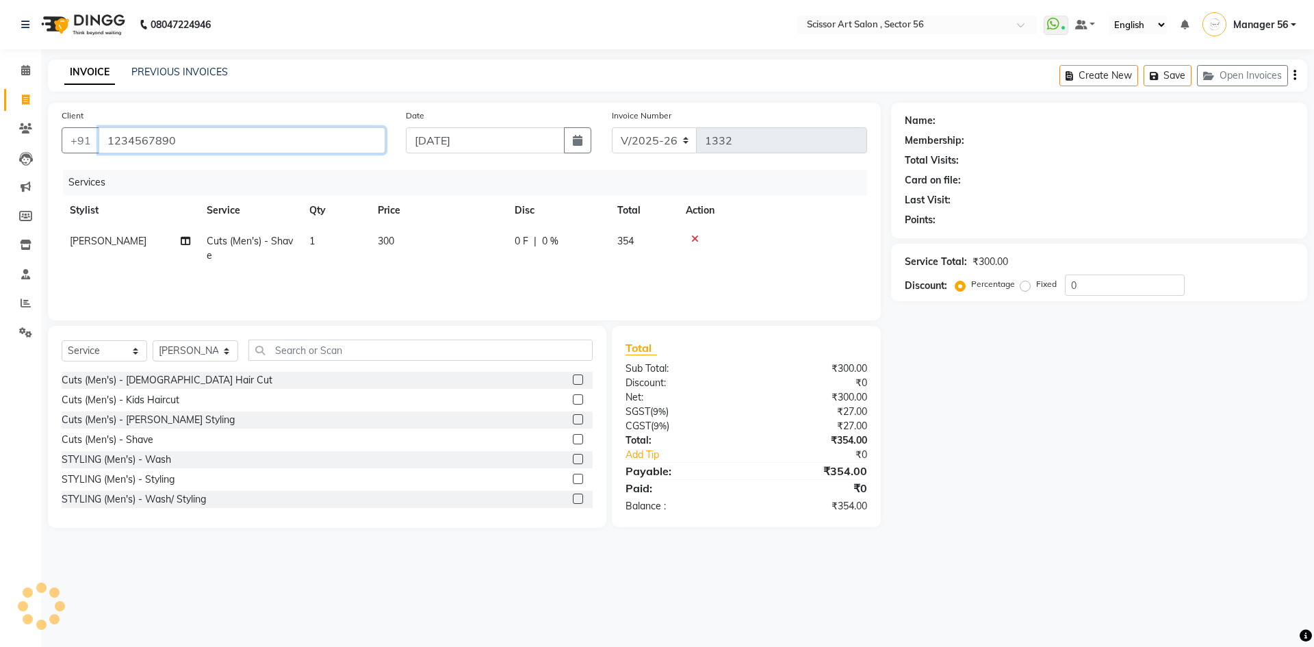
type input "1234567890"
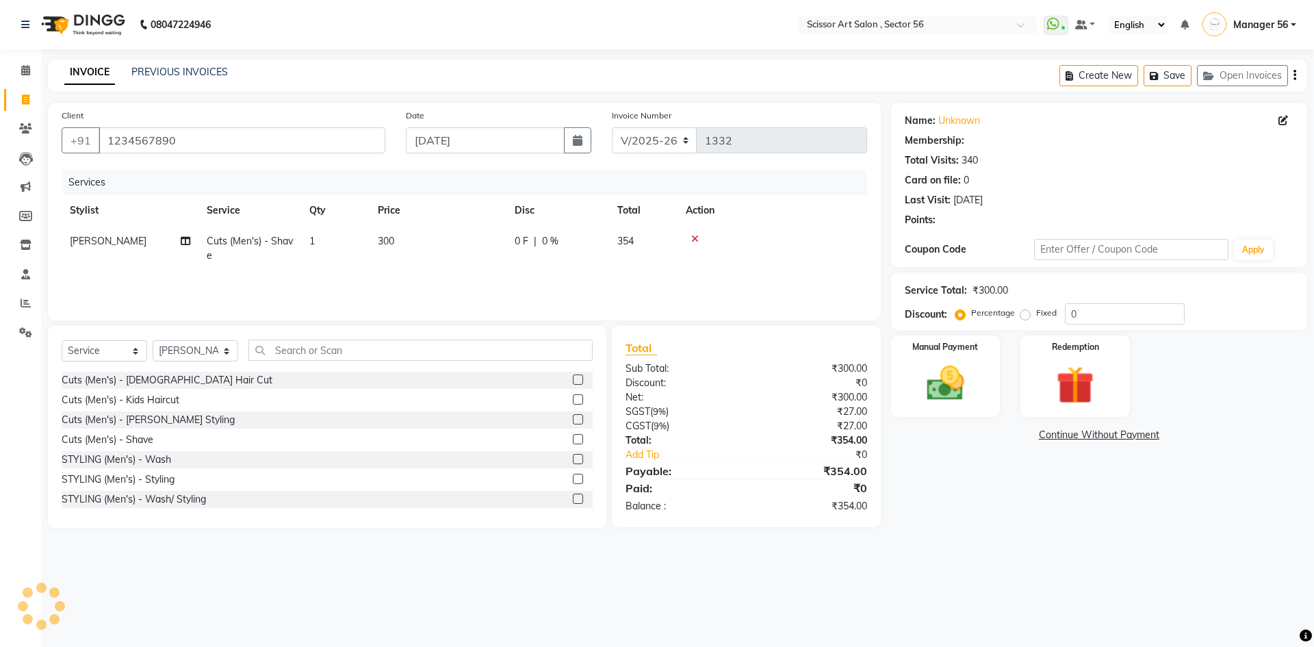
select select "1: Object"
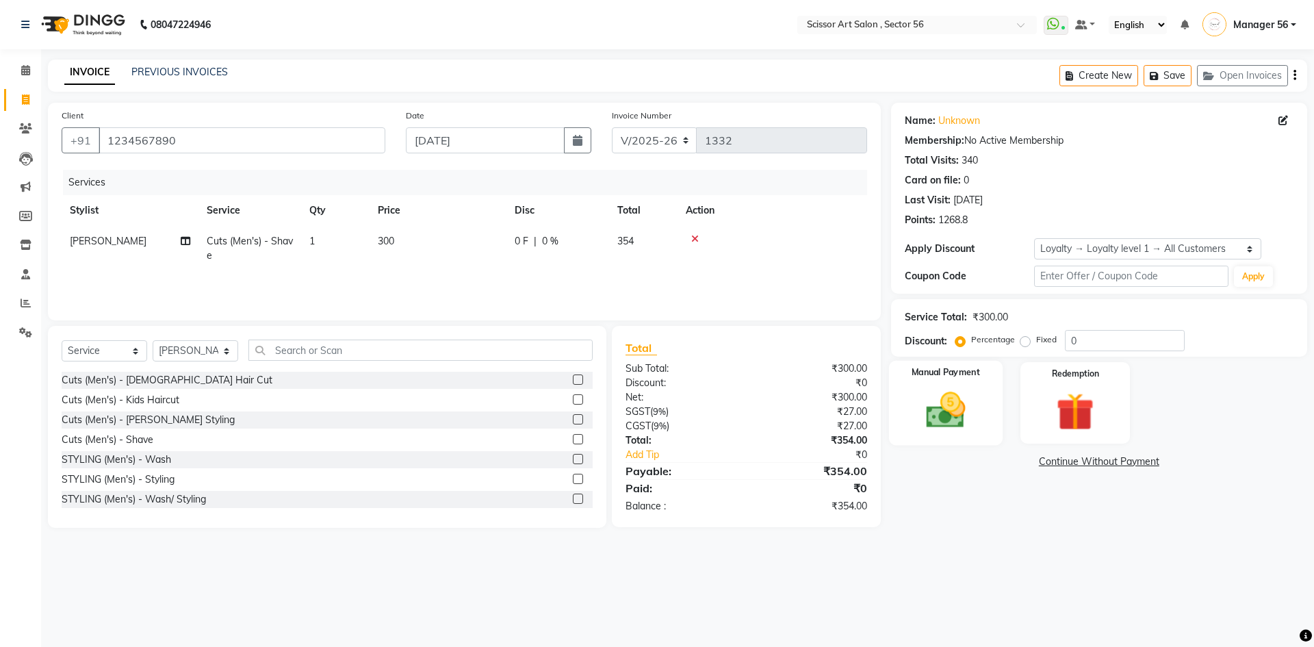
click at [931, 395] on img at bounding box center [945, 409] width 64 height 45
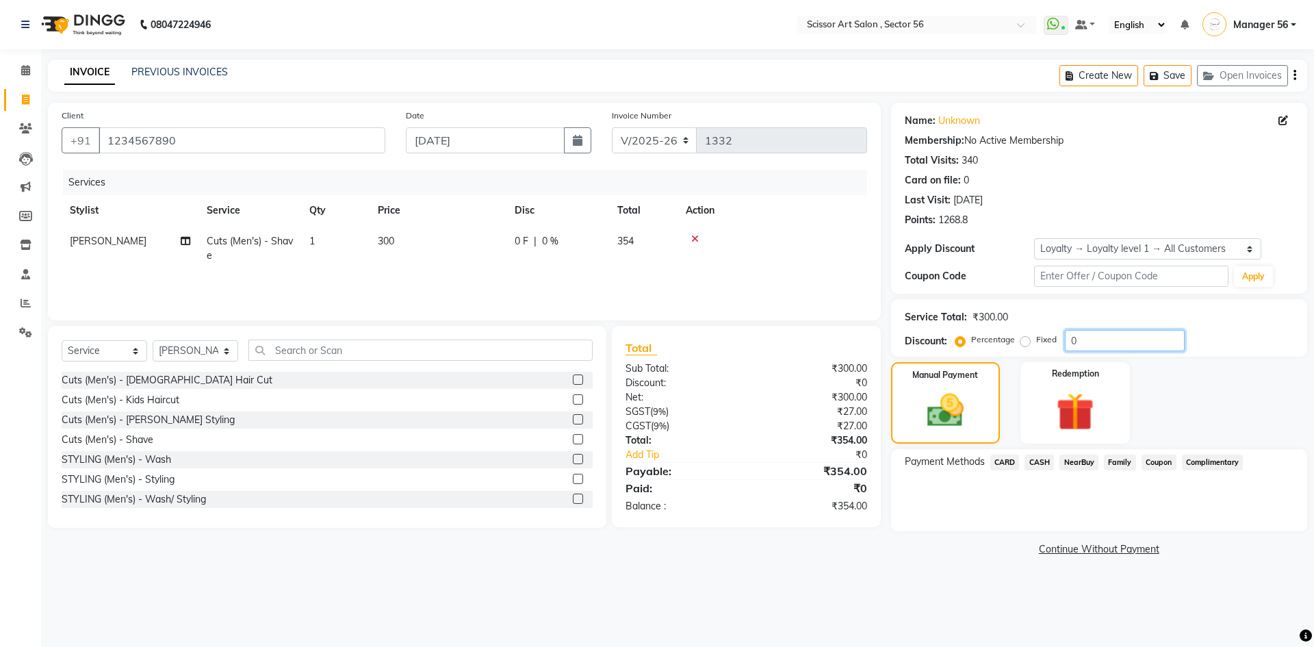
click at [1105, 335] on input "0" at bounding box center [1125, 340] width 120 height 21
type input "5"
click at [1036, 341] on label "Fixed" at bounding box center [1046, 339] width 21 height 12
click at [1023, 341] on input "Fixed" at bounding box center [1028, 340] width 10 height 10
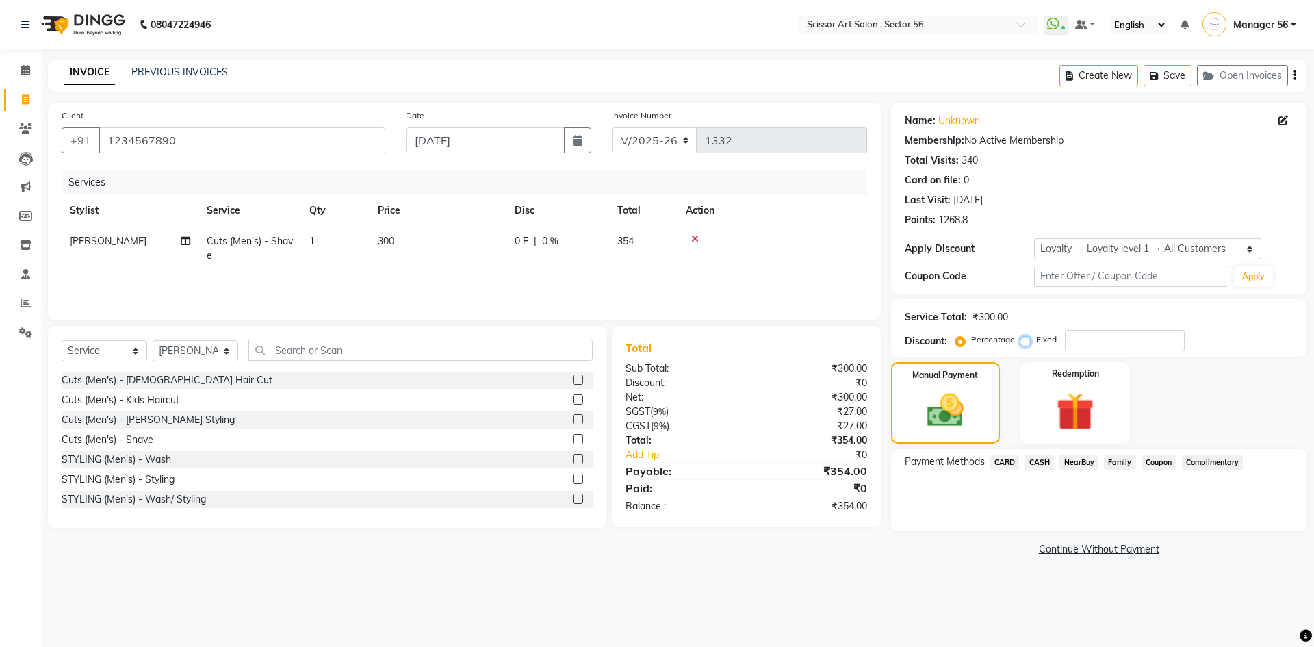
radio input "true"
click at [1106, 351] on div "Service Total: ₹300.00 Discount: Percentage Fixed" at bounding box center [1099, 327] width 416 height 57
click at [1123, 346] on input "number" at bounding box center [1125, 340] width 120 height 21
type input "54"
click at [1040, 460] on span "CASH" at bounding box center [1038, 462] width 29 height 16
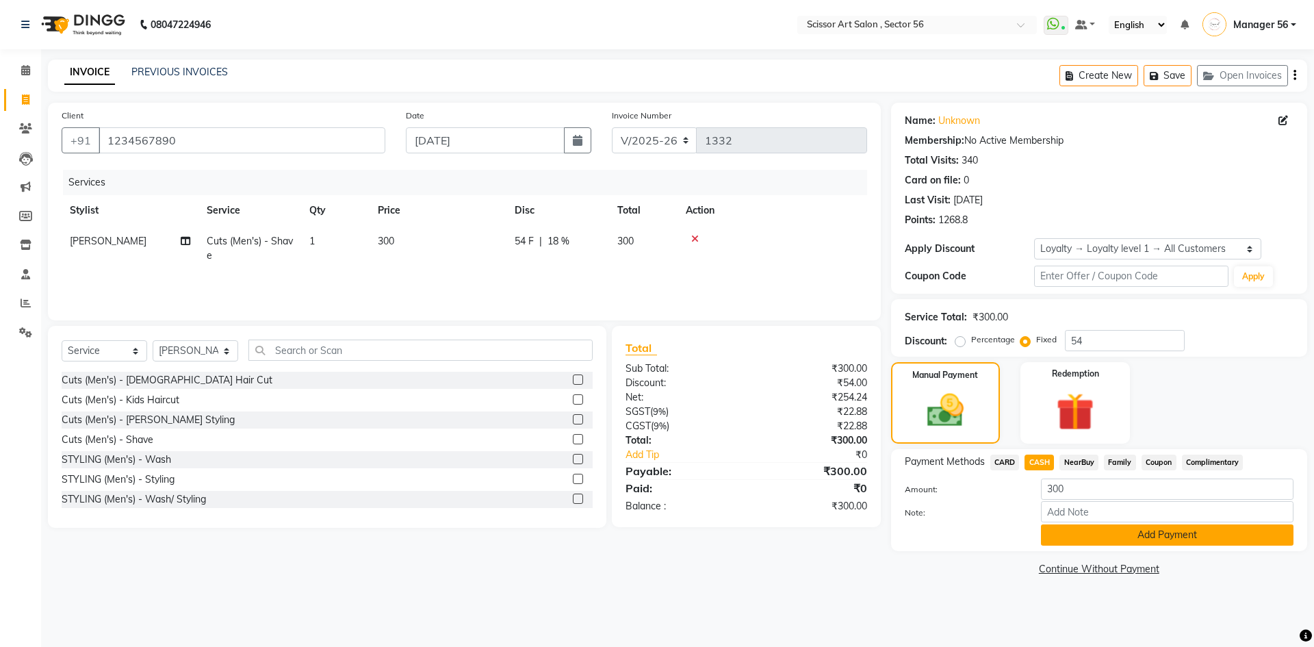
click at [1141, 537] on button "Add Payment" at bounding box center [1167, 534] width 252 height 21
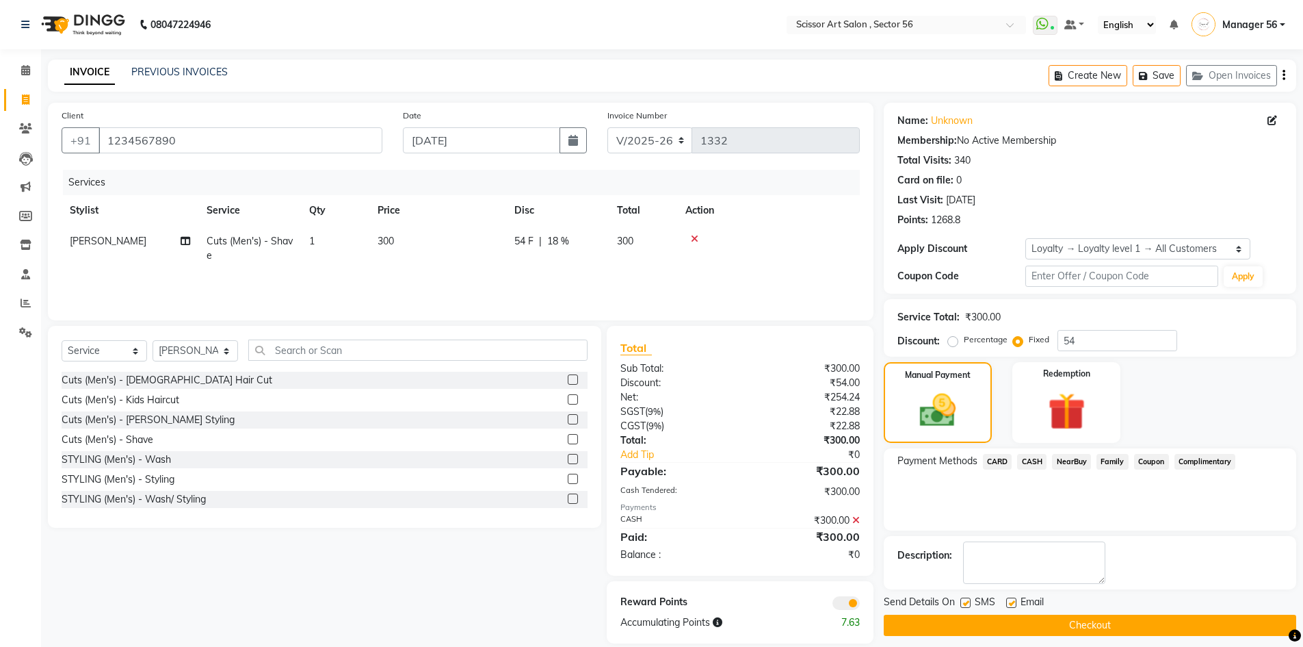
click at [1128, 632] on button "Checkout" at bounding box center [1090, 624] width 413 height 21
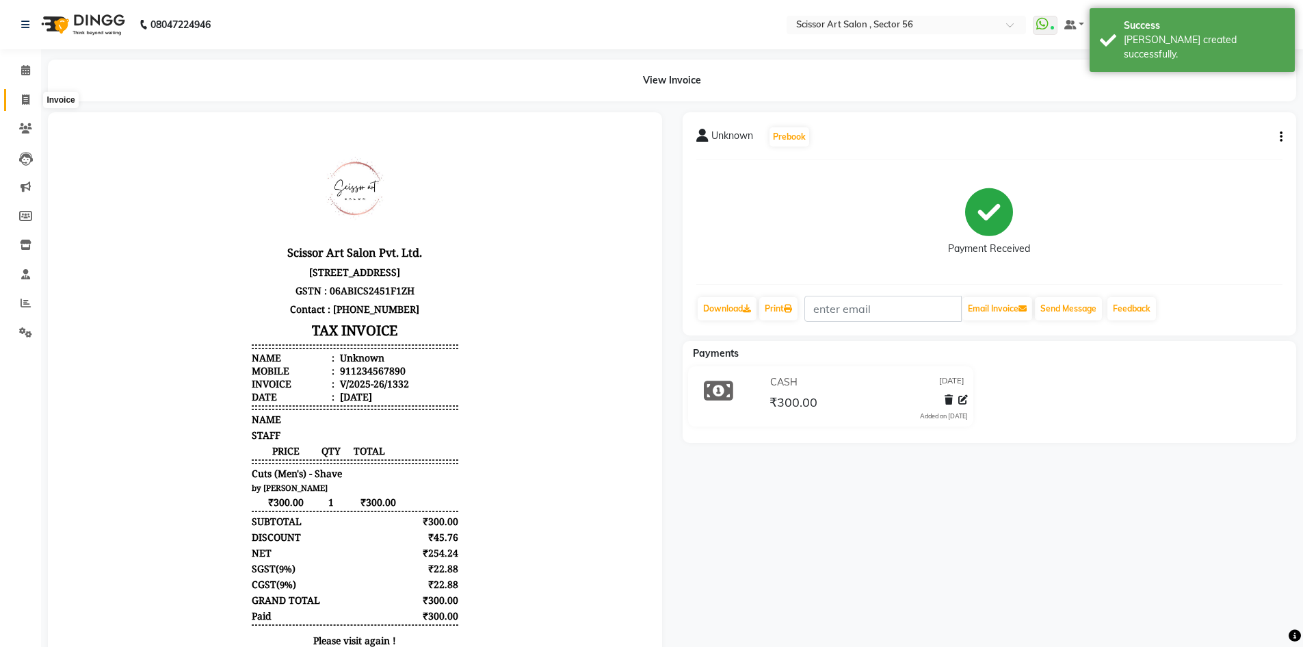
click at [21, 99] on span at bounding box center [26, 100] width 24 height 16
select select "service"
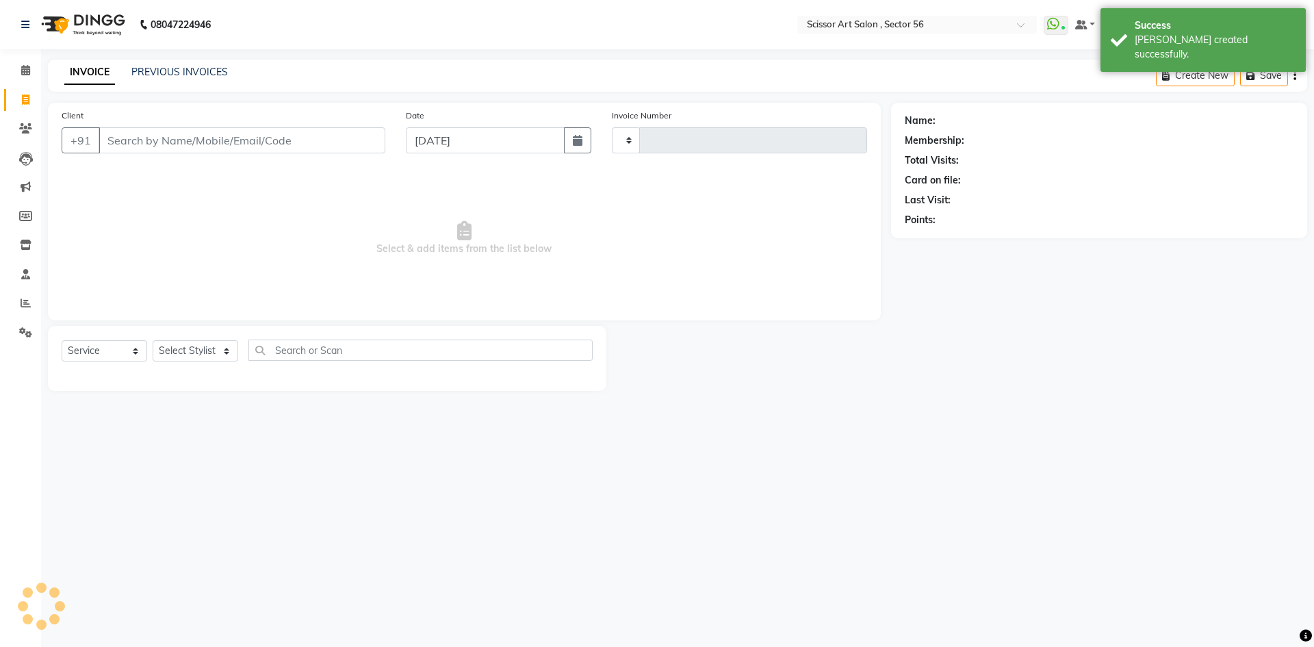
type input "1333"
select select "6185"
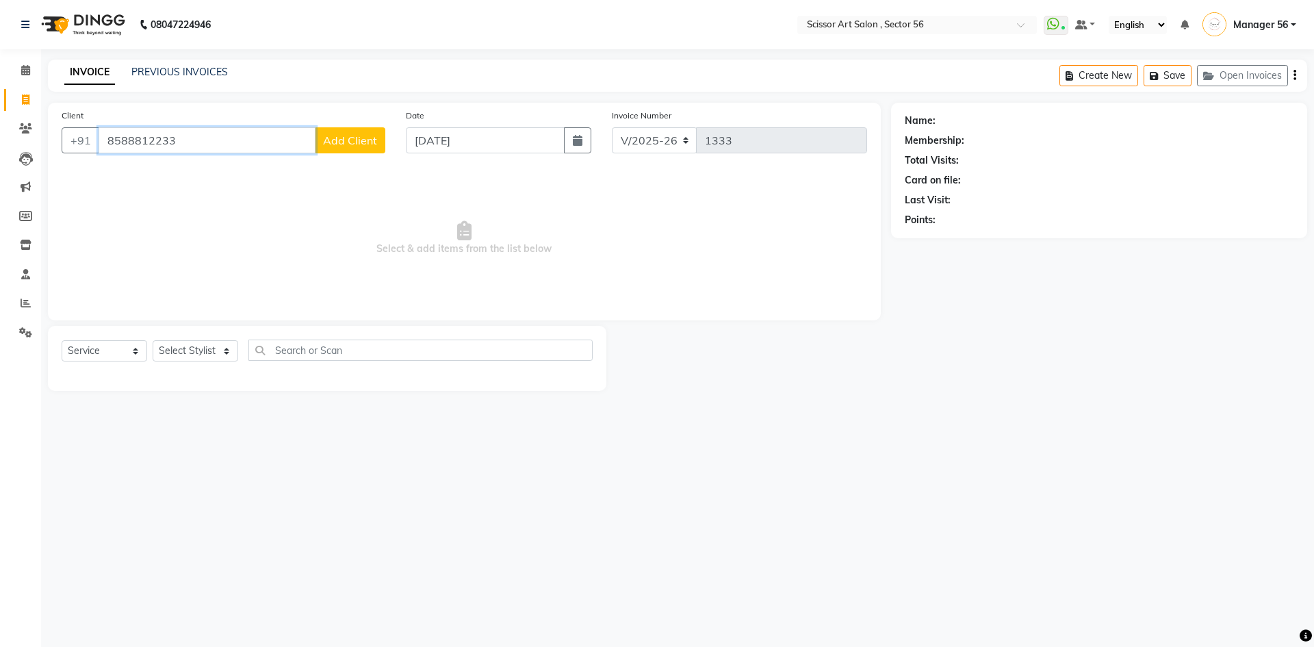
type input "8588812233"
click at [373, 134] on span "Add Client" at bounding box center [350, 140] width 54 height 14
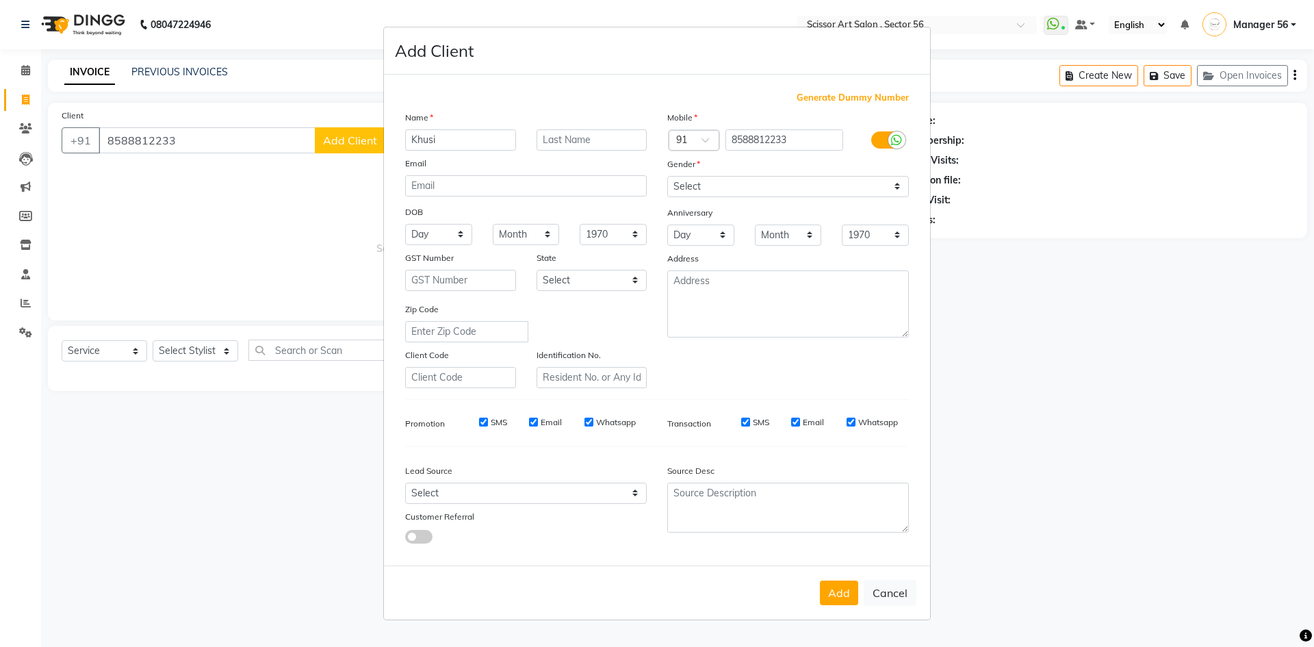
type input "Khusi"
drag, startPoint x: 684, startPoint y: 182, endPoint x: 692, endPoint y: 182, distance: 8.9
click at [692, 182] on select "Select Male Female Other Prefer Not To Say" at bounding box center [788, 186] width 242 height 21
select select "female"
click at [667, 176] on select "Select Male Female Other Prefer Not To Say" at bounding box center [788, 186] width 242 height 21
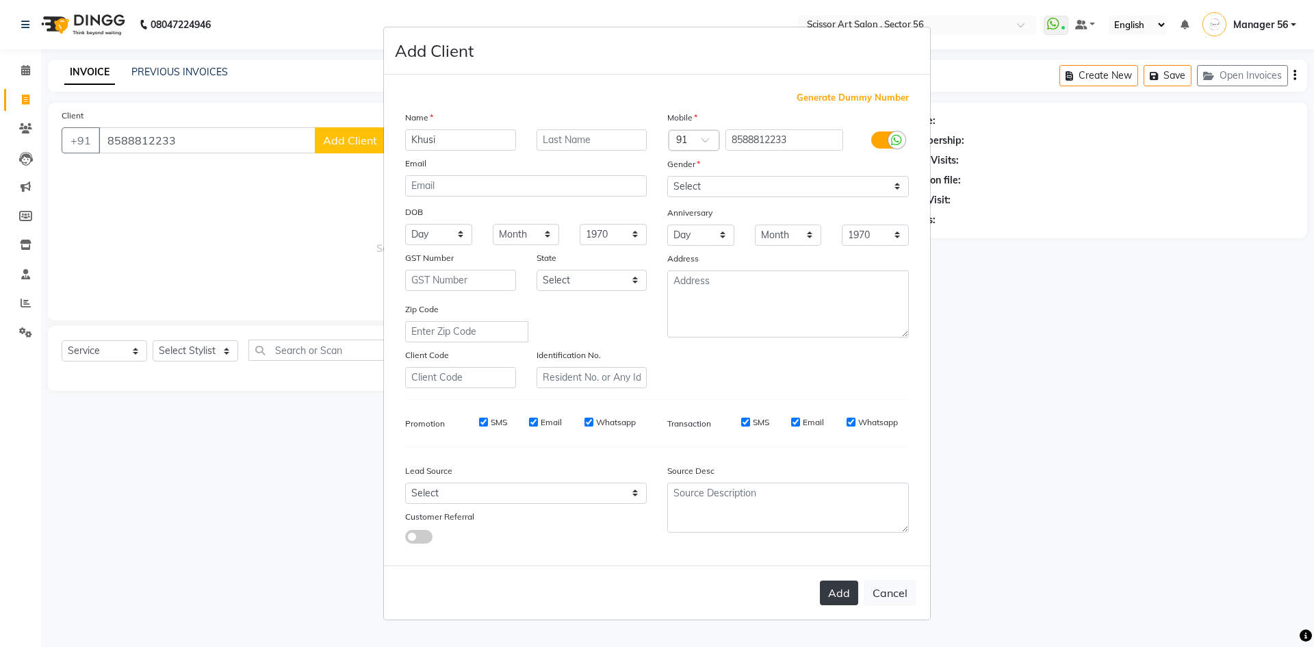
click at [842, 585] on button "Add" at bounding box center [839, 592] width 38 height 25
select select
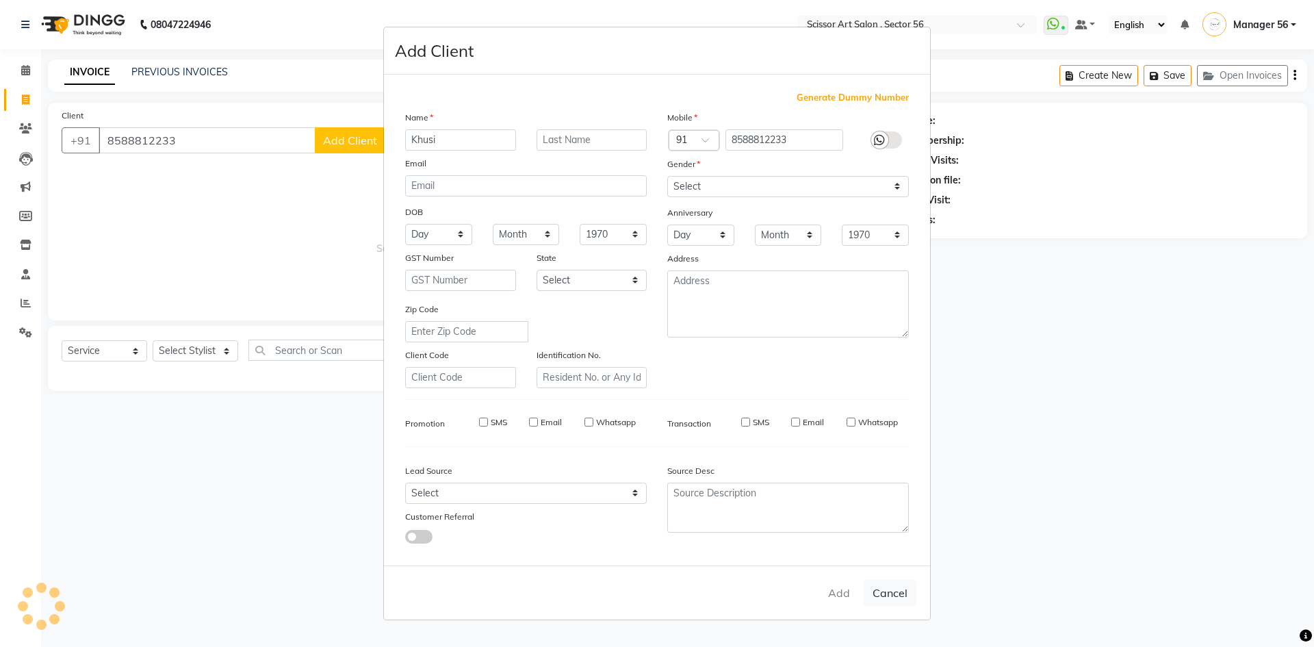
select select
checkbox input "false"
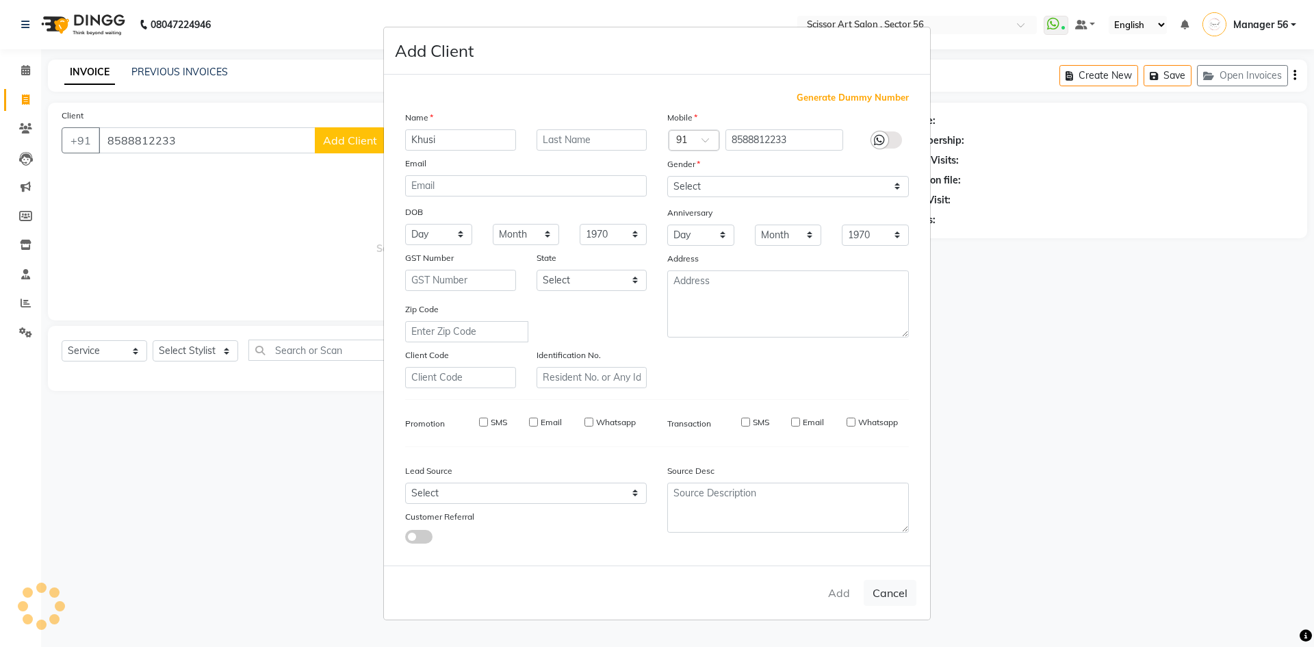
checkbox input "false"
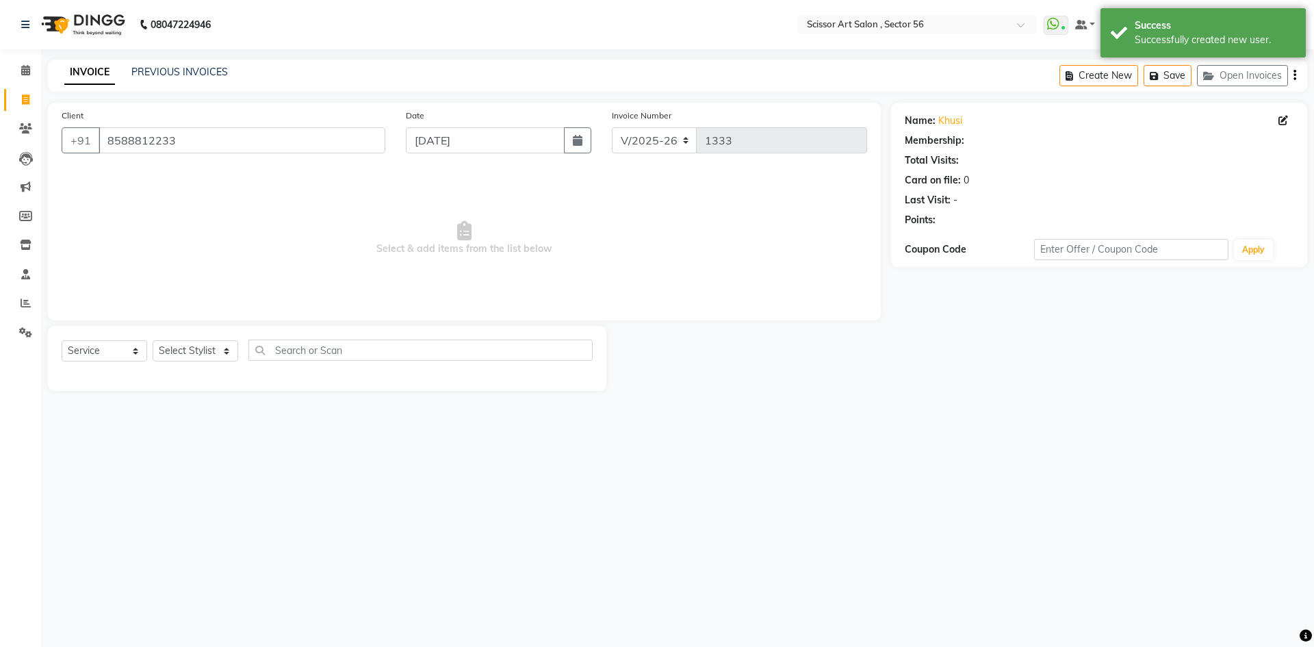
select select "1: Object"
click at [190, 346] on select "Select Stylist Anees DEV DAS Kiran Manager 56 [PERSON_NAME] [PERSON_NAME] Raano…" at bounding box center [196, 350] width 86 height 21
select select "87827"
click at [153, 340] on select "Select Stylist Anees DEV DAS Kiran Manager 56 [PERSON_NAME] [PERSON_NAME] Raano…" at bounding box center [196, 350] width 86 height 21
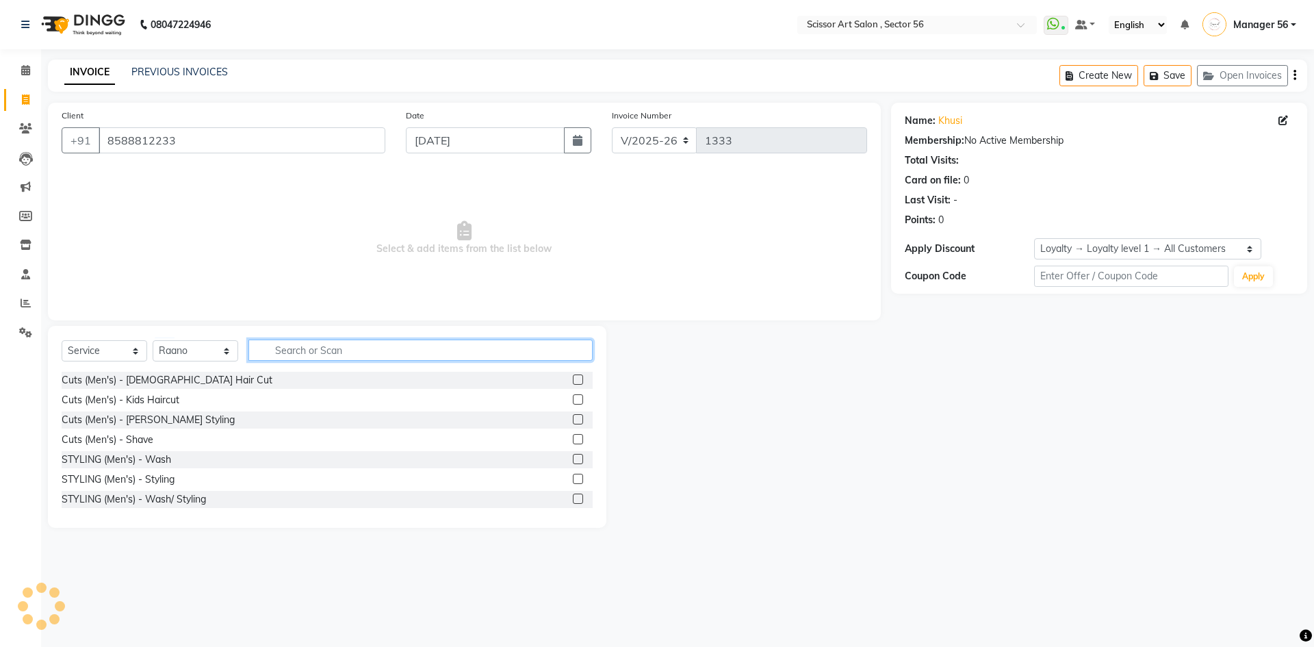
click at [505, 352] on input "text" at bounding box center [420, 349] width 344 height 21
type input "facial"
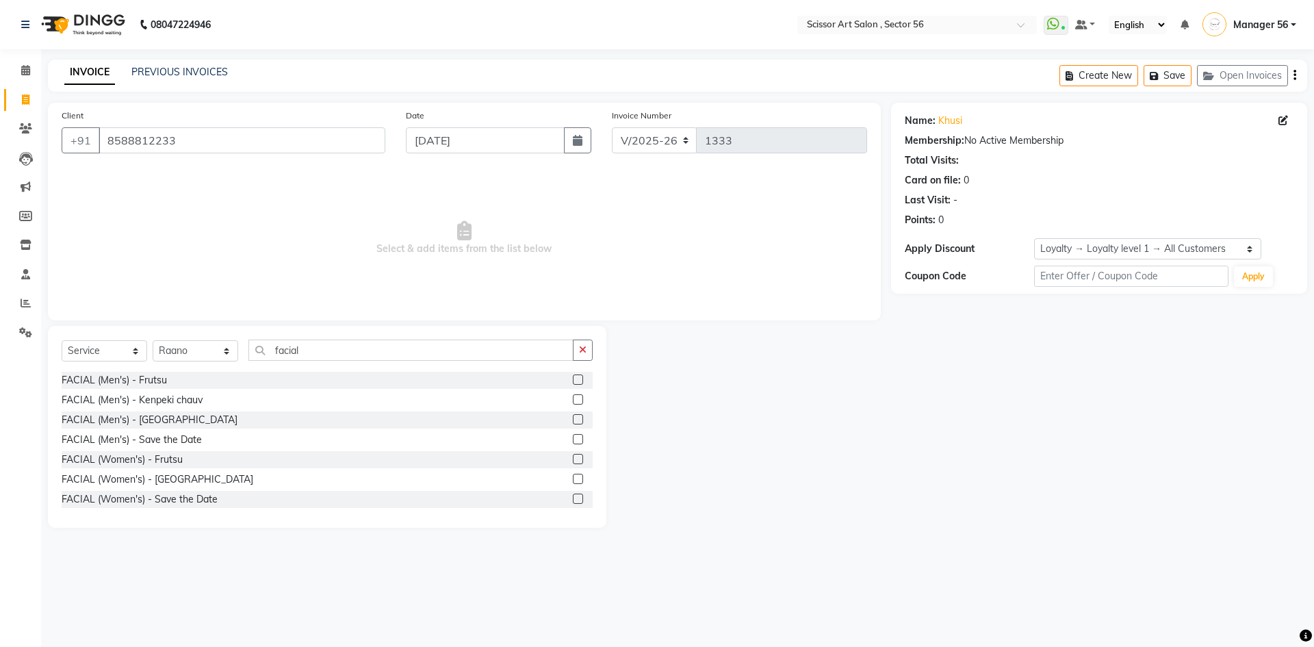
click at [573, 378] on label at bounding box center [578, 379] width 10 height 10
click at [573, 378] on input "checkbox" at bounding box center [577, 380] width 9 height 9
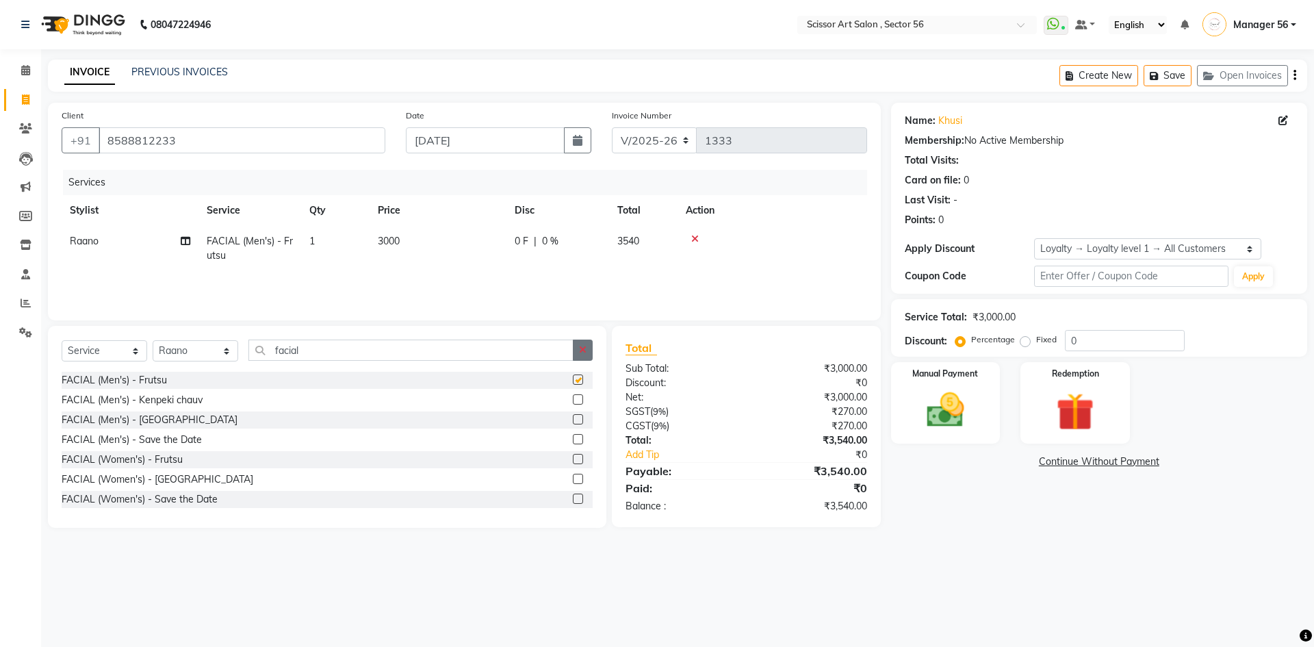
checkbox input "false"
click at [484, 358] on input "facial" at bounding box center [410, 349] width 325 height 21
click at [190, 354] on select "Select Stylist Anees DEV DAS Kiran Manager 56 [PERSON_NAME] [PERSON_NAME] Raano…" at bounding box center [196, 350] width 86 height 21
select select "85435"
click at [153, 340] on select "Select Stylist Anees DEV DAS Kiran Manager 56 [PERSON_NAME] [PERSON_NAME] Raano…" at bounding box center [196, 350] width 86 height 21
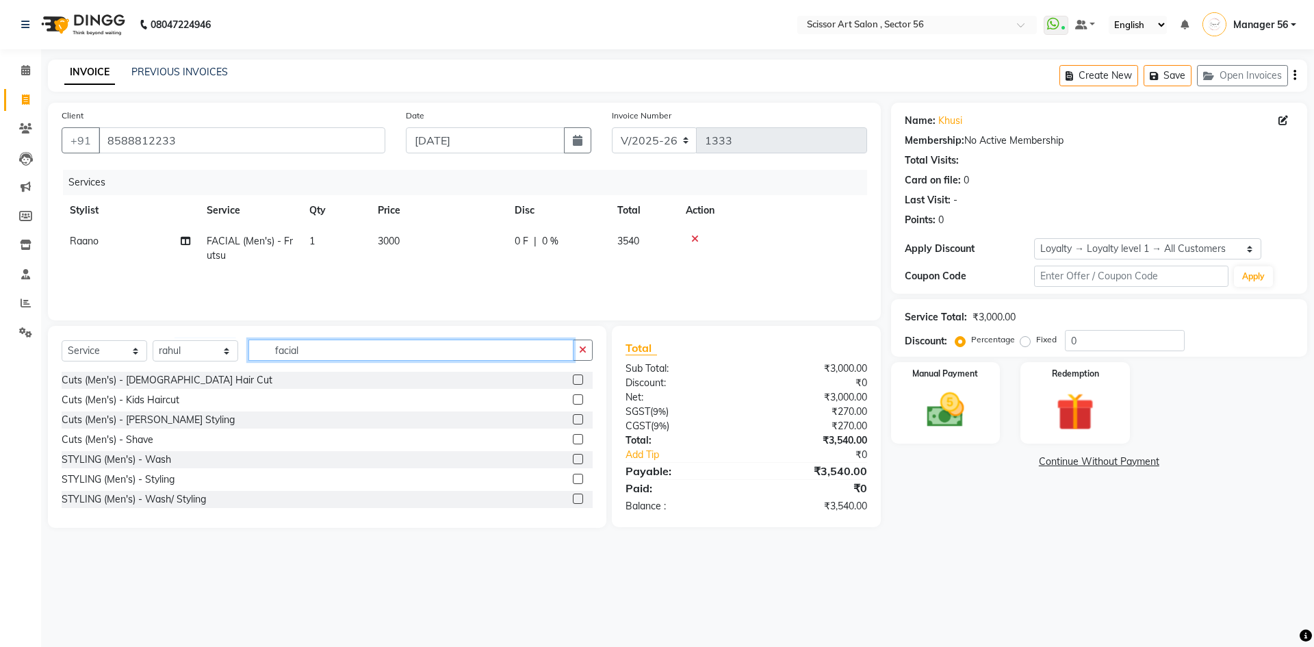
click at [401, 346] on input "facial" at bounding box center [410, 349] width 325 height 21
type input "f"
type input "hair"
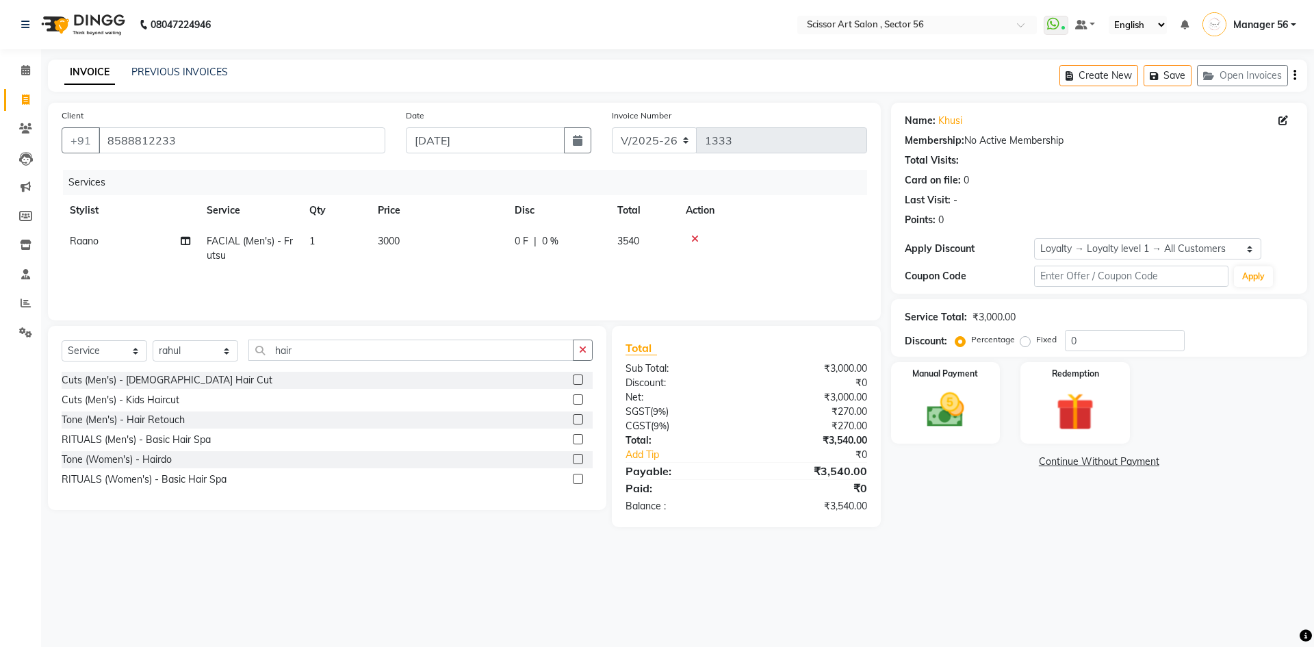
click at [578, 476] on label at bounding box center [578, 479] width 10 height 10
click at [578, 476] on input "checkbox" at bounding box center [577, 479] width 9 height 9
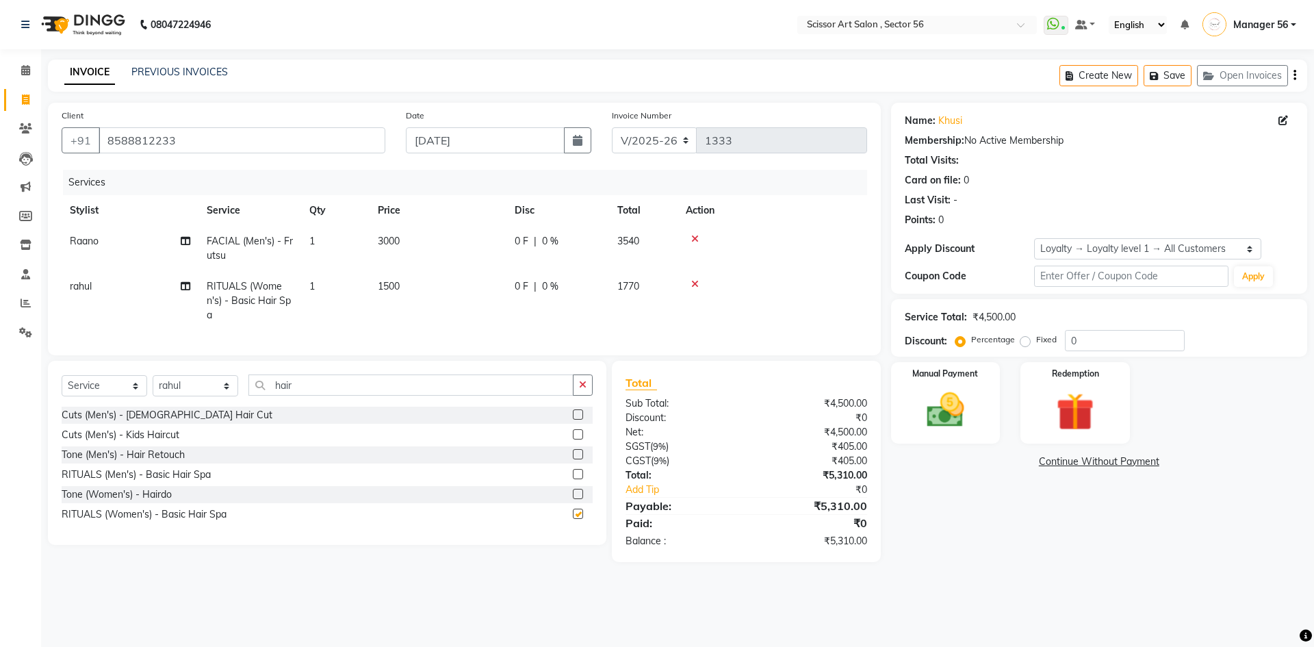
checkbox input "false"
click at [1100, 339] on input "0" at bounding box center [1125, 340] width 120 height 21
type input "50"
click at [406, 242] on td "3000" at bounding box center [437, 248] width 137 height 45
select select "87827"
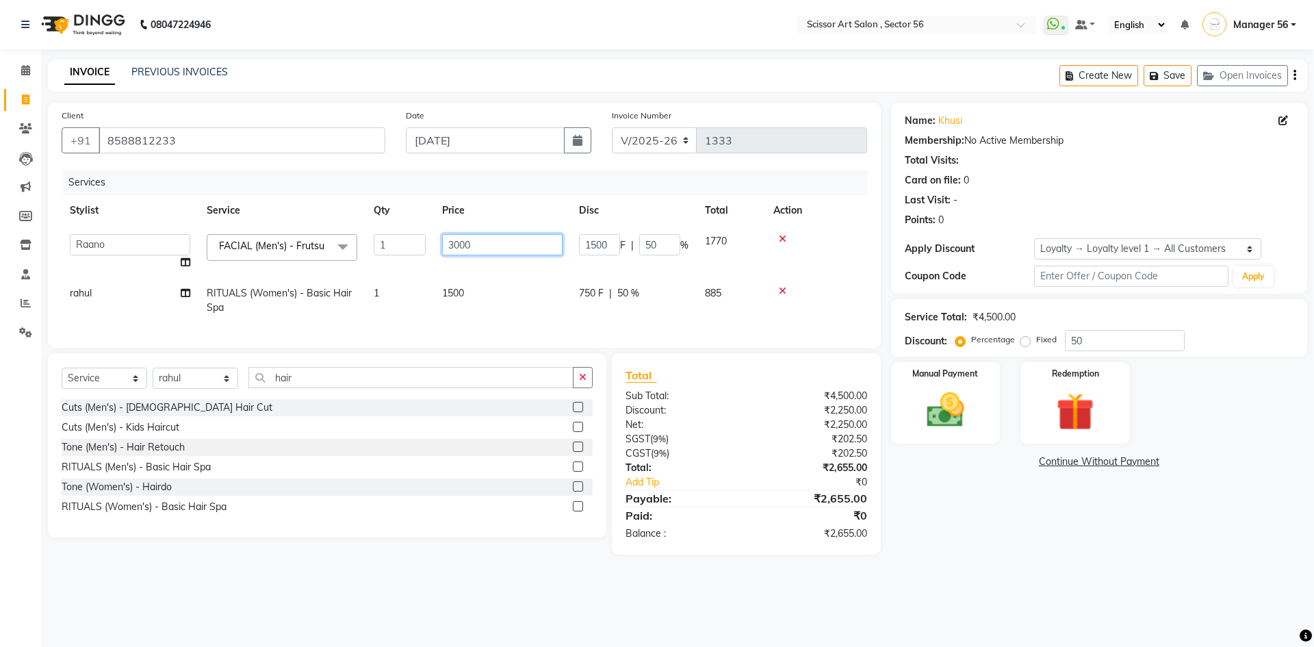
click at [458, 243] on input "3000" at bounding box center [502, 244] width 120 height 21
type input "3500"
click at [507, 296] on tr "rahul RITUALS (Women's) - Basic Hair Spa 1 1500 750 F | 50 % 885" at bounding box center [464, 300] width 805 height 45
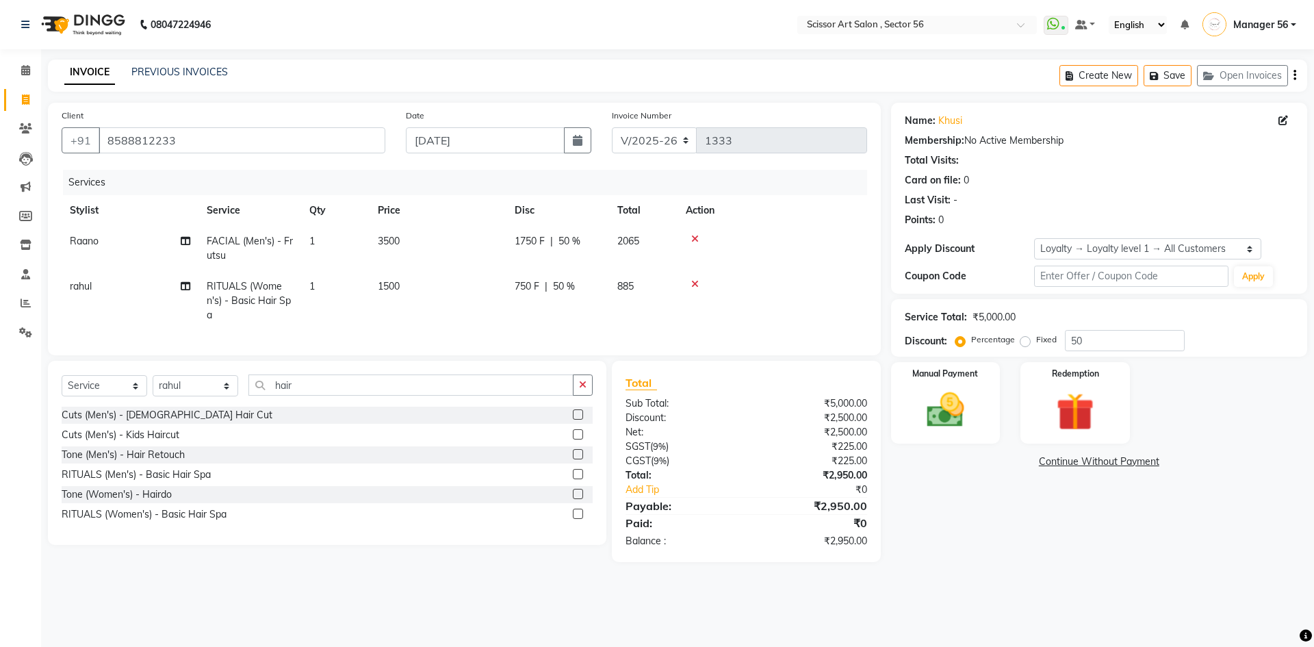
click at [393, 279] on td "1500" at bounding box center [437, 301] width 137 height 60
select select "85435"
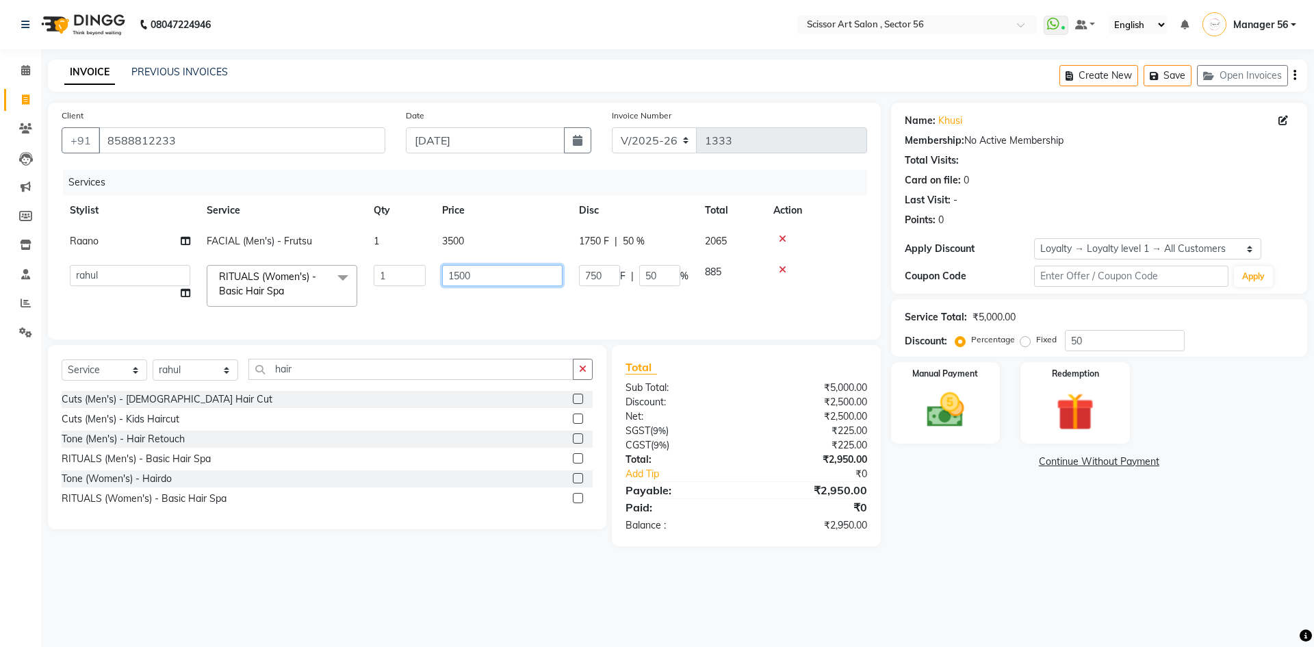
click at [456, 274] on input "1500" at bounding box center [502, 275] width 120 height 21
click at [458, 273] on input "1500" at bounding box center [502, 275] width 120 height 21
type input "20000"
click at [460, 296] on td "20000" at bounding box center [502, 286] width 137 height 58
select select "85435"
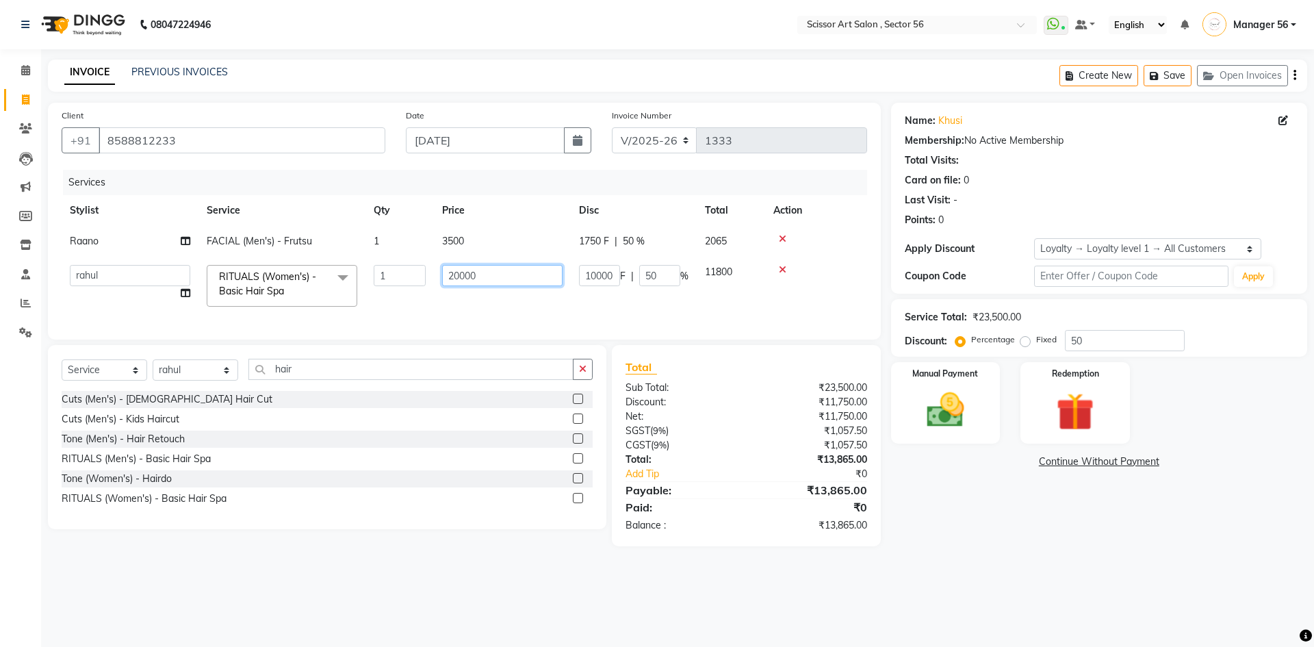
click at [503, 268] on input "20000" at bounding box center [502, 275] width 120 height 21
type input "2000"
click at [429, 546] on div "Select Service Product Membership Package Voucher Prepaid Gift Card Select Styl…" at bounding box center [322, 445] width 569 height 201
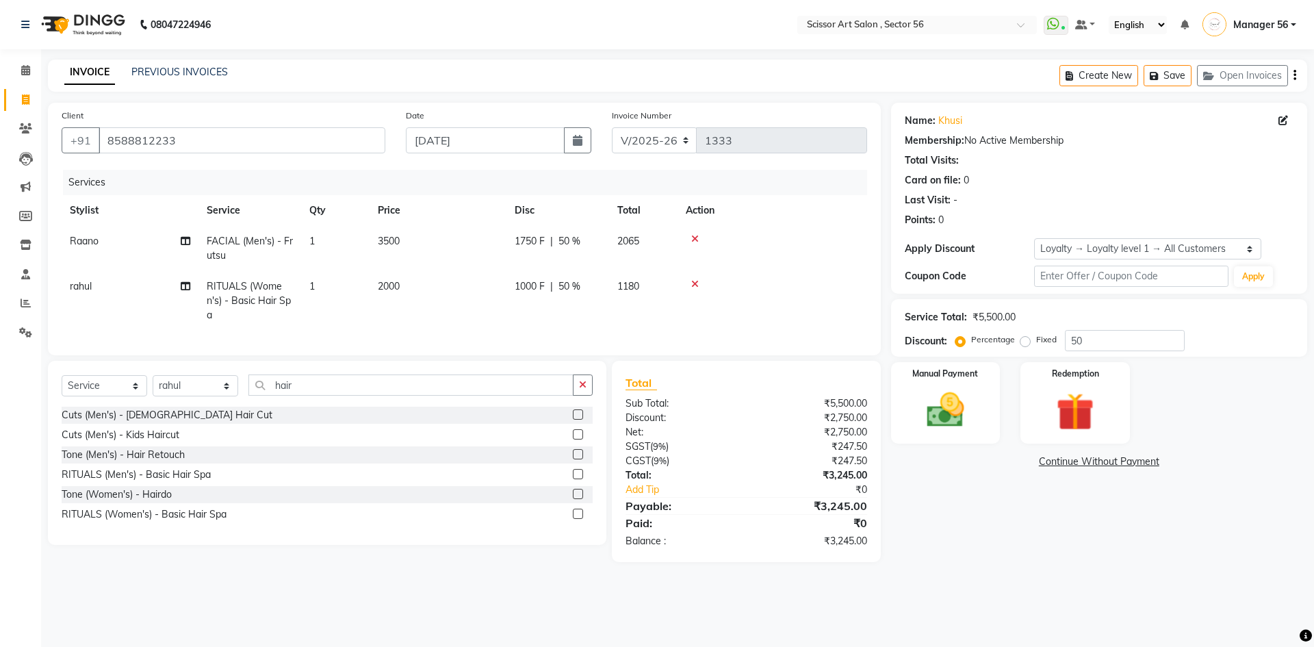
click at [432, 239] on td "3500" at bounding box center [437, 248] width 137 height 45
select select "87827"
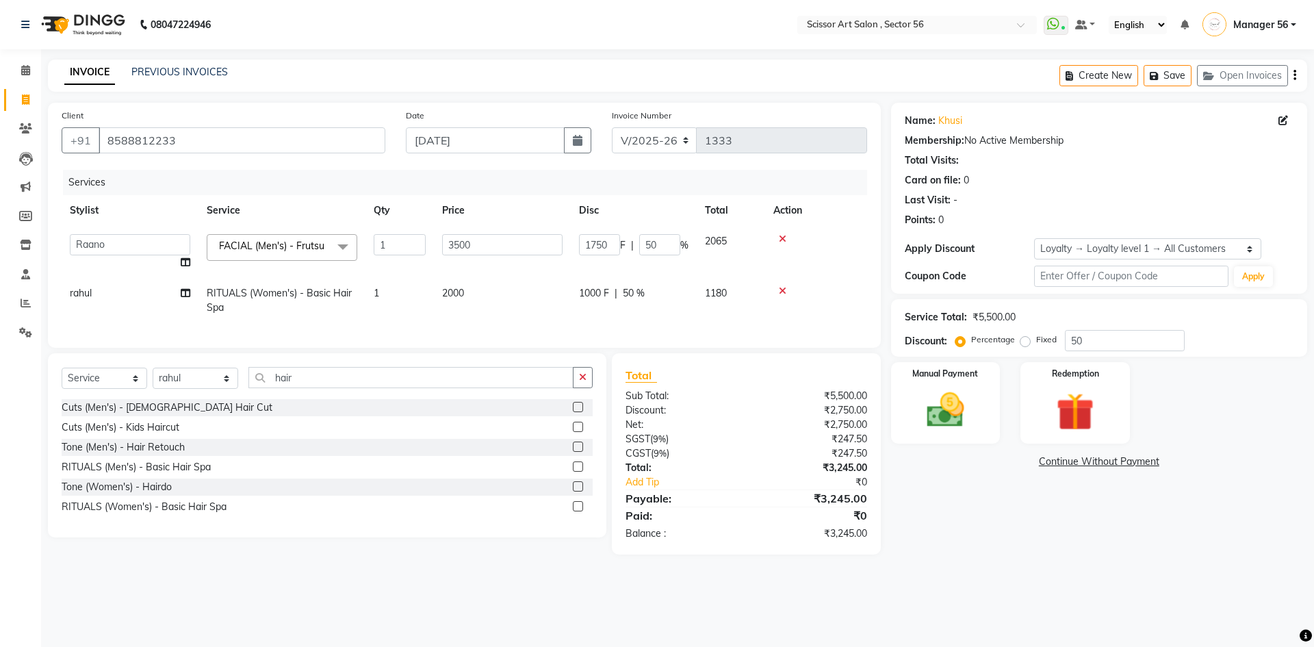
drag, startPoint x: 1102, startPoint y: 555, endPoint x: 1097, endPoint y: 527, distance: 28.6
click at [1102, 553] on div "Name: Khusi Membership: No Active Membership Total Visits: Card on file: 0 Last…" at bounding box center [1104, 329] width 426 height 452
click at [965, 466] on link "Continue Without Payment" at bounding box center [1099, 461] width 411 height 14
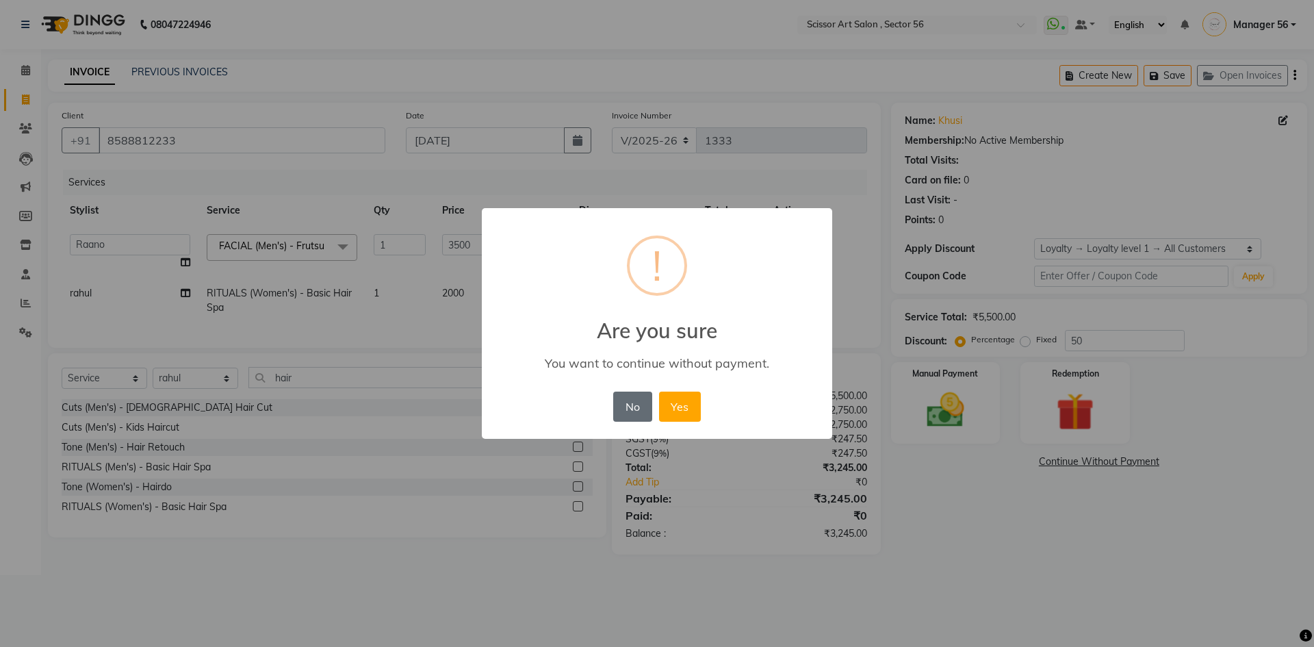
click at [636, 395] on button "No" at bounding box center [632, 406] width 38 height 30
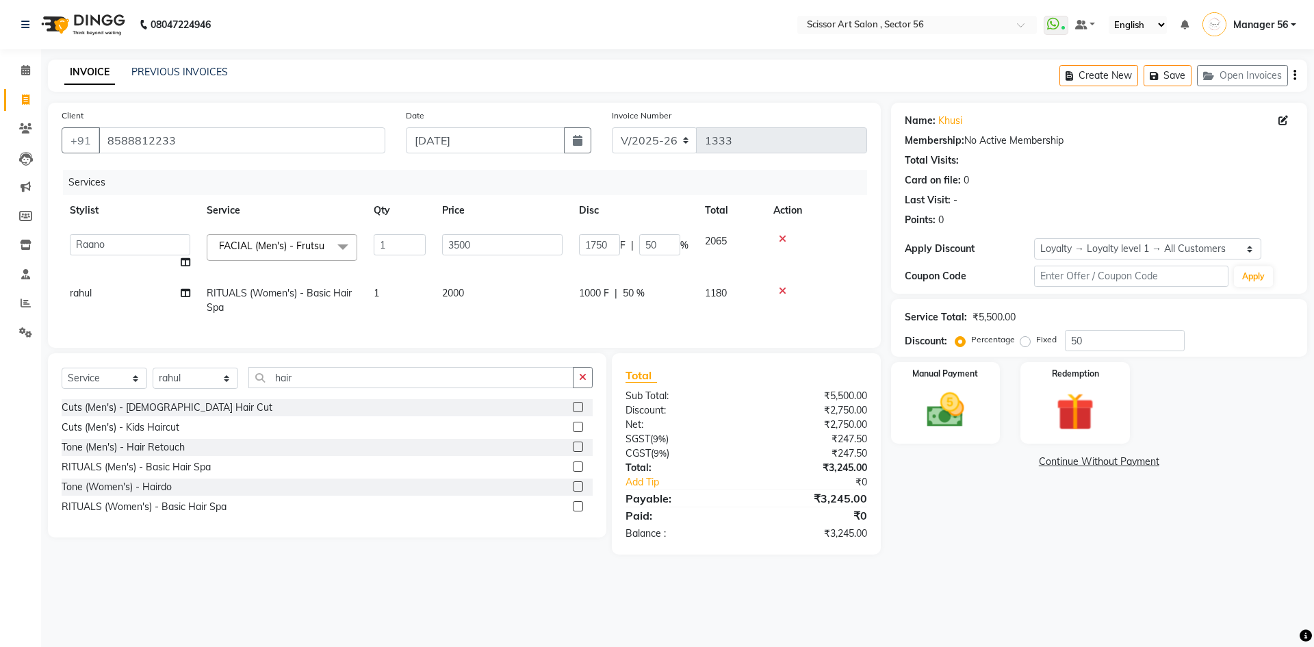
click at [1036, 341] on label "Fixed" at bounding box center [1046, 339] width 21 height 12
click at [1023, 341] on input "Fixed" at bounding box center [1028, 340] width 10 height 10
radio input "true"
type input "31.82"
type input "0.91"
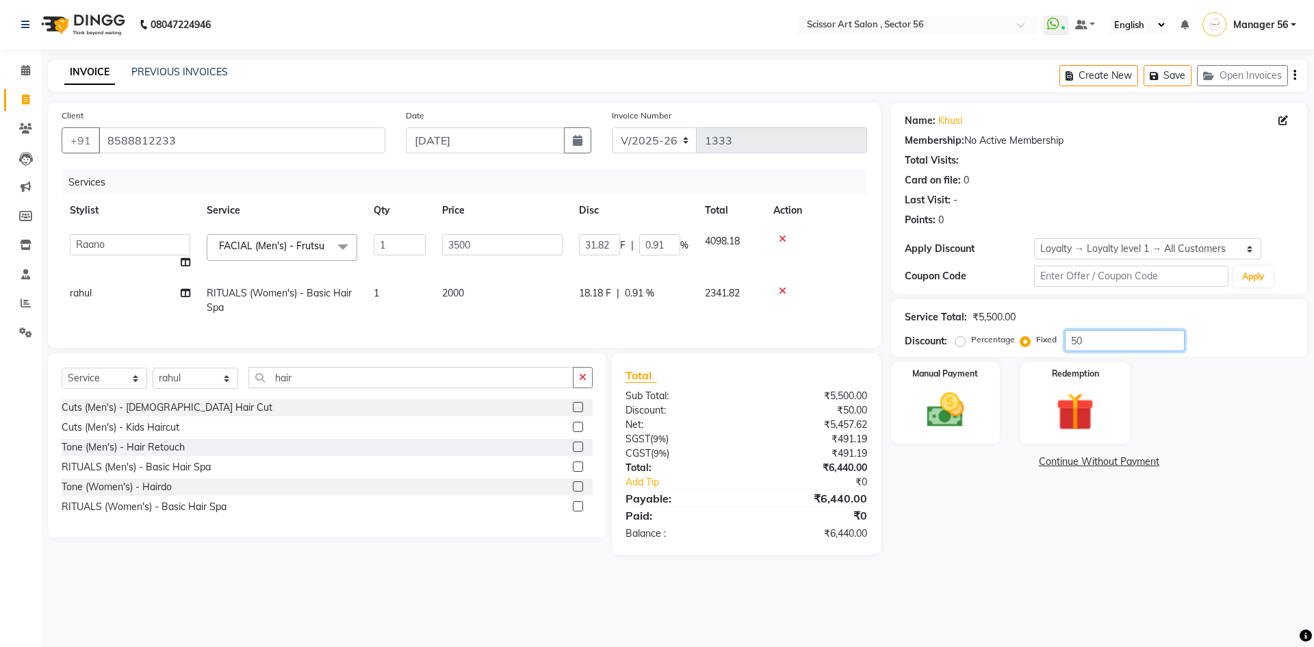
click at [1096, 337] on input "50" at bounding box center [1125, 340] width 120 height 21
type input "5"
type input "3.18"
type input "0.09"
type input "0"
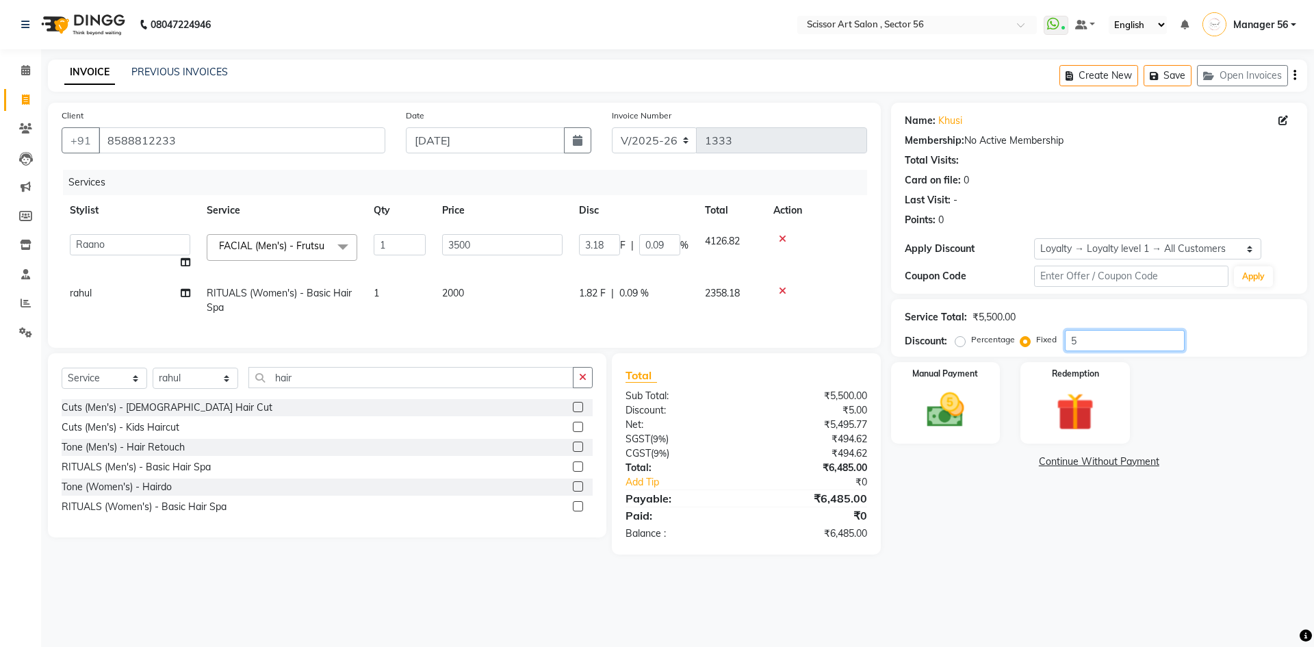
type input "0"
type input "2"
type input "1.27"
type input "0.04"
type input "24"
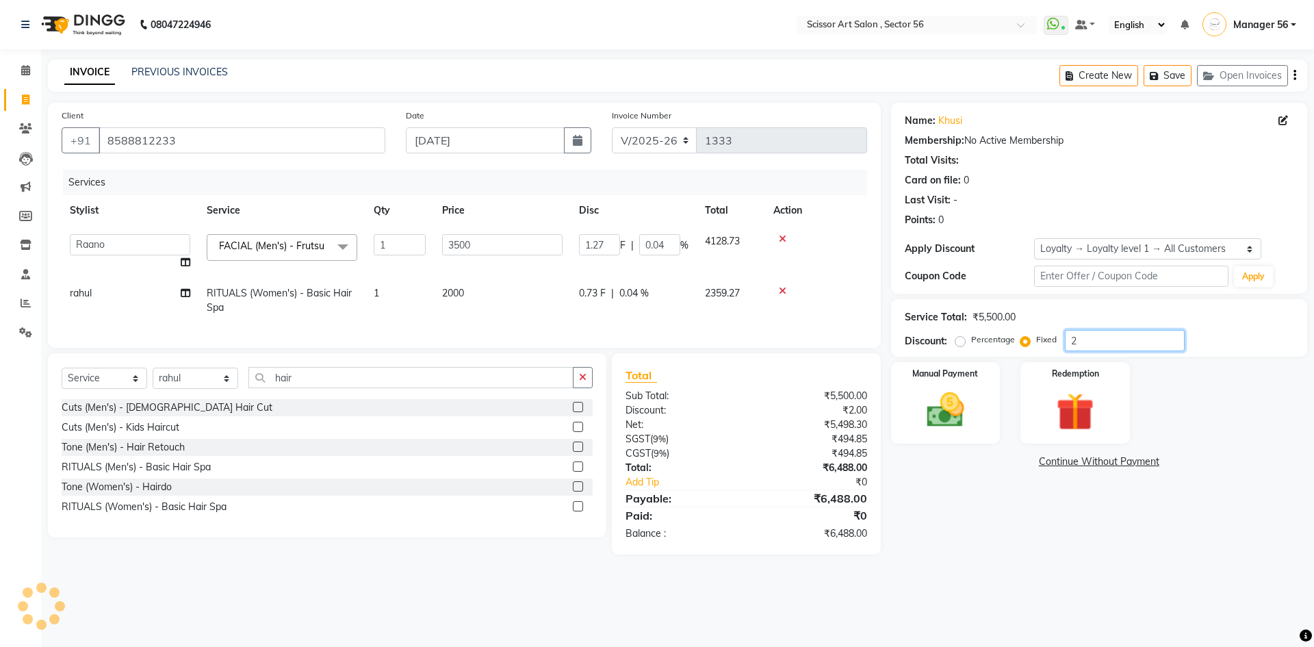
type input "15.27"
type input "0.44"
type input "249"
type input "158.45"
type input "4.53"
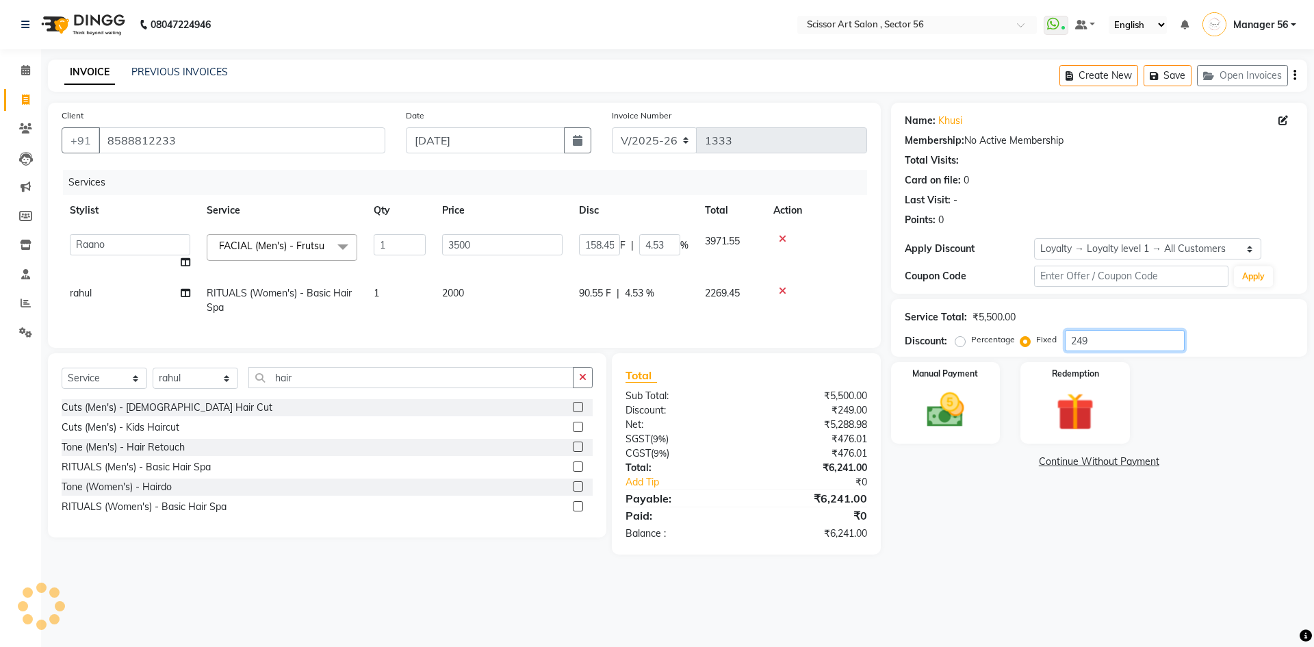
type input "2490"
type input "1584.55"
type input "45.27"
type input "2490"
click at [970, 393] on img at bounding box center [945, 409] width 64 height 45
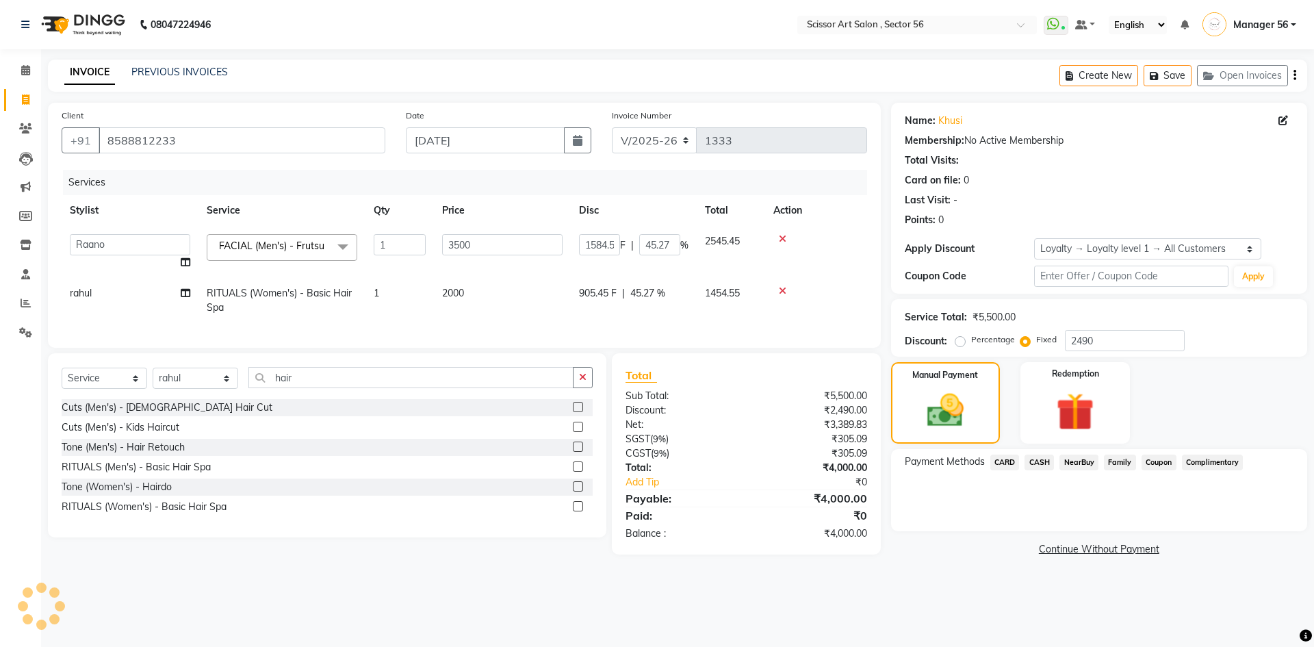
click at [1049, 462] on span "CASH" at bounding box center [1038, 462] width 29 height 16
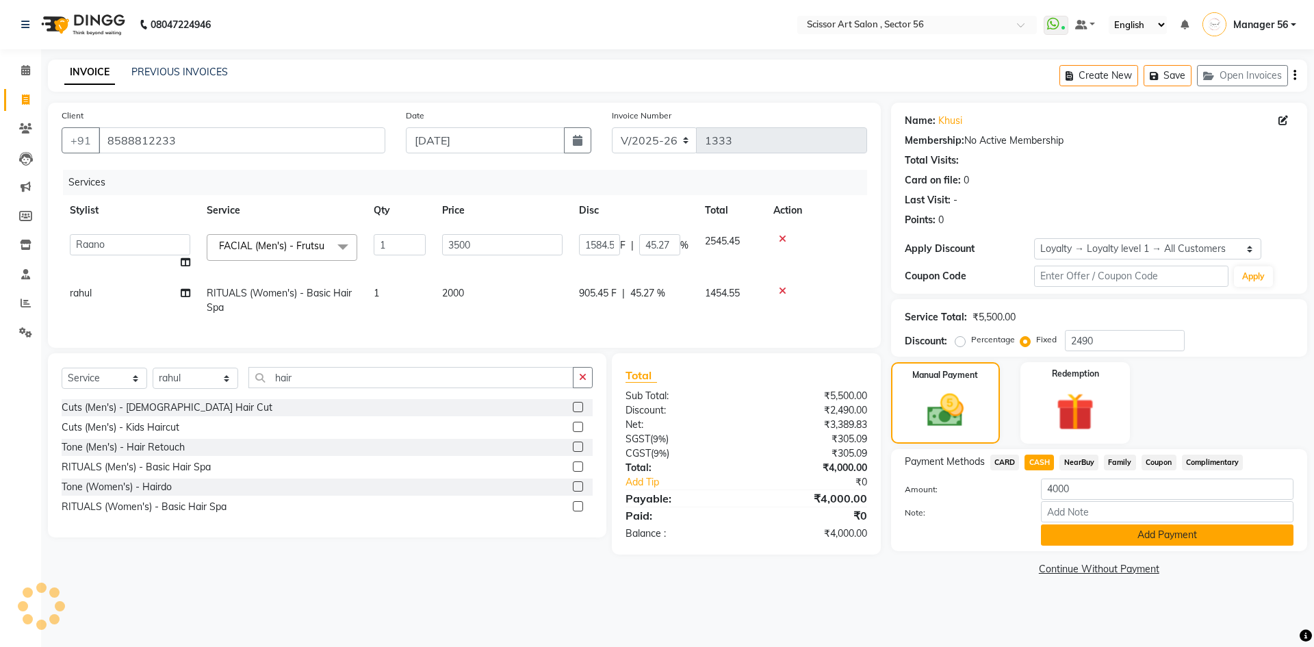
click at [1116, 534] on button "Add Payment" at bounding box center [1167, 534] width 252 height 21
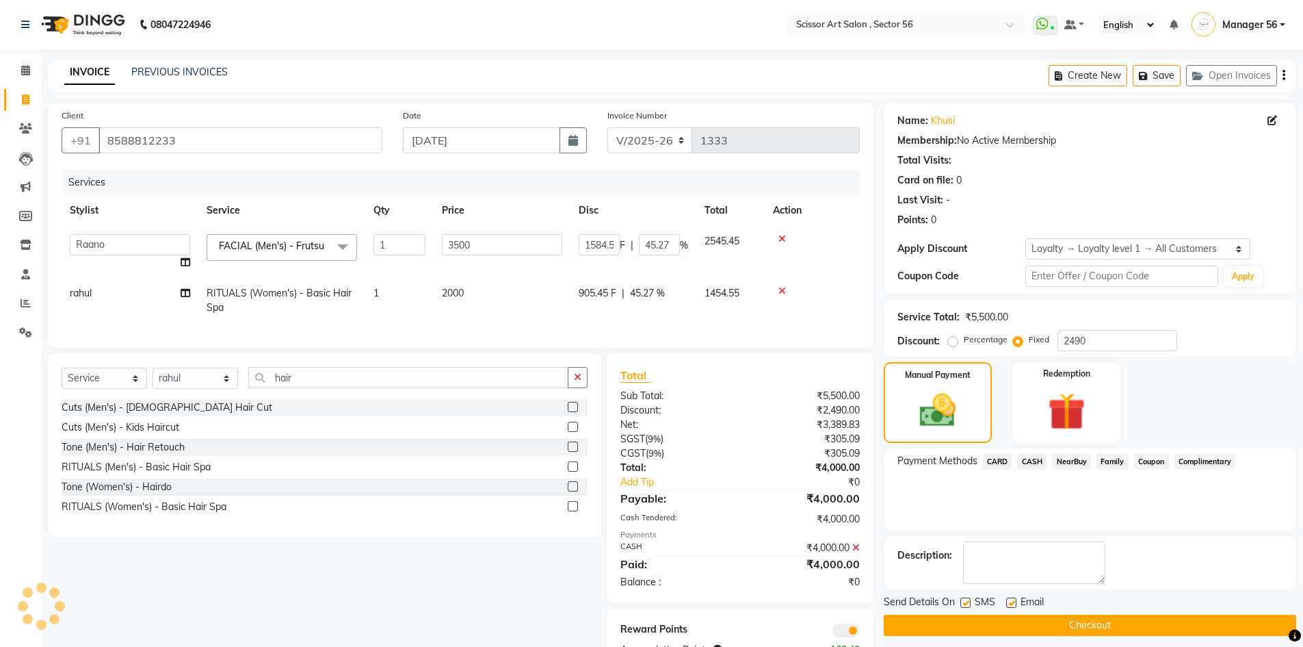
click at [1112, 620] on button "Checkout" at bounding box center [1090, 624] width 413 height 21
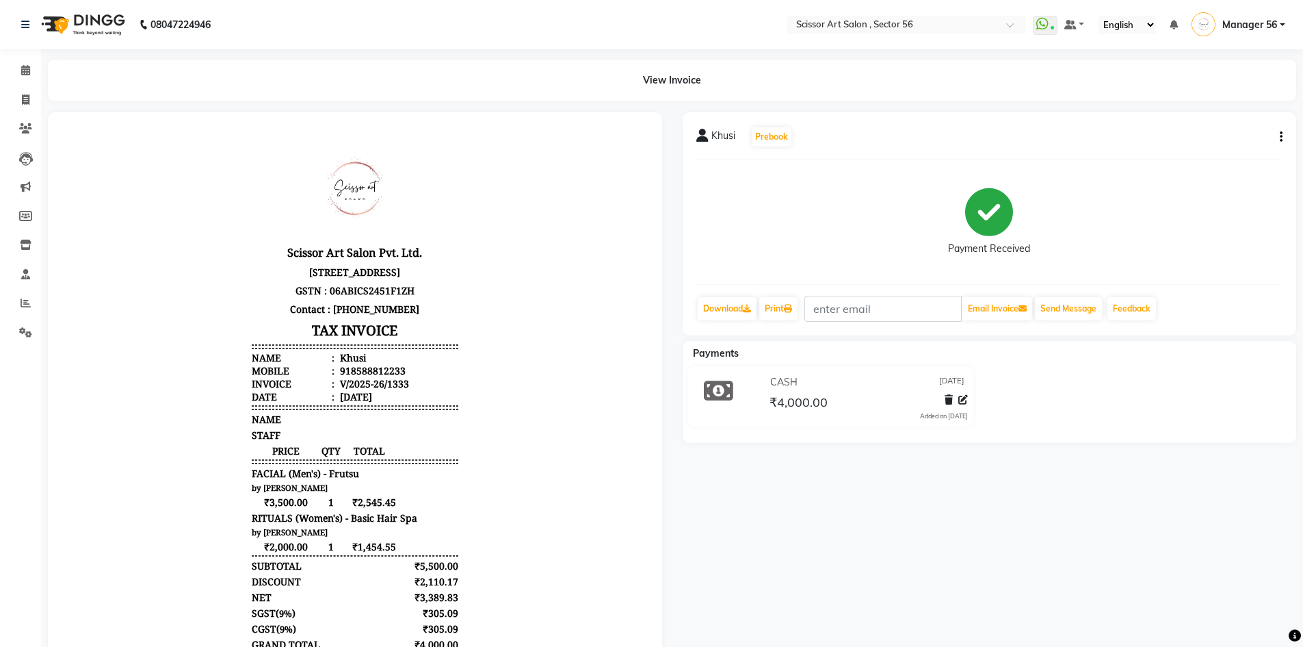
select select "service"
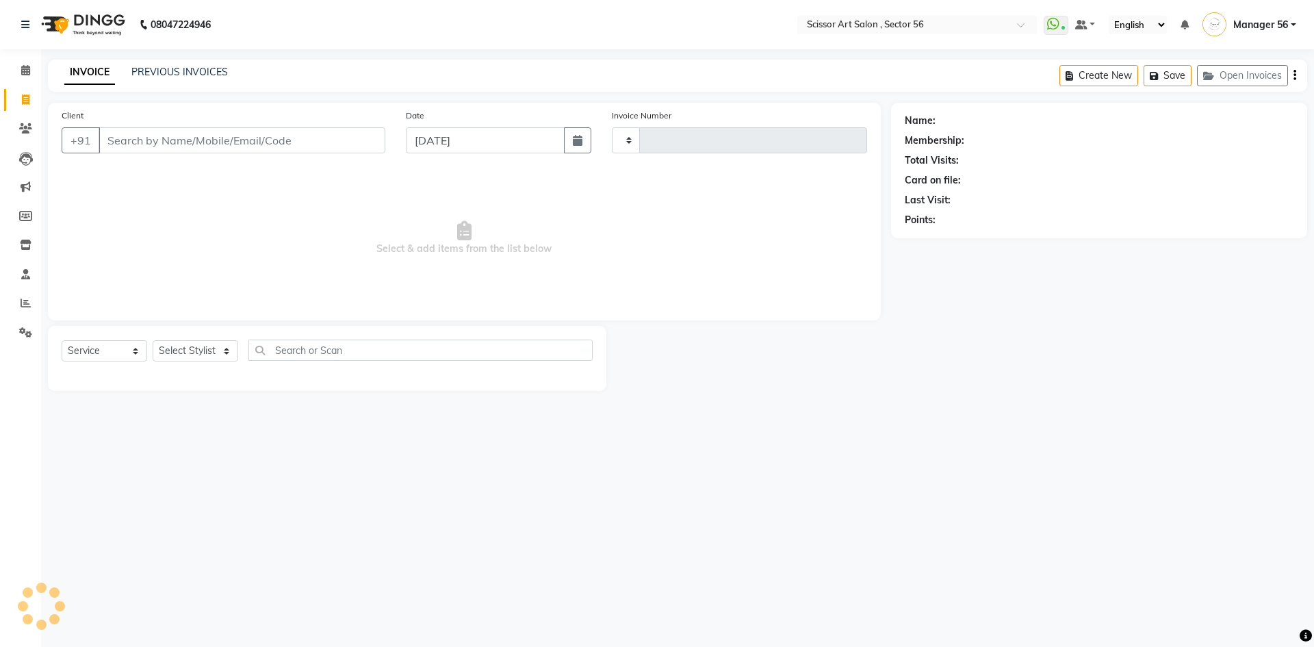
type input "1334"
select select "6185"
click at [202, 356] on select "Select Stylist Anees DEV DAS Kiran Manager 56 [PERSON_NAME] [PERSON_NAME] Raano…" at bounding box center [196, 350] width 86 height 21
select select "87827"
click at [153, 340] on select "Select Stylist Anees DEV DAS Kiran Manager 56 [PERSON_NAME] [PERSON_NAME] Raano…" at bounding box center [196, 350] width 86 height 21
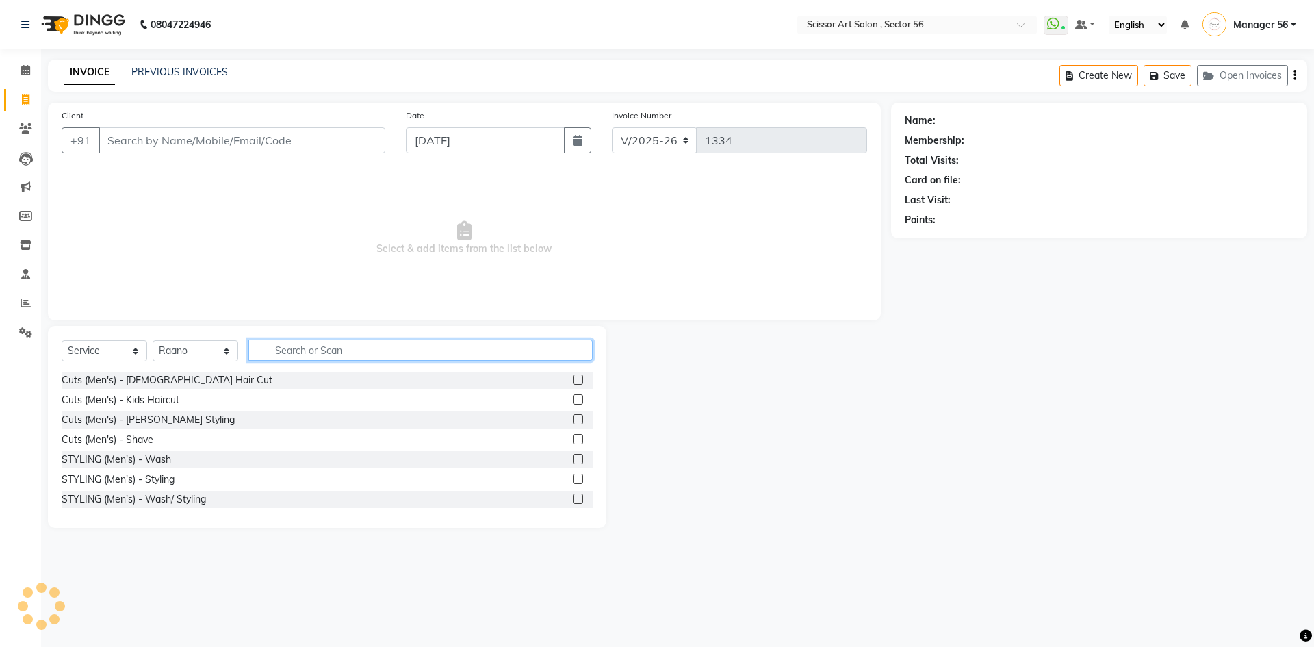
click at [320, 356] on input "text" at bounding box center [420, 349] width 344 height 21
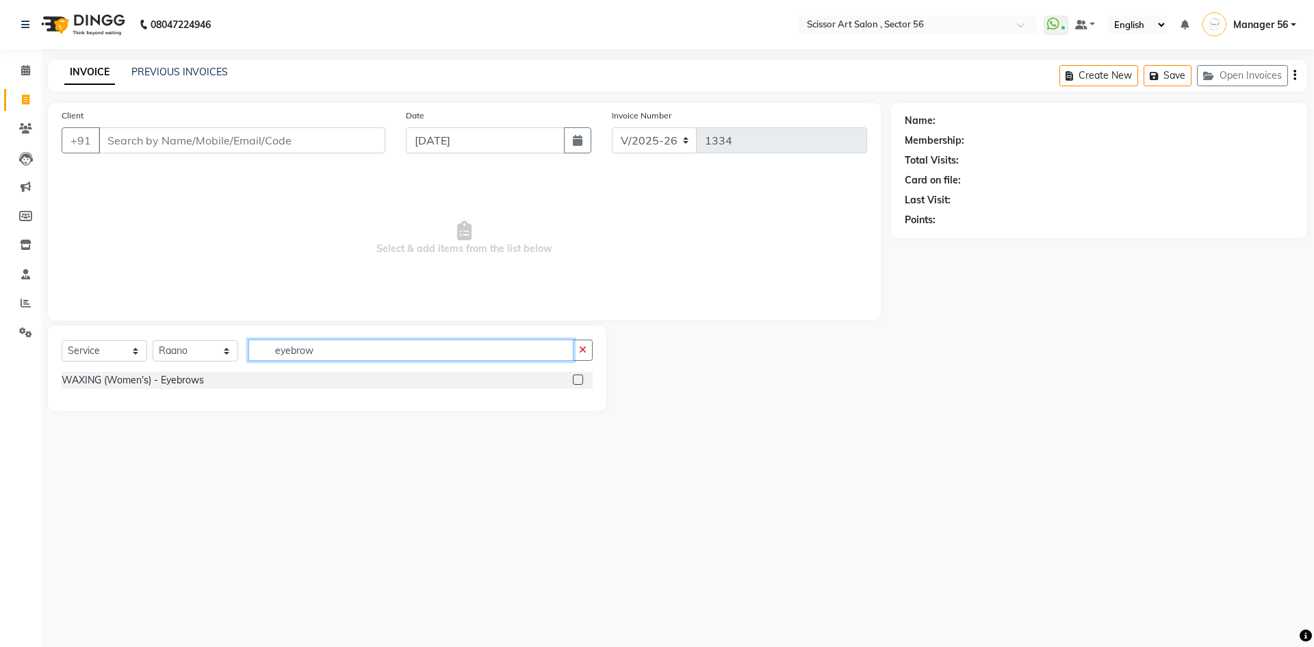
type input "eyebrow"
click at [575, 380] on label at bounding box center [578, 379] width 10 height 10
click at [575, 380] on input "checkbox" at bounding box center [577, 380] width 9 height 9
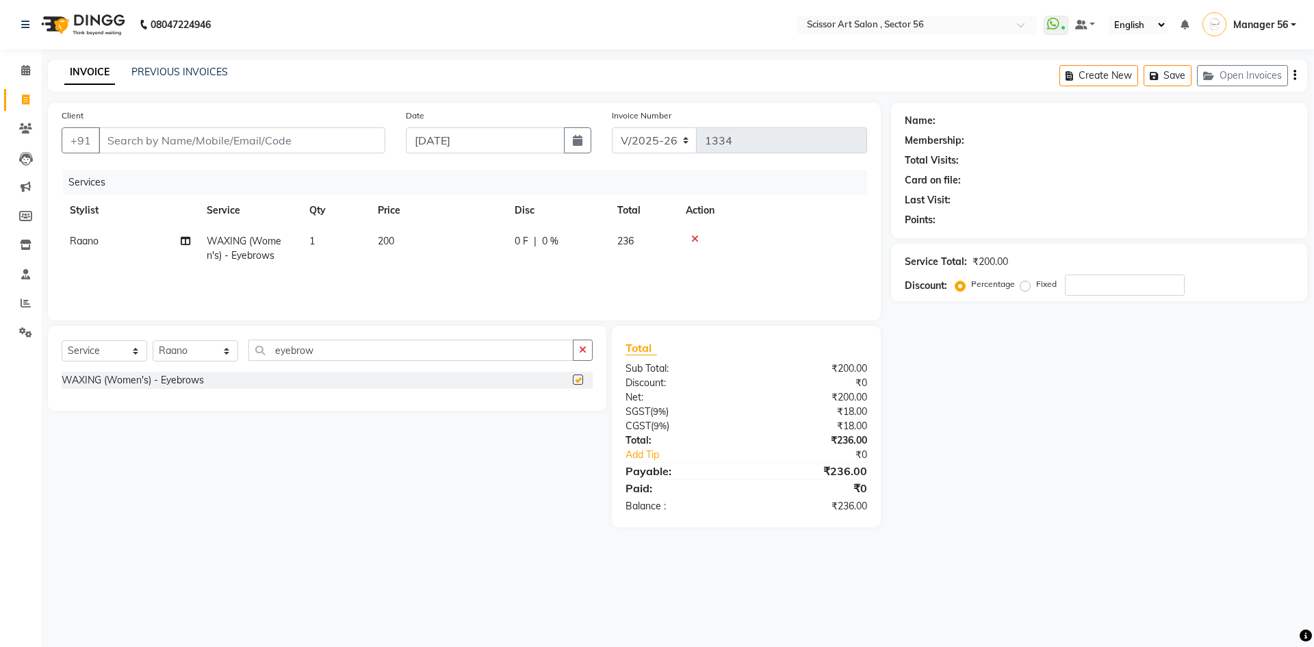
checkbox input "false"
click at [209, 137] on input "Client" at bounding box center [242, 140] width 287 height 26
type input "1"
type input "0"
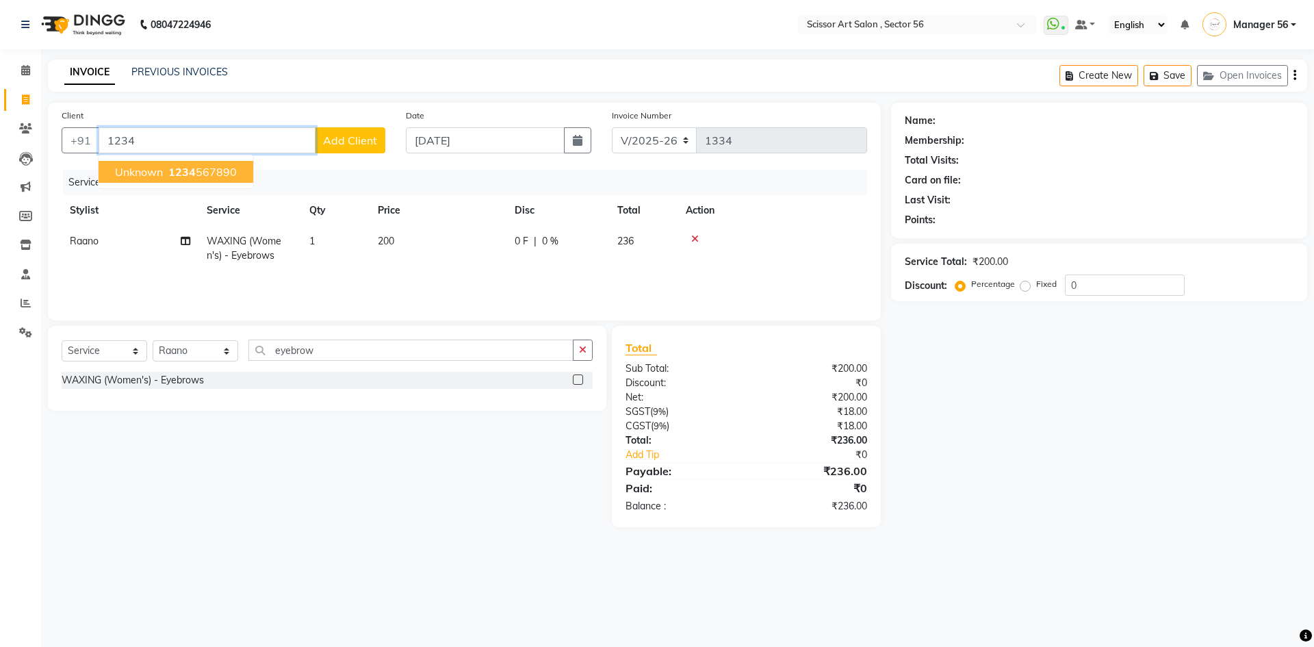
click at [213, 174] on ngb-highlight "1234 567890" at bounding box center [201, 172] width 71 height 14
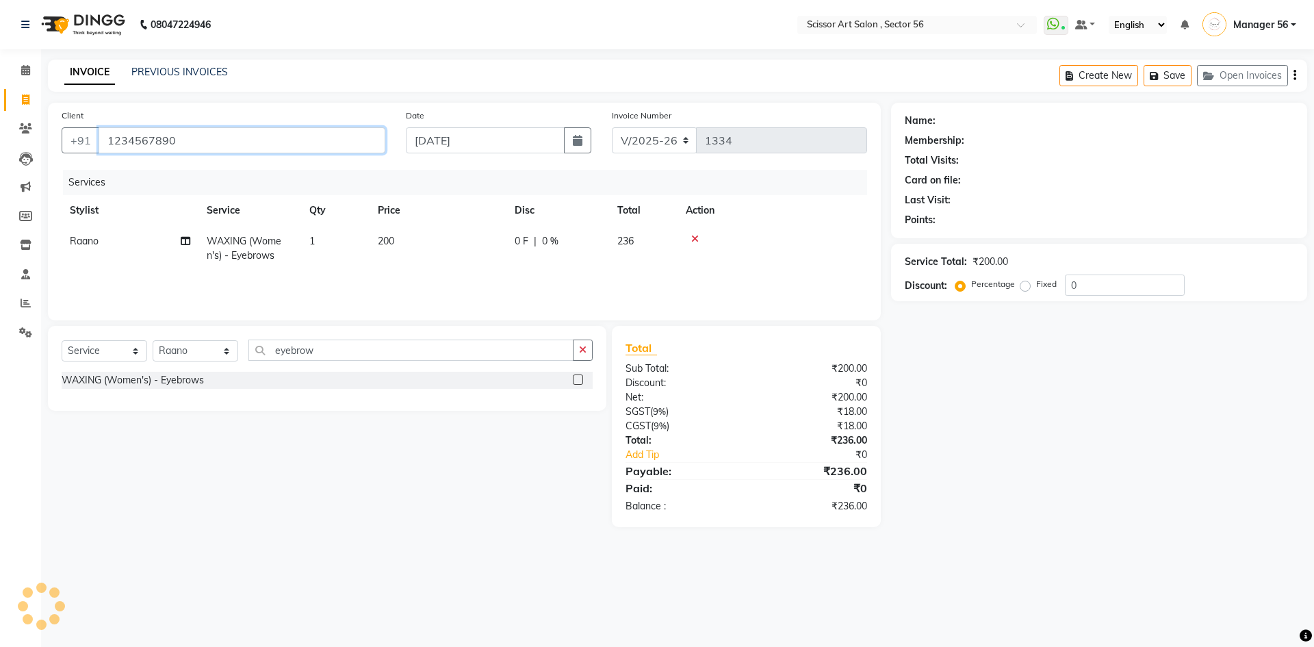
type input "1234567890"
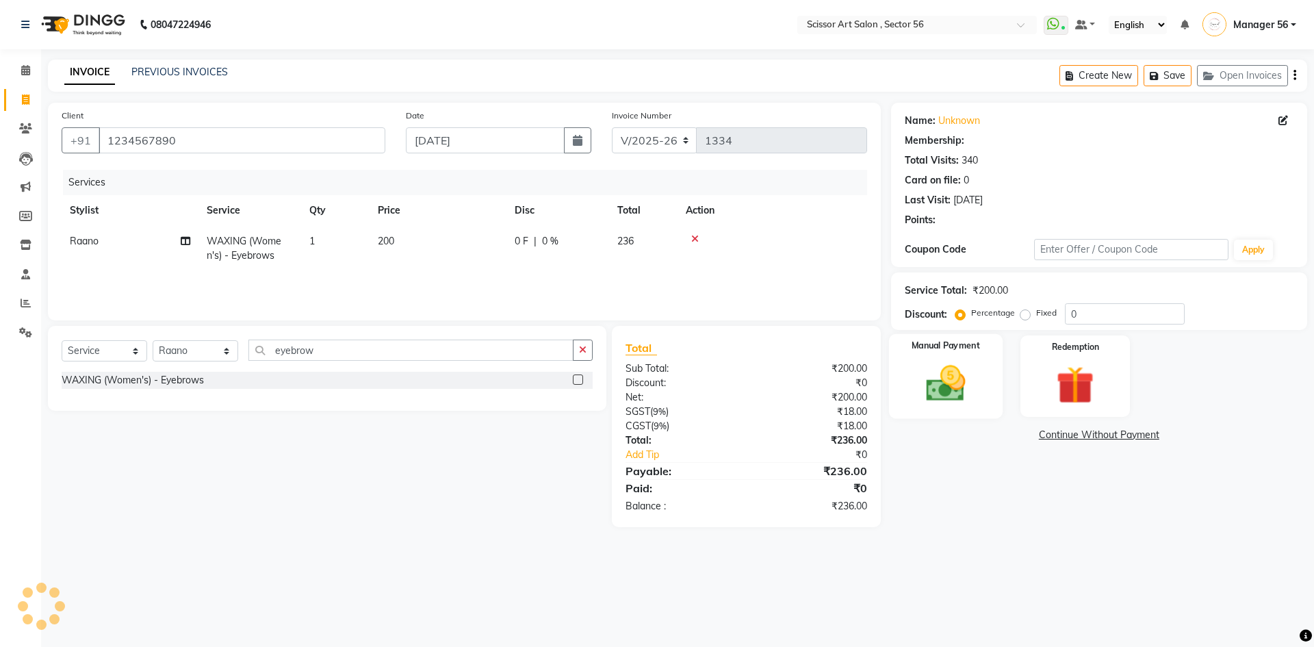
click at [925, 395] on img at bounding box center [945, 383] width 64 height 45
select select "1: Object"
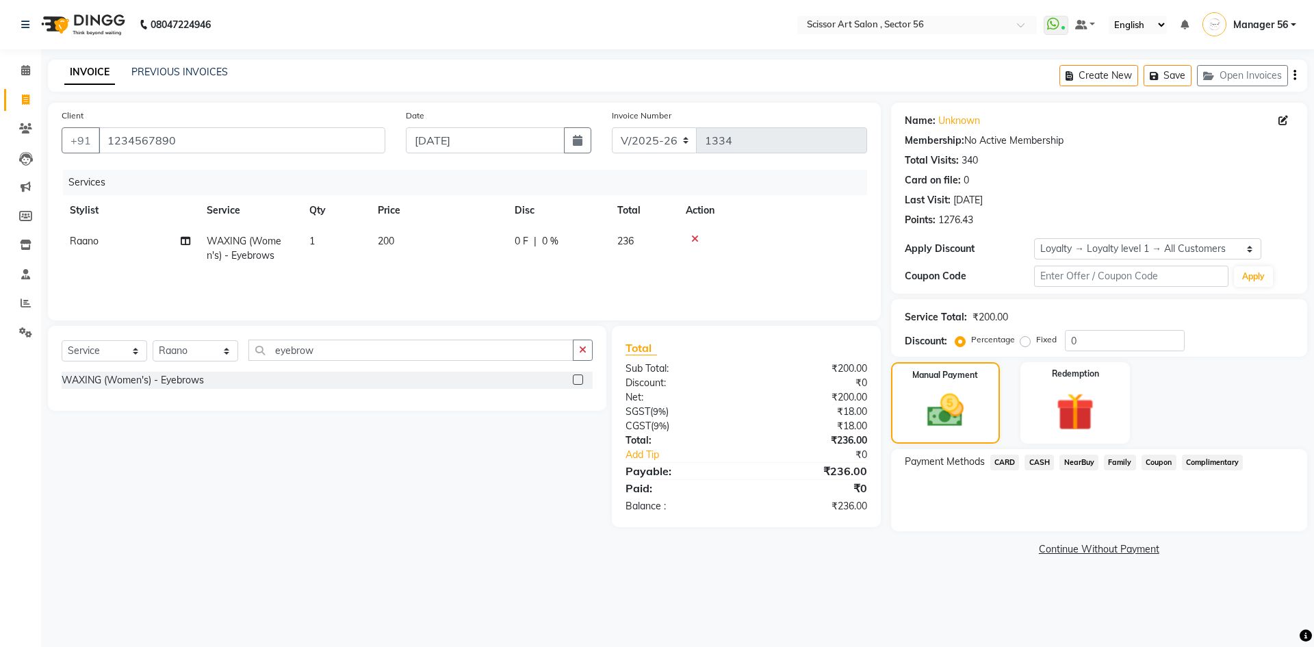
click at [1039, 460] on span "CASH" at bounding box center [1038, 462] width 29 height 16
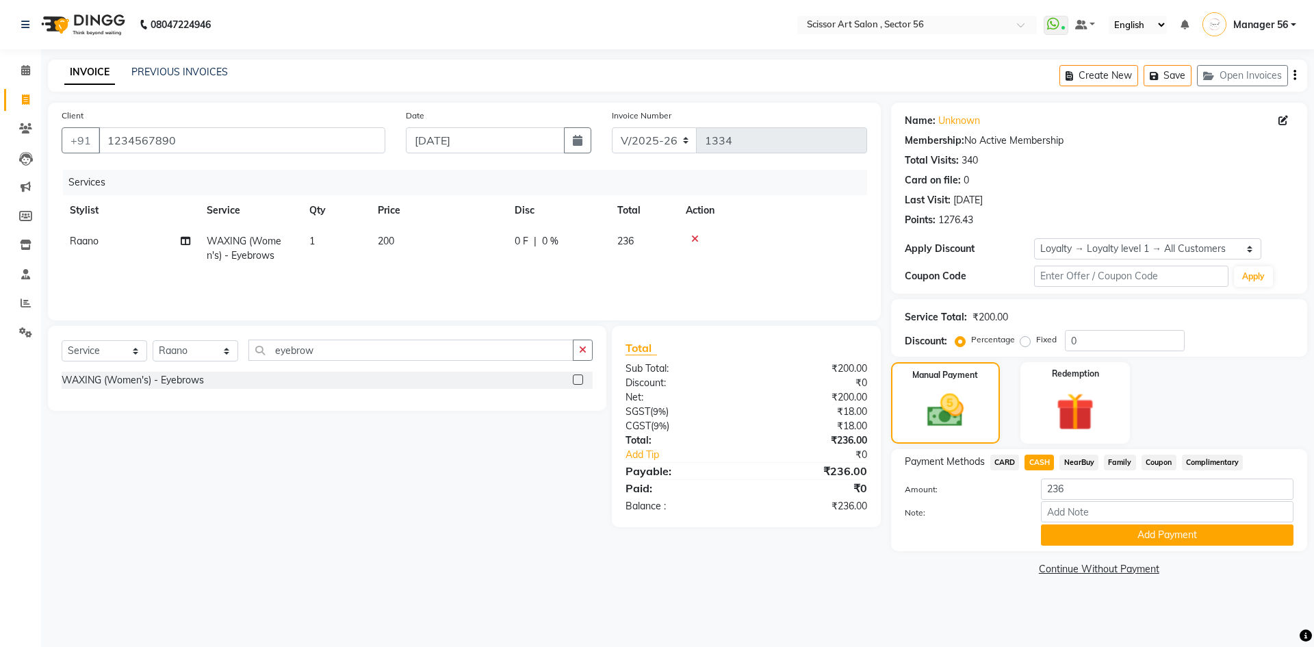
drag, startPoint x: 1107, startPoint y: 322, endPoint x: 1105, endPoint y: 340, distance: 17.9
click at [1106, 335] on div "Service Total: ₹200.00 Discount: Percentage Fixed 0" at bounding box center [1099, 327] width 389 height 47
click at [1103, 344] on input "0" at bounding box center [1125, 340] width 120 height 21
click at [1036, 340] on label "Fixed" at bounding box center [1046, 339] width 21 height 12
click at [1023, 340] on input "Fixed" at bounding box center [1028, 340] width 10 height 10
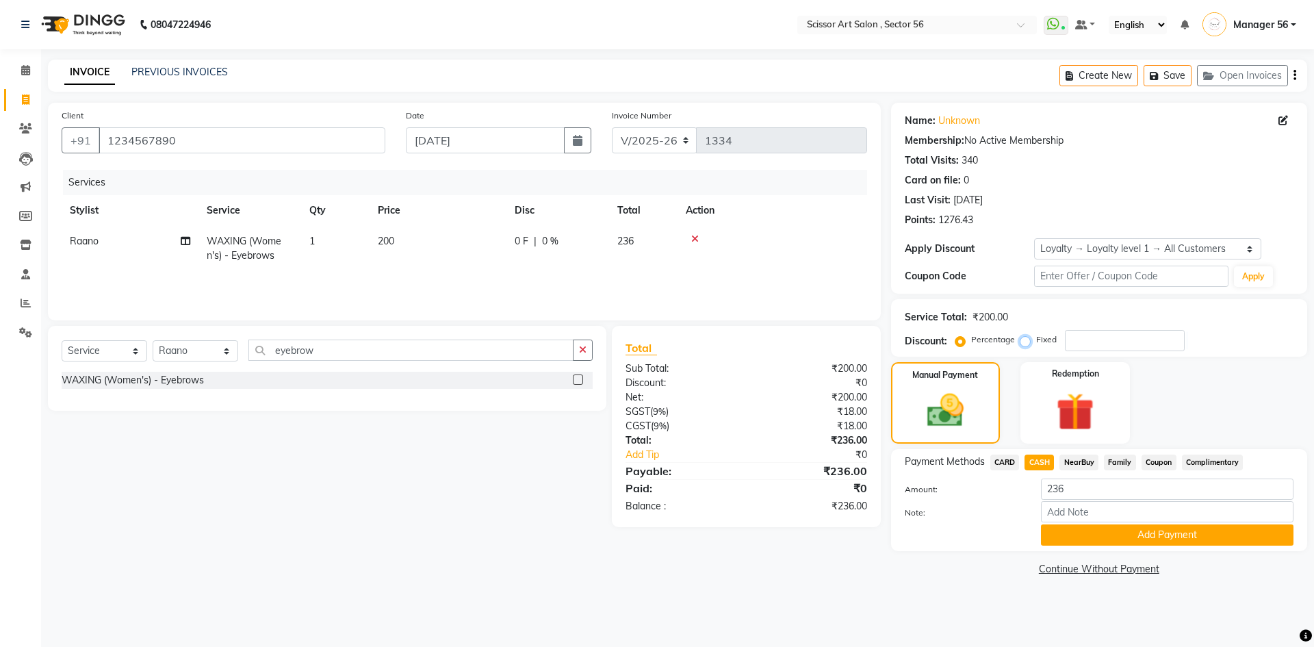
radio input "true"
click at [1068, 337] on input "number" at bounding box center [1125, 340] width 120 height 21
type input "36"
click at [1067, 534] on button "Add Payment" at bounding box center [1167, 534] width 252 height 21
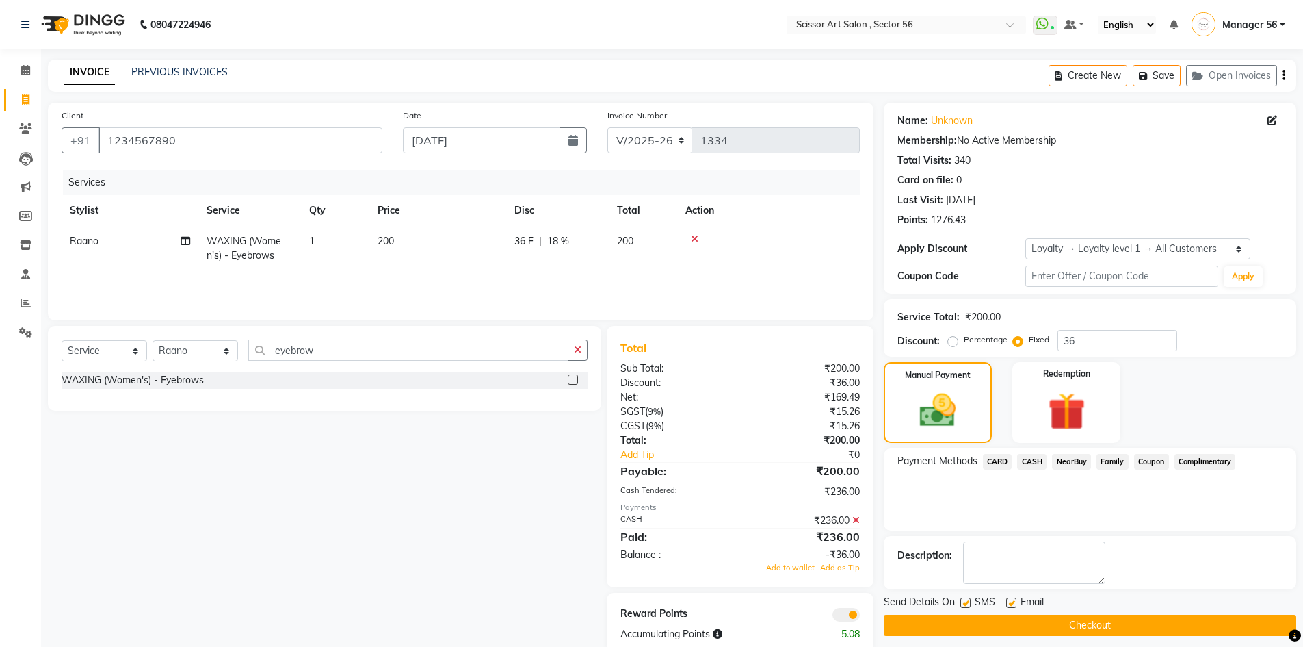
click at [1067, 625] on button "Checkout" at bounding box center [1090, 624] width 413 height 21
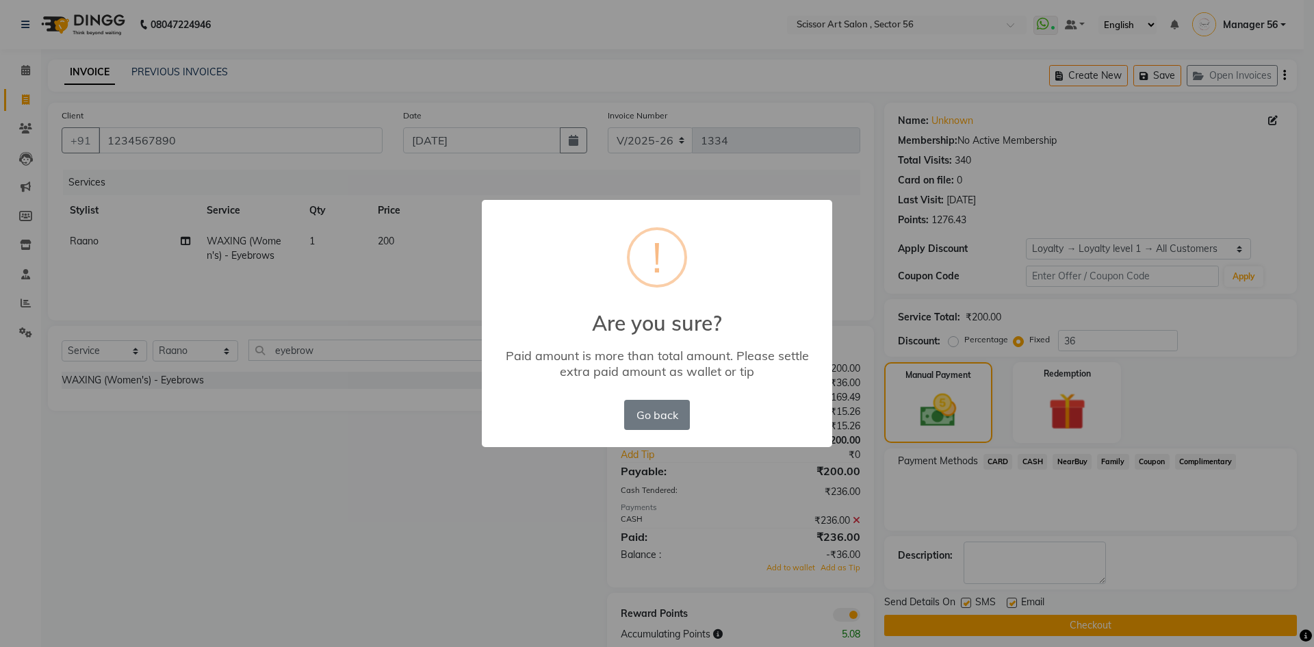
drag, startPoint x: 633, startPoint y: 417, endPoint x: 647, endPoint y: 428, distance: 18.1
click at [634, 418] on button "Go back" at bounding box center [657, 415] width 66 height 30
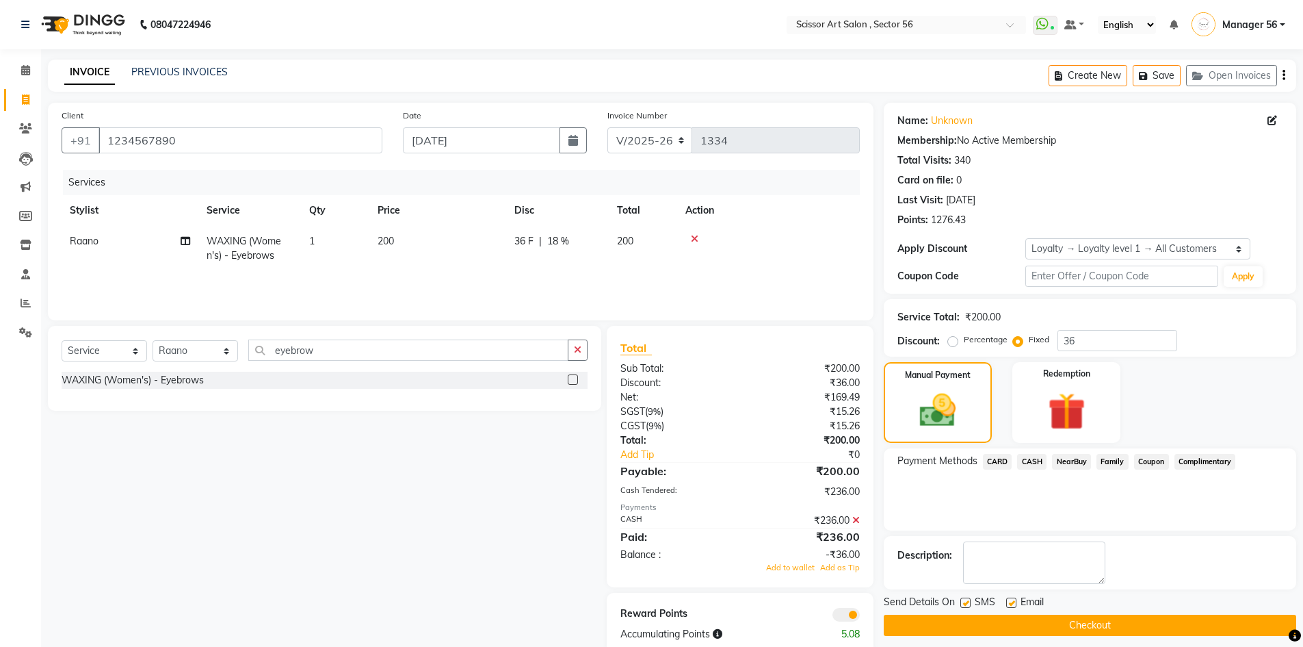
click at [1004, 615] on button "Checkout" at bounding box center [1090, 624] width 413 height 21
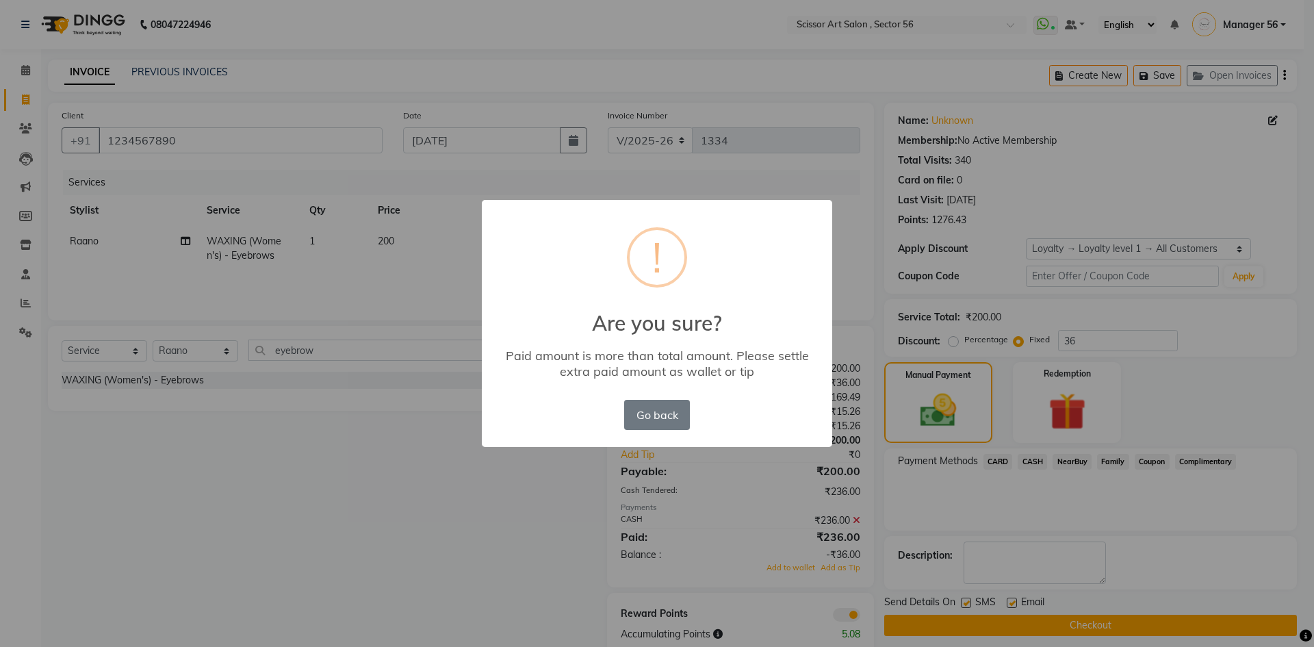
click at [823, 522] on div "× ! Are you sure? Paid amount is more than total amount. Please settle extra pa…" at bounding box center [657, 323] width 1314 height 647
drag, startPoint x: 646, startPoint y: 418, endPoint x: 717, endPoint y: 473, distance: 89.8
click at [650, 420] on button "Go back" at bounding box center [657, 415] width 66 height 30
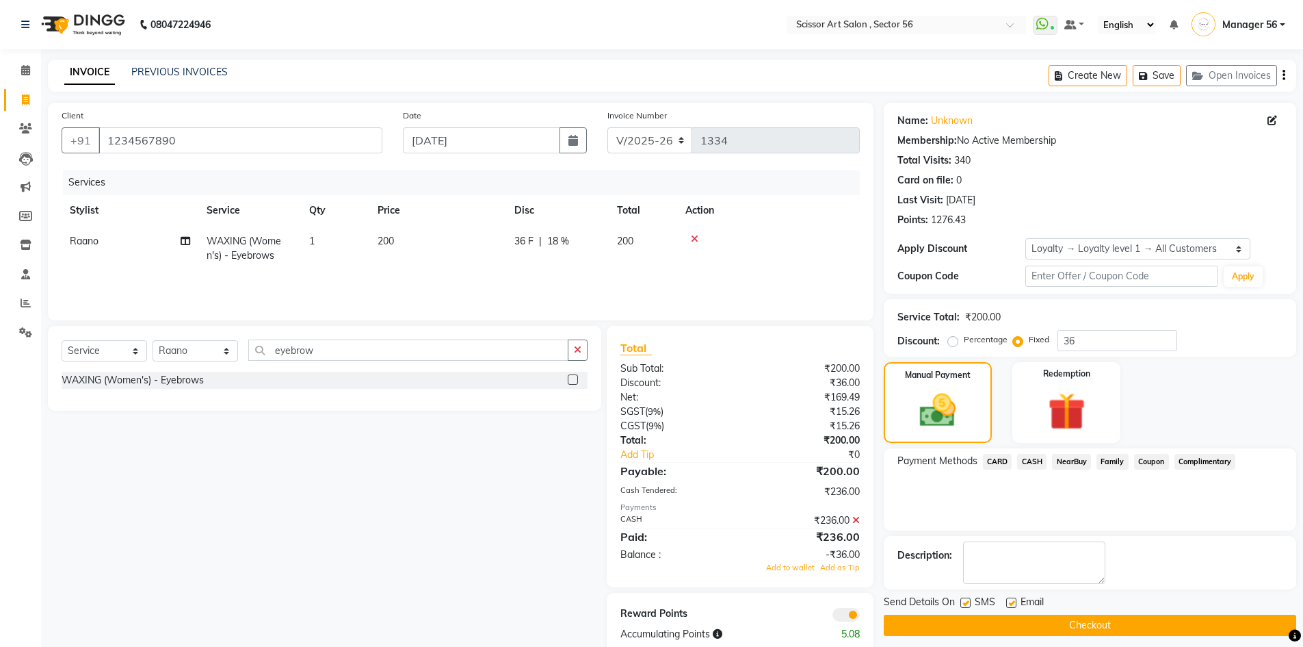
click at [855, 518] on icon at bounding box center [857, 520] width 8 height 10
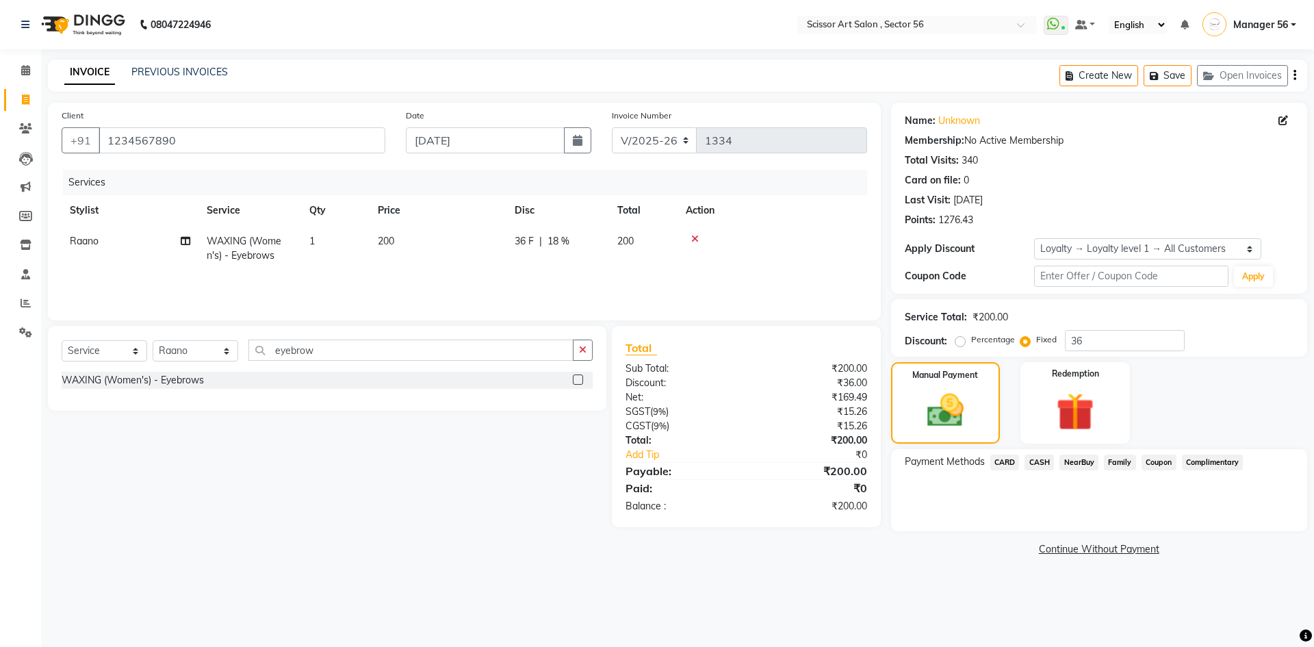
click at [1035, 456] on span "CASH" at bounding box center [1038, 462] width 29 height 16
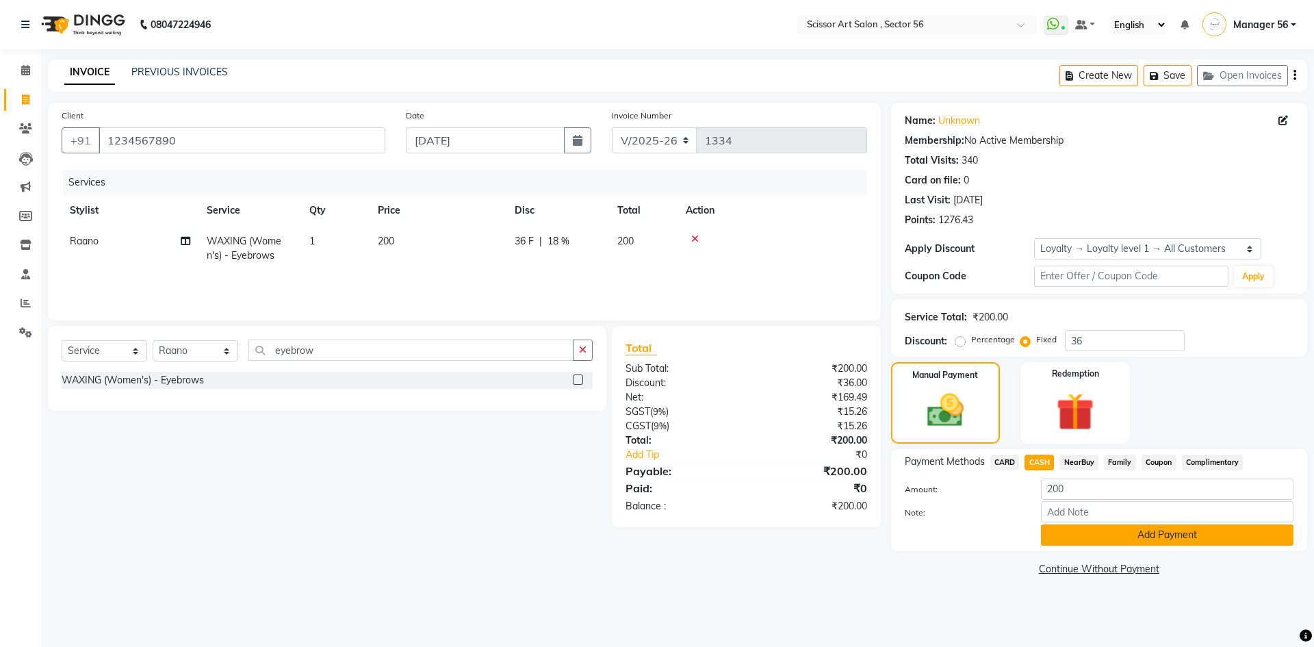
click at [1057, 532] on button "Add Payment" at bounding box center [1167, 534] width 252 height 21
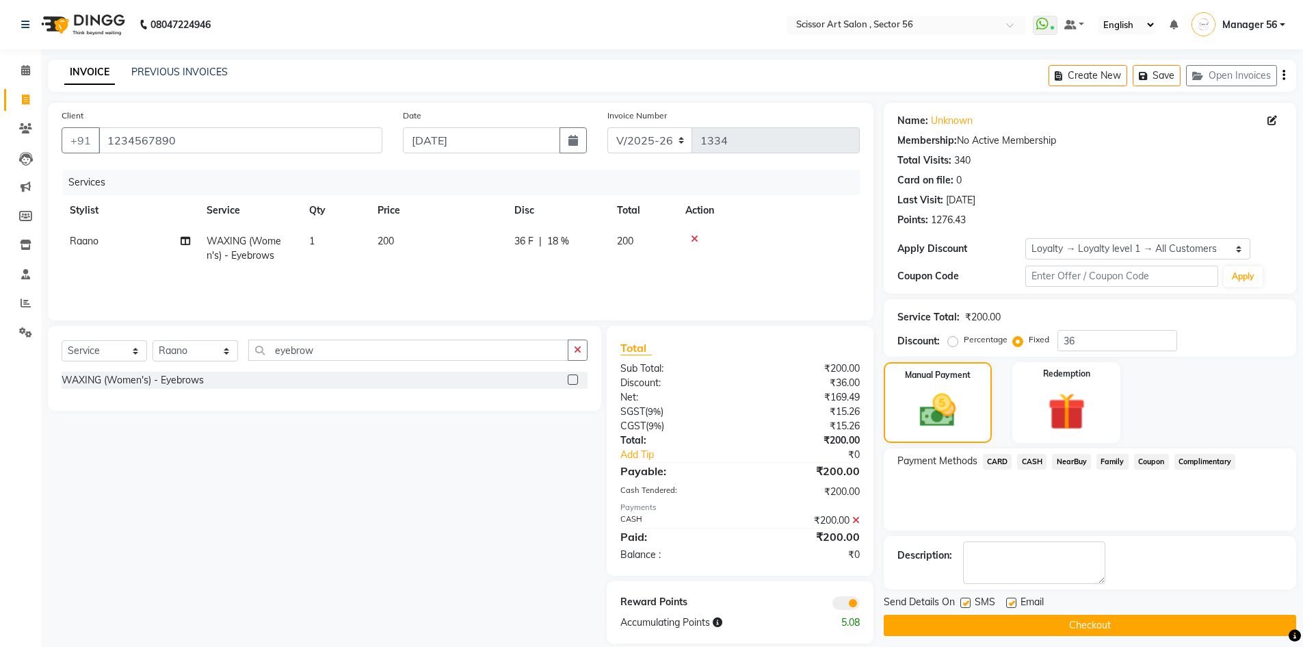
click at [1056, 621] on button "Checkout" at bounding box center [1090, 624] width 413 height 21
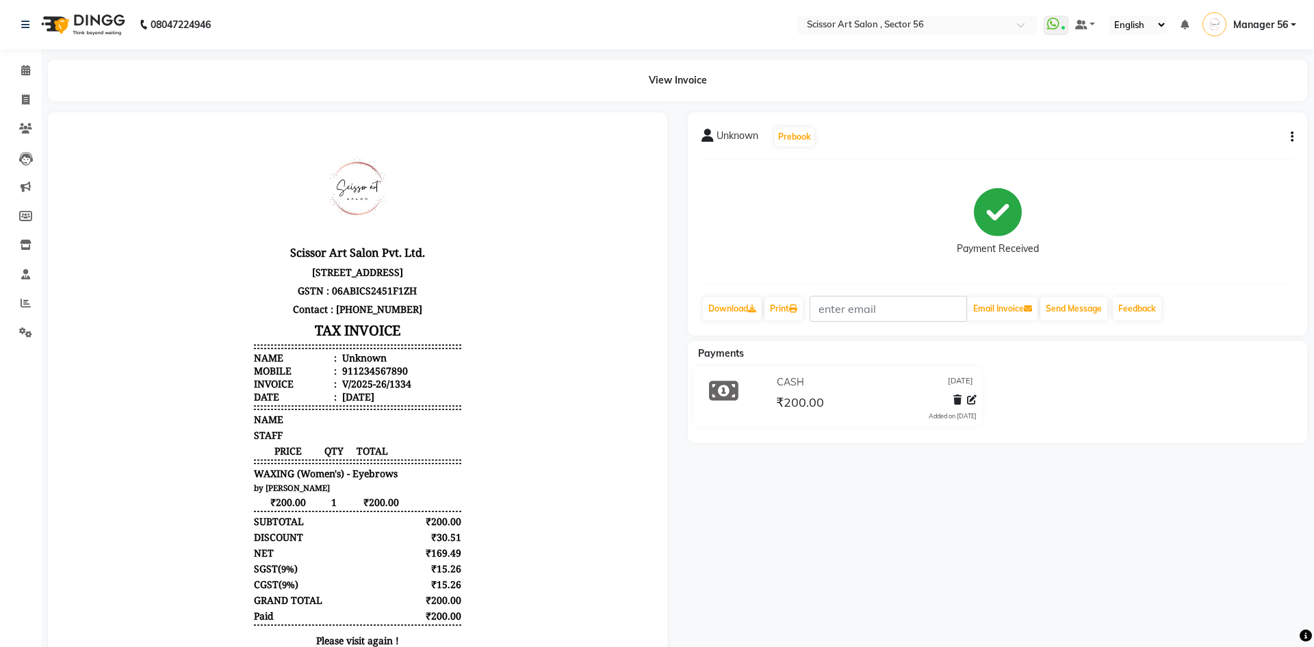
select select "service"
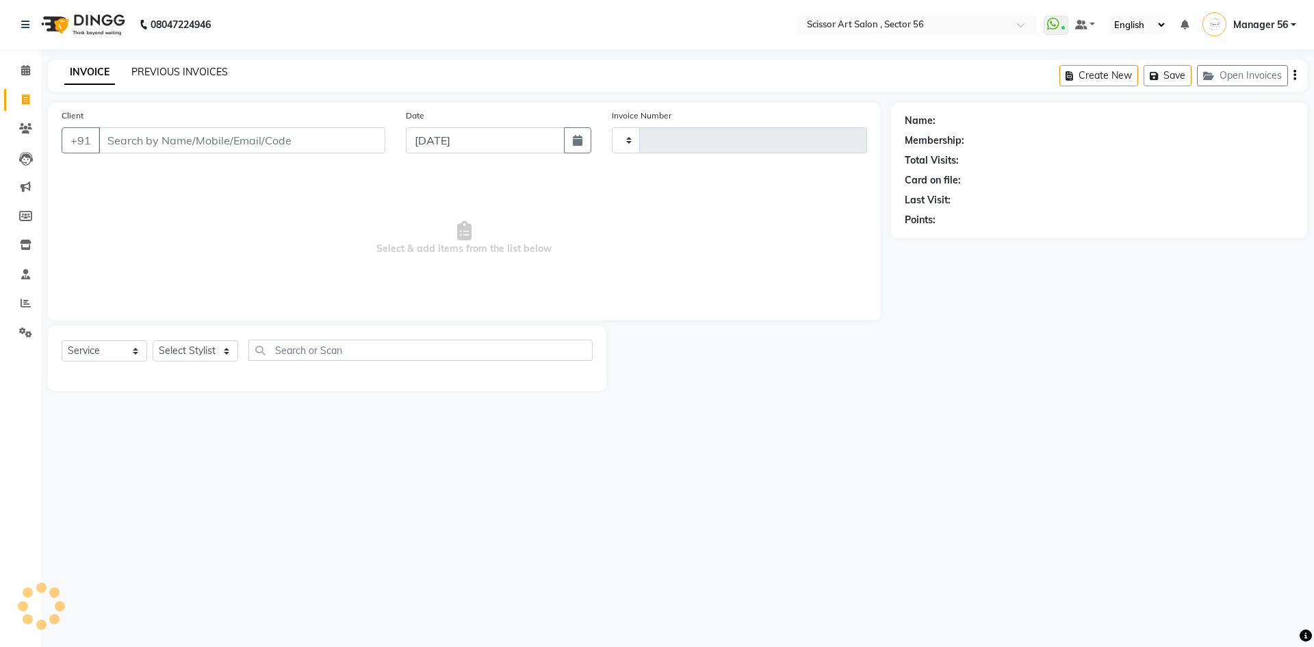
click at [181, 73] on link "PREVIOUS INVOICES" at bounding box center [179, 72] width 96 height 12
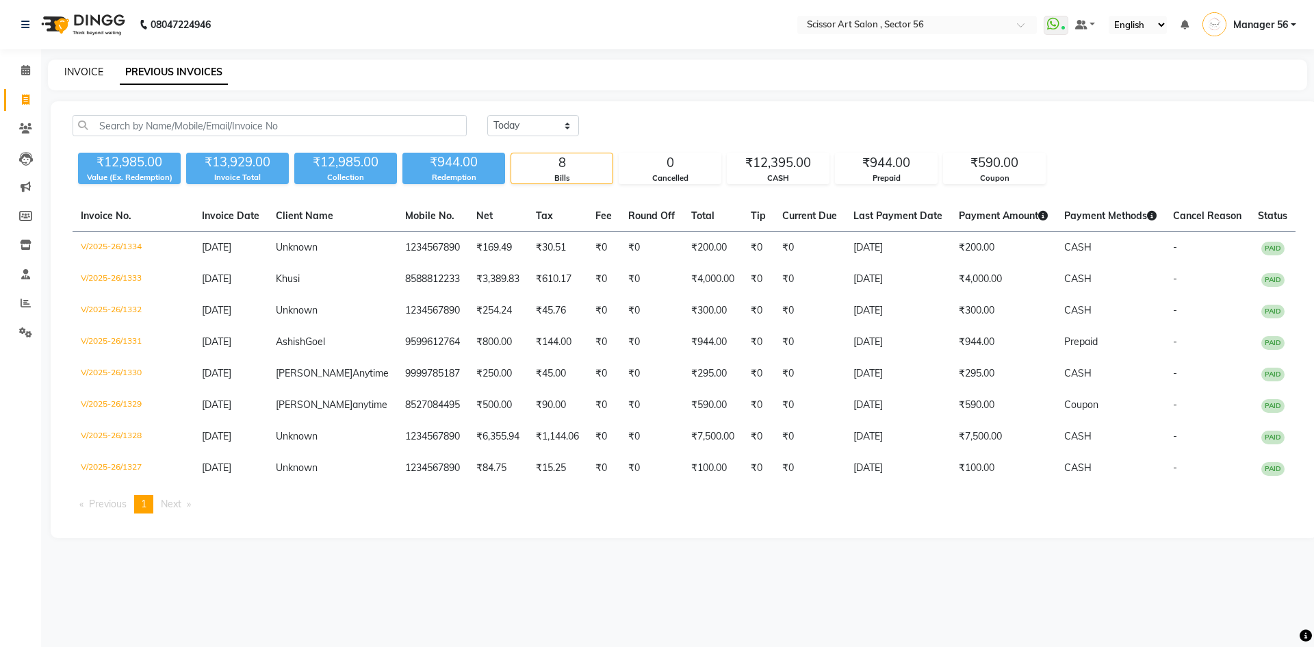
click at [86, 70] on link "INVOICE" at bounding box center [83, 72] width 39 height 12
select select "service"
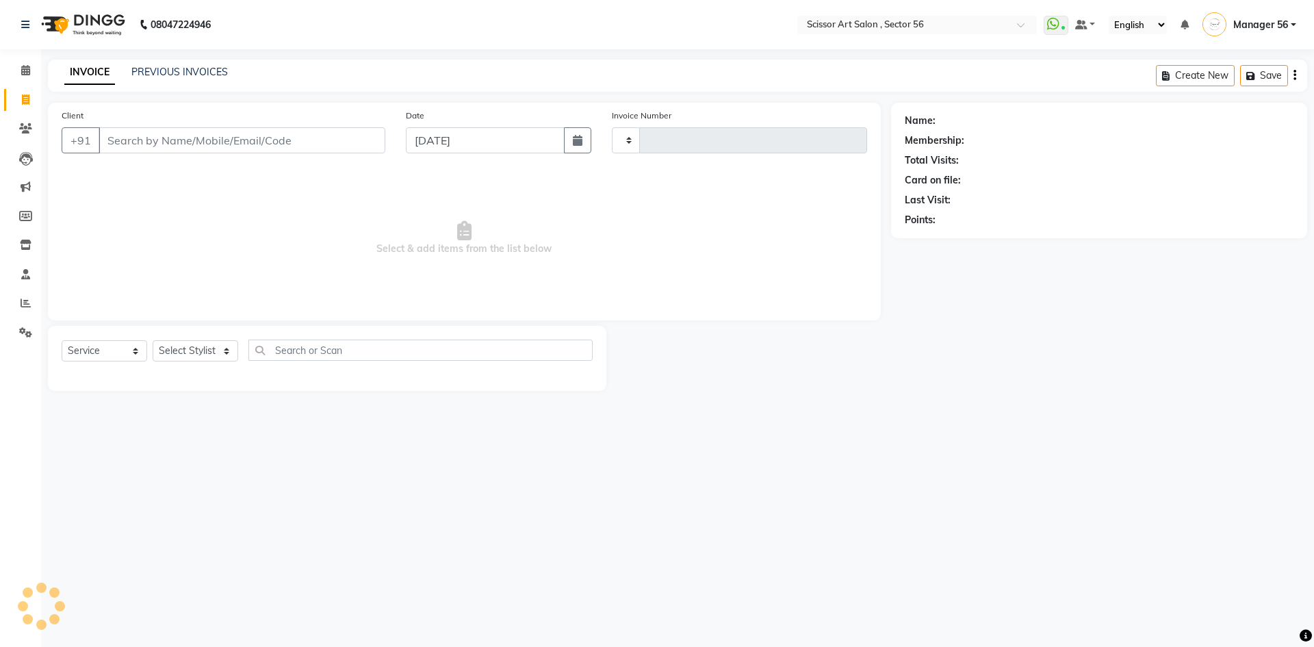
type input "1335"
select select "6185"
click at [1274, 131] on div "Name: Membership: Total Visits: Card on file: Last Visit: Points:" at bounding box center [1099, 167] width 389 height 119
